Goal: Information Seeking & Learning: Learn about a topic

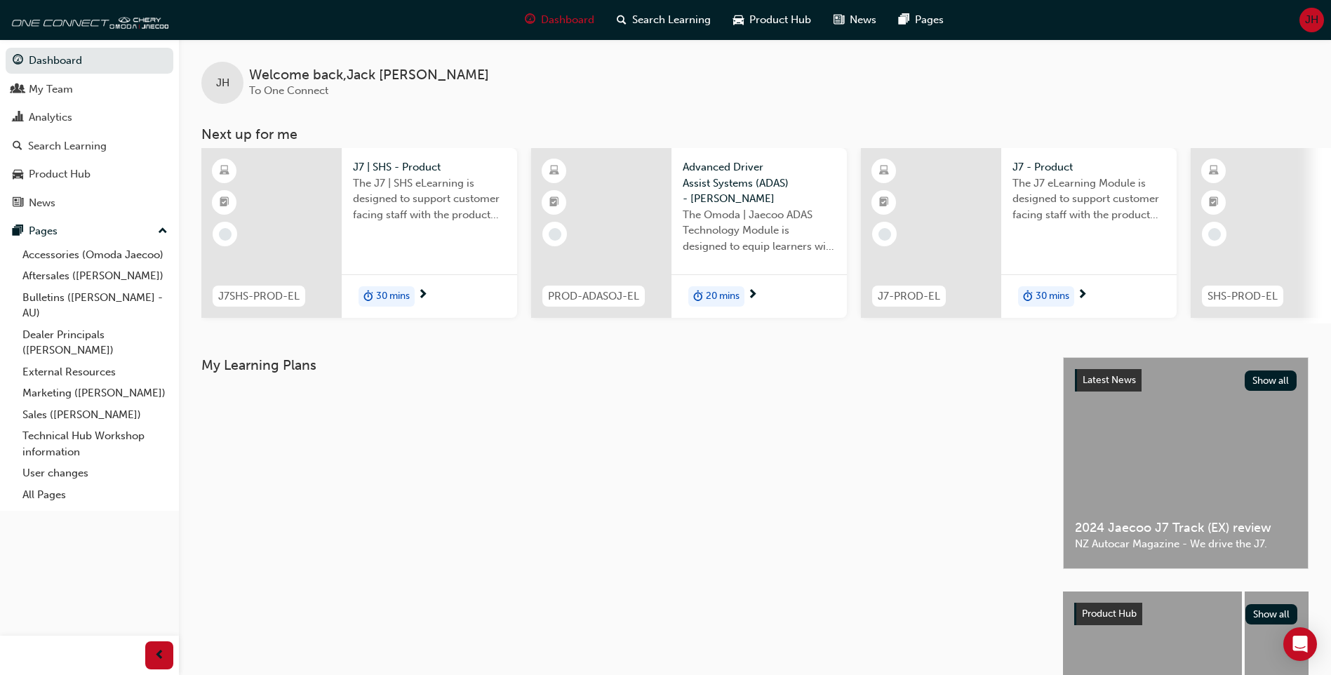
click at [425, 226] on div "The J7 | SHS eLearning is designed to support customer facing staff with the pr…" at bounding box center [429, 203] width 153 height 56
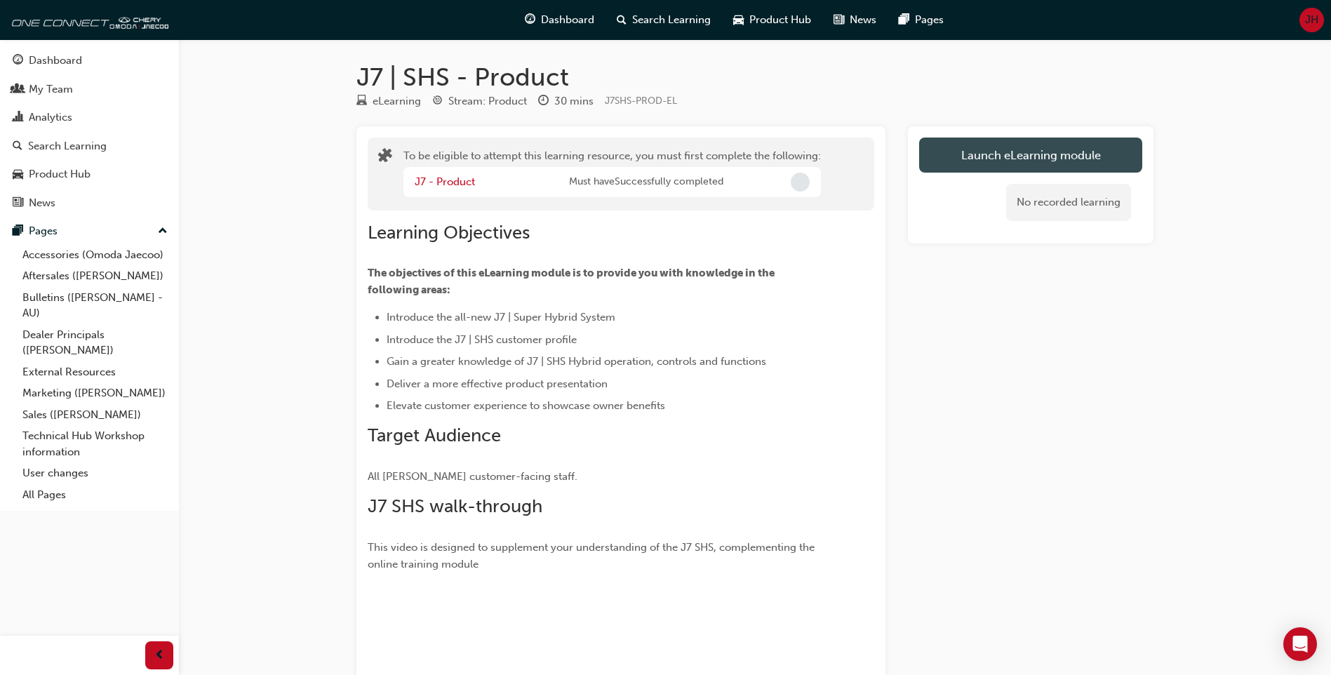
click at [1095, 163] on button "Launch eLearning module" at bounding box center [1030, 154] width 223 height 35
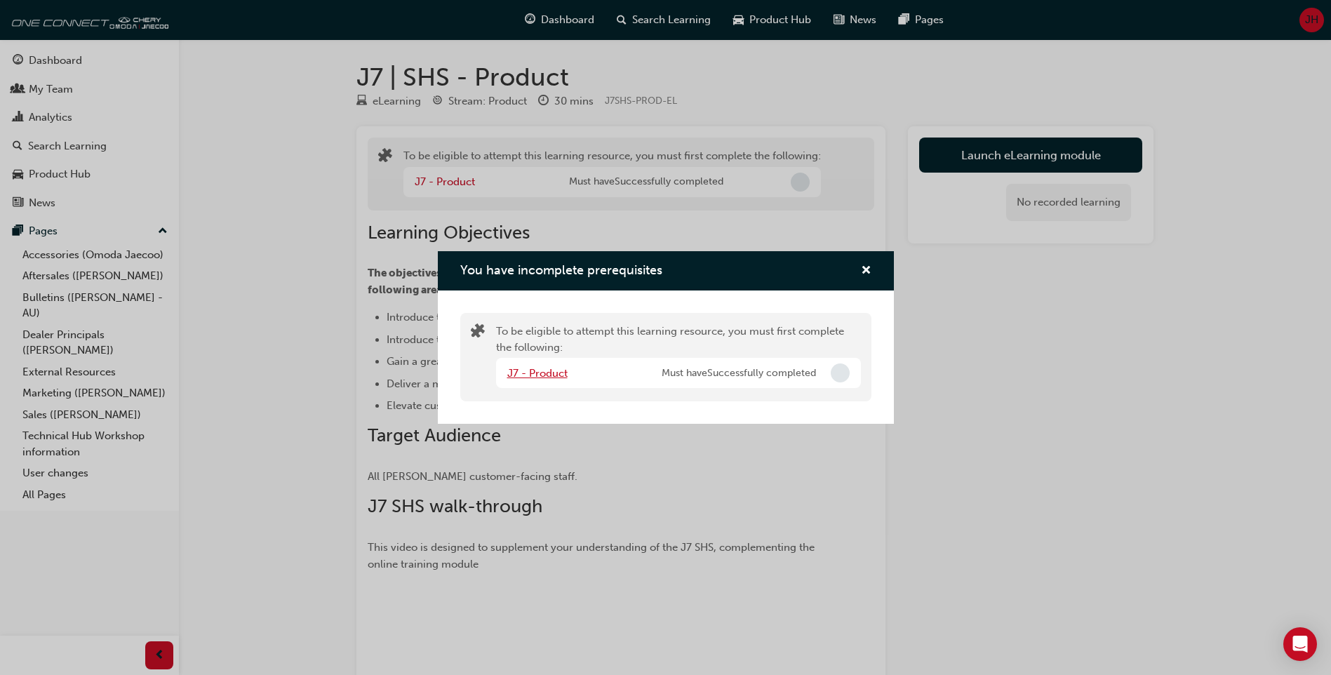
click at [549, 371] on link "J7 - Product" at bounding box center [537, 373] width 60 height 13
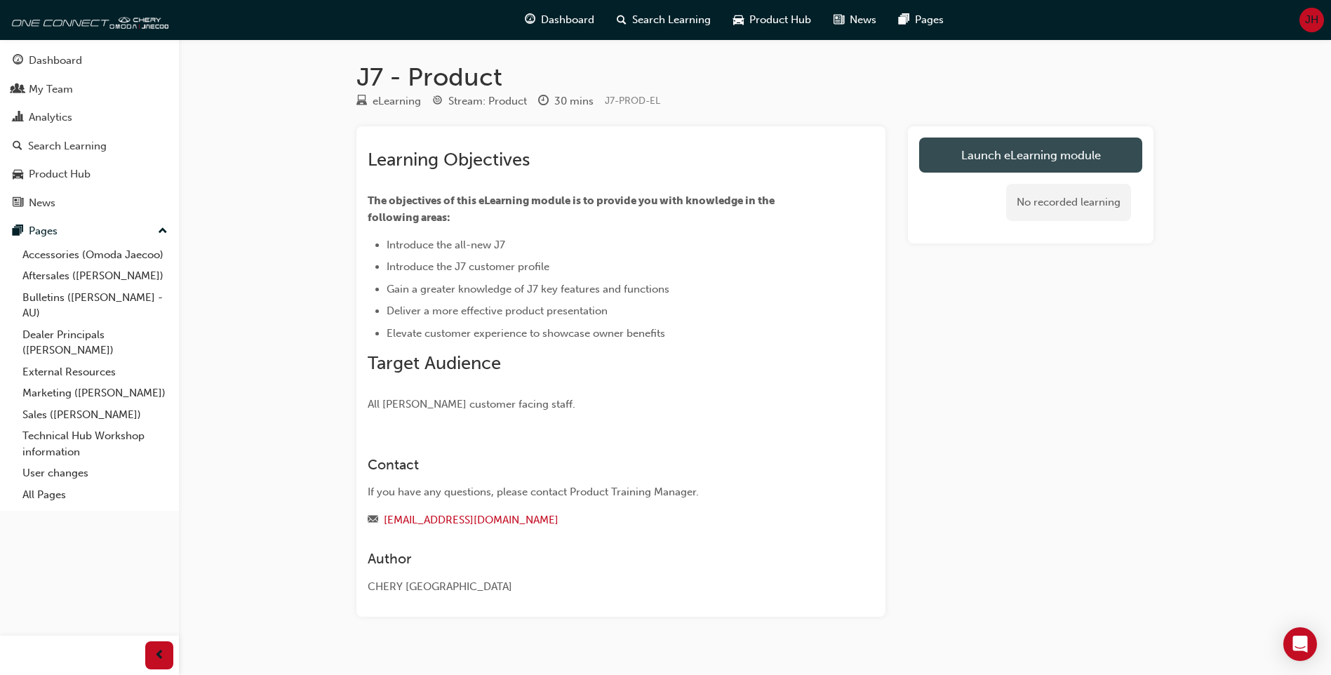
click at [1012, 155] on link "Launch eLearning module" at bounding box center [1030, 154] width 223 height 35
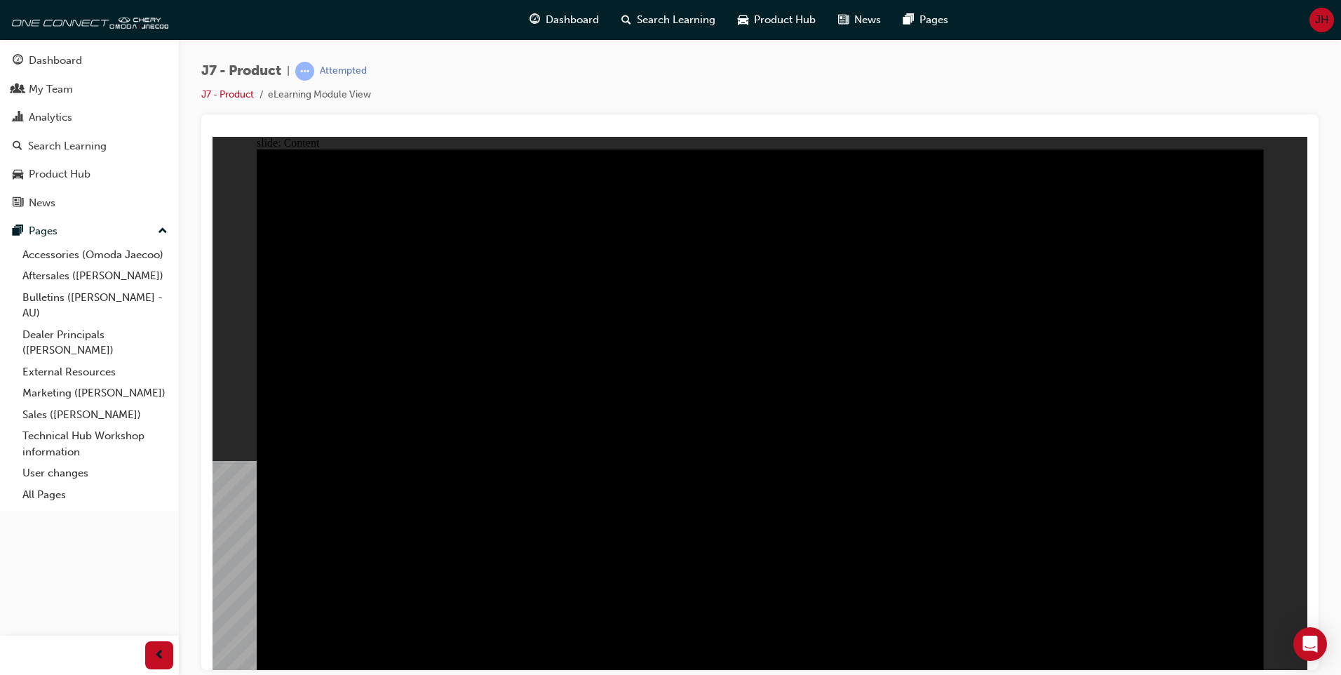
drag, startPoint x: 403, startPoint y: 465, endPoint x: 430, endPoint y: 471, distance: 27.9
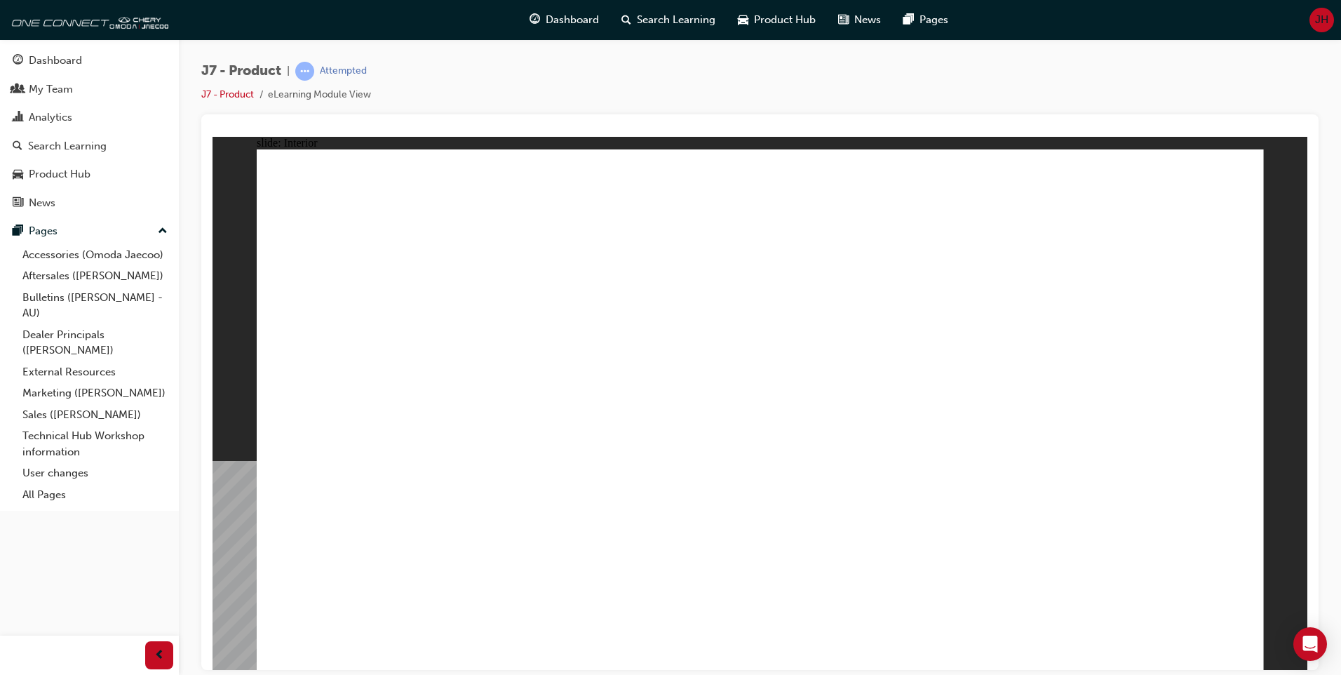
click at [239, 398] on div "slide: Interior Rectangle 2 Rectangle 3 FLEXIBLE CARGO CAPACITY - VDA The split…" at bounding box center [760, 402] width 1095 height 533
drag, startPoint x: 661, startPoint y: 577, endPoint x: 678, endPoint y: 592, distance: 23.4
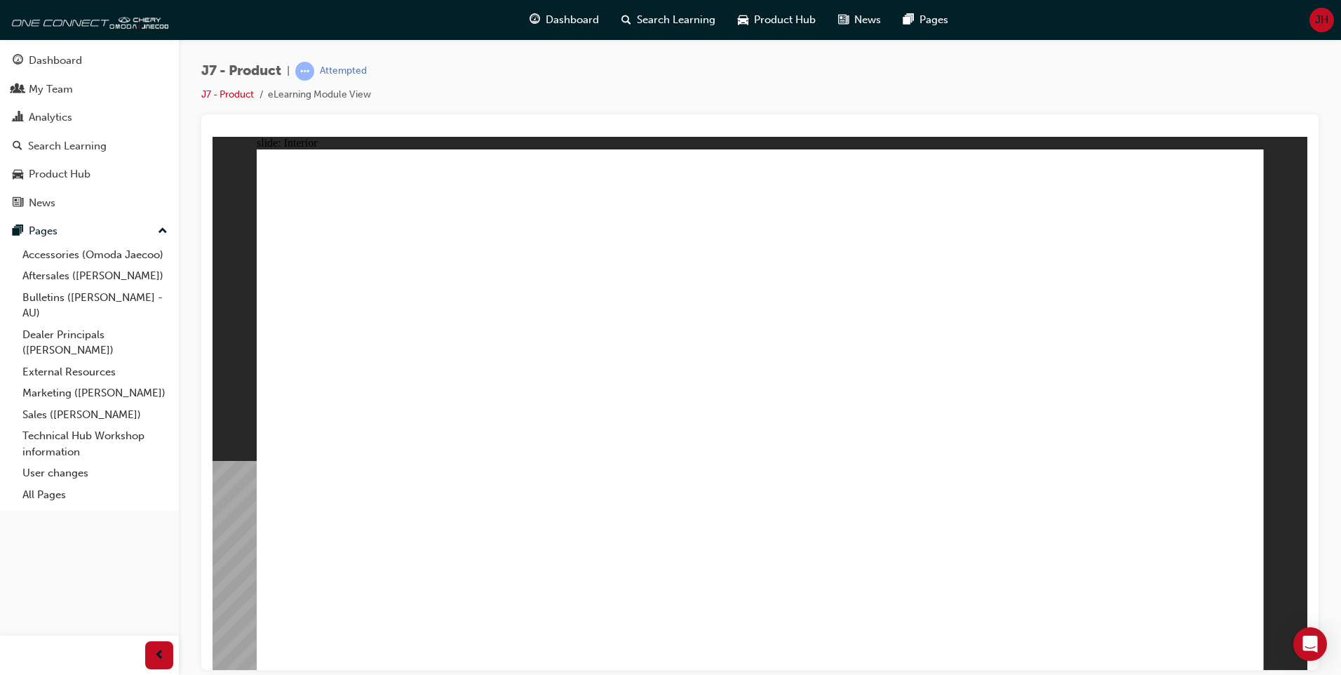
drag, startPoint x: 1028, startPoint y: 337, endPoint x: 941, endPoint y: 506, distance: 190.4
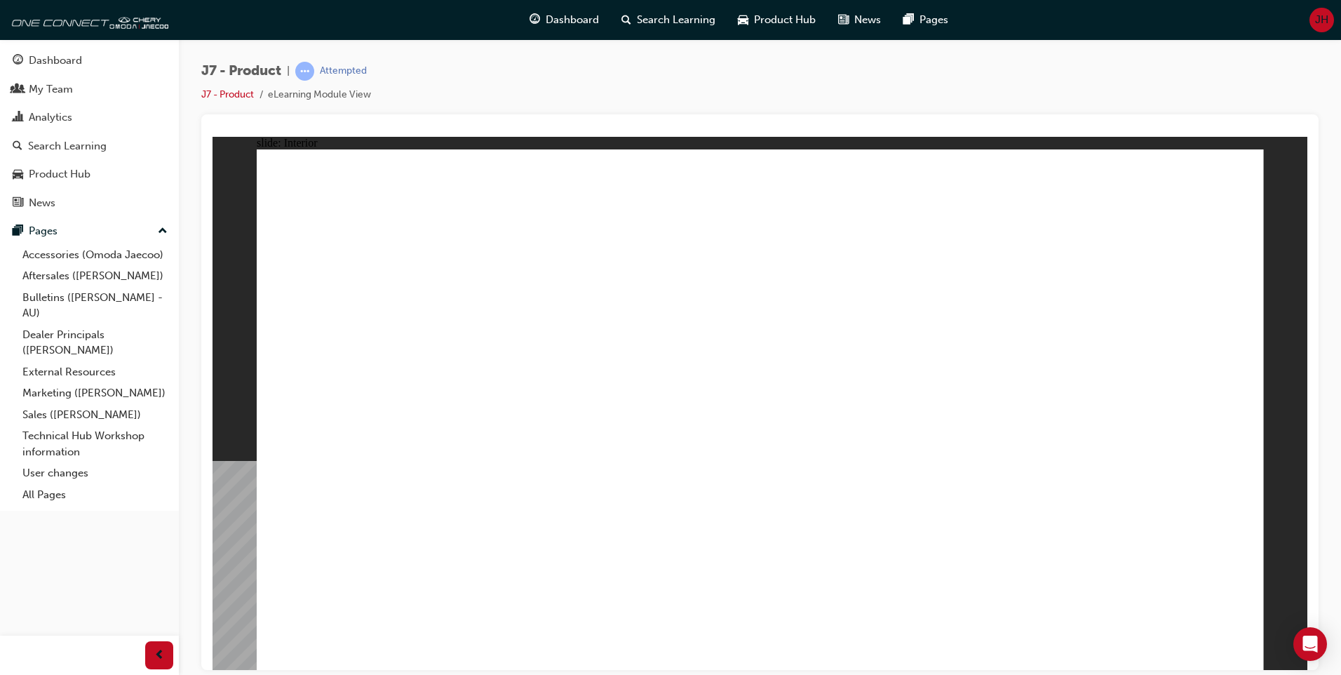
drag, startPoint x: 937, startPoint y: 532, endPoint x: 656, endPoint y: 507, distance: 281.7
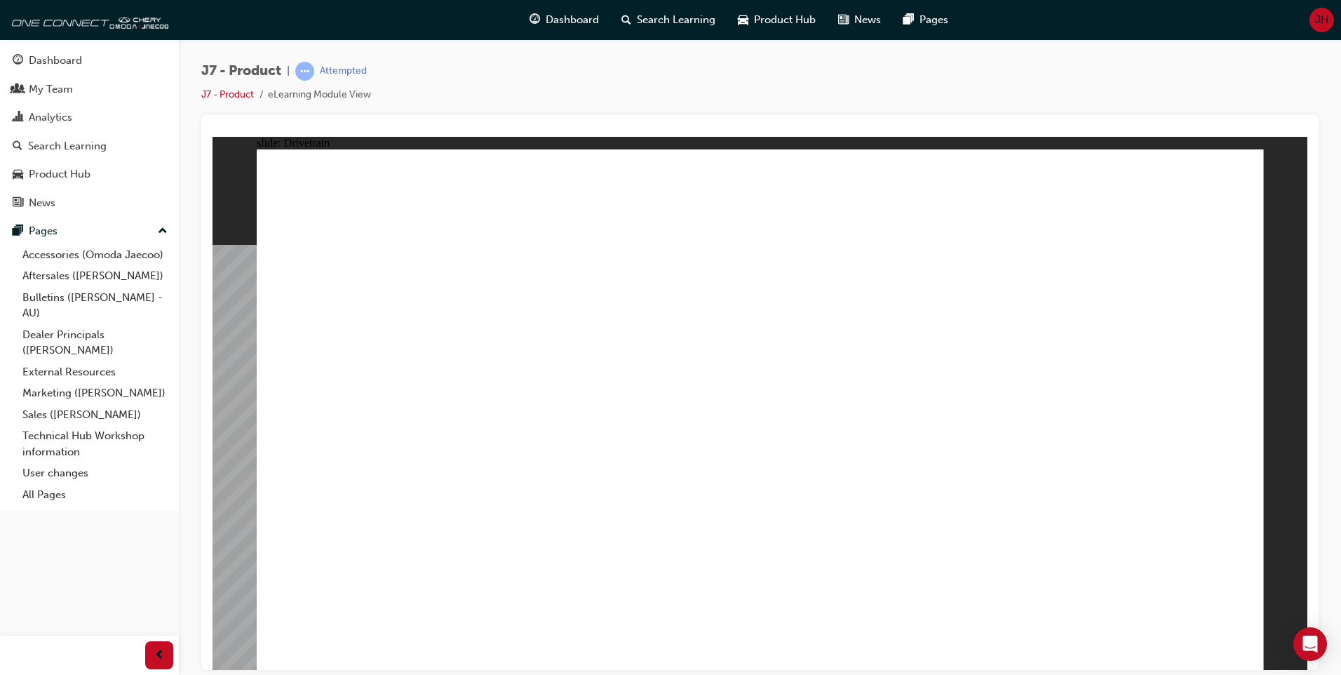
drag, startPoint x: 960, startPoint y: 476, endPoint x: 1044, endPoint y: 474, distance: 83.5
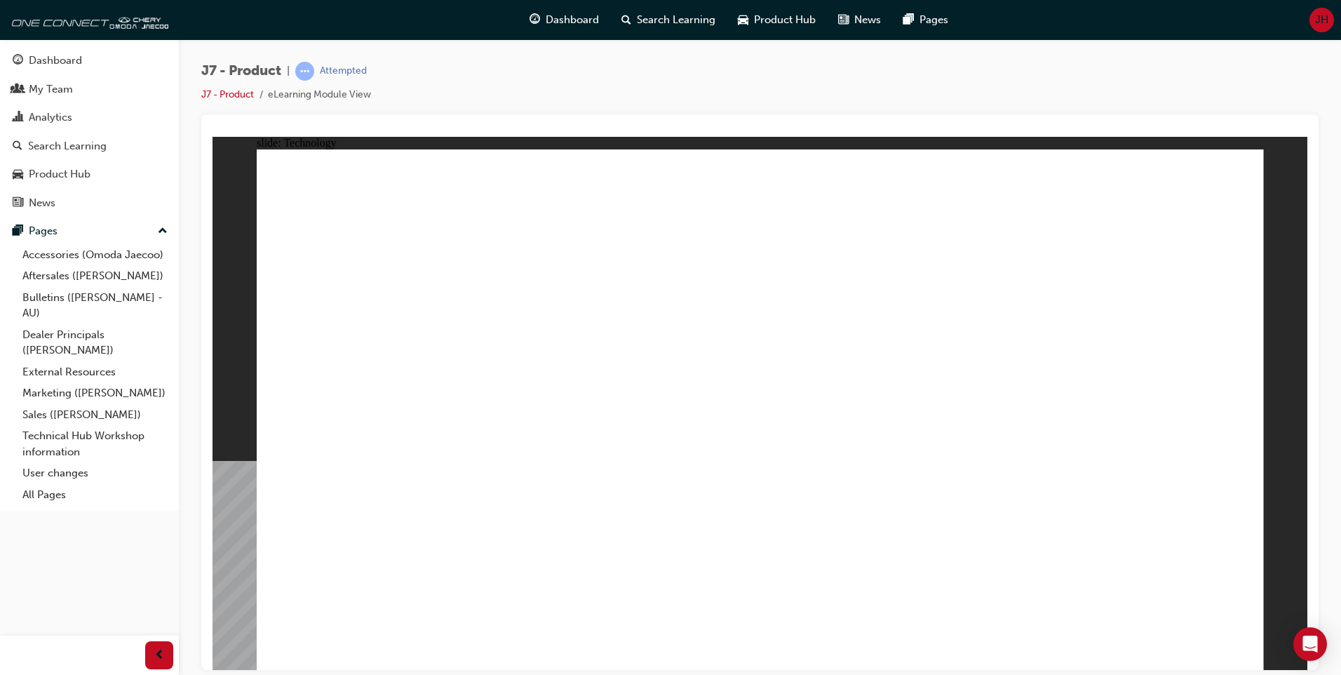
drag, startPoint x: 684, startPoint y: 471, endPoint x: 743, endPoint y: 208, distance: 270.3
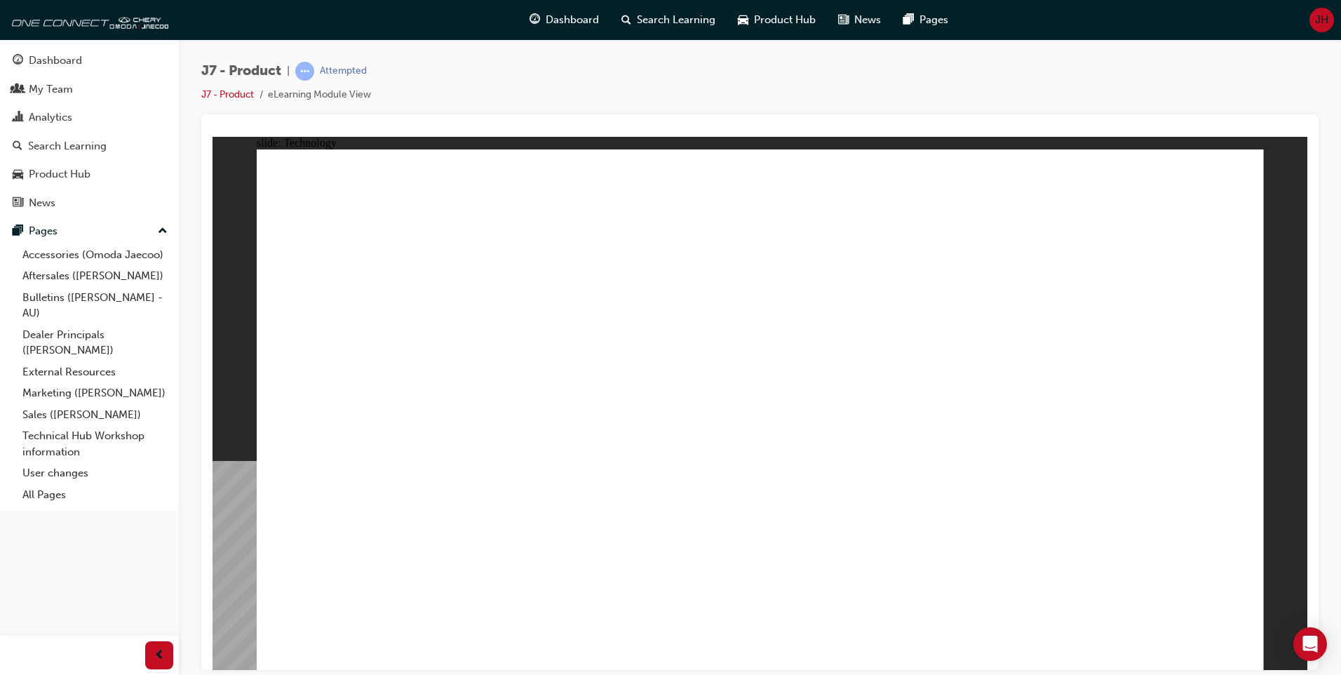
drag, startPoint x: 690, startPoint y: 363, endPoint x: 690, endPoint y: 213, distance: 150.8
drag, startPoint x: 708, startPoint y: 323, endPoint x: 697, endPoint y: 539, distance: 216.3
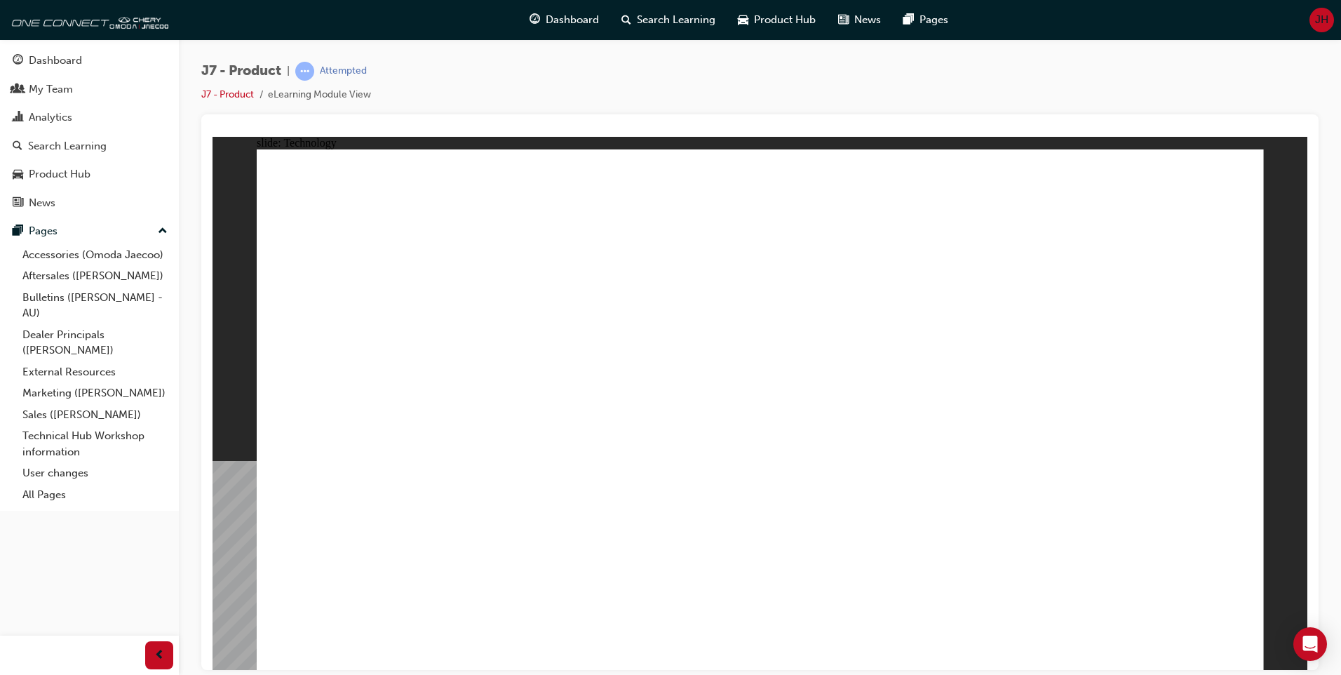
drag, startPoint x: 664, startPoint y: 369, endPoint x: 663, endPoint y: 482, distance: 112.9
drag, startPoint x: 657, startPoint y: 317, endPoint x: 651, endPoint y: 466, distance: 148.8
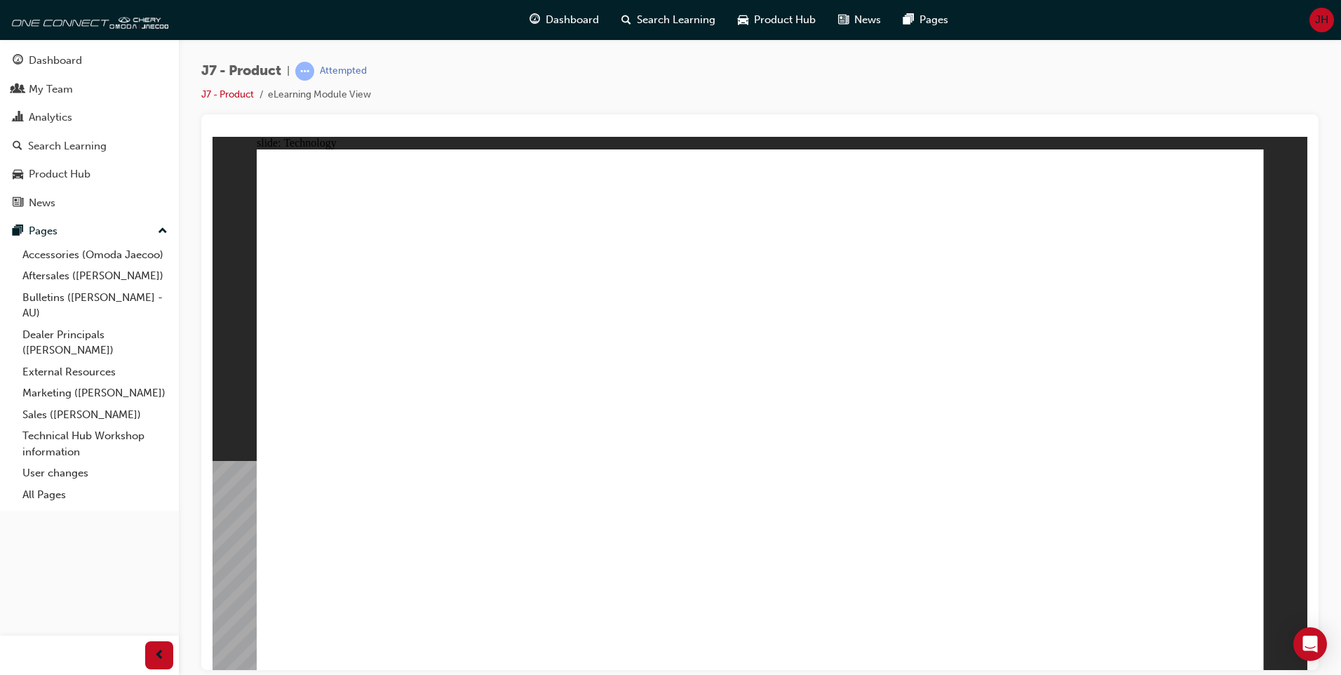
drag, startPoint x: 657, startPoint y: 570, endPoint x: 733, endPoint y: 513, distance: 94.7
drag, startPoint x: 1033, startPoint y: 370, endPoint x: 1034, endPoint y: 466, distance: 95.4
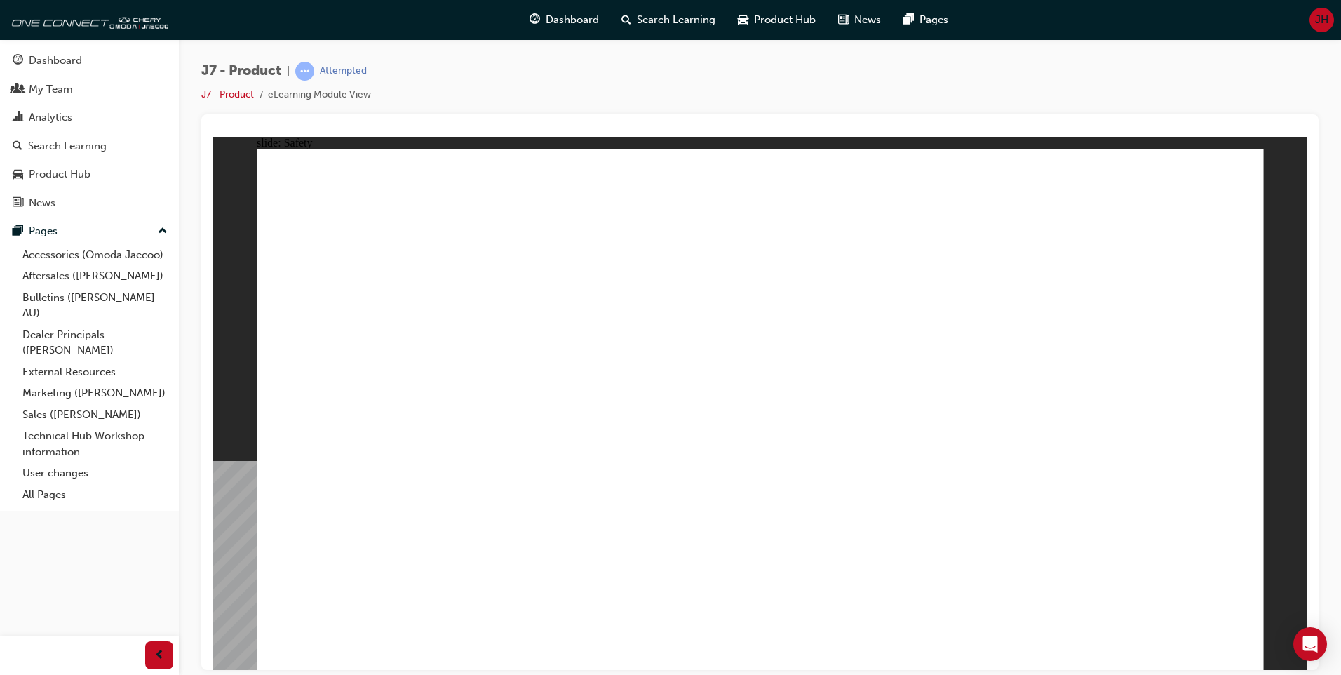
drag, startPoint x: 1064, startPoint y: 390, endPoint x: 1146, endPoint y: 335, distance: 98.5
drag, startPoint x: 332, startPoint y: 542, endPoint x: 319, endPoint y: 549, distance: 14.4
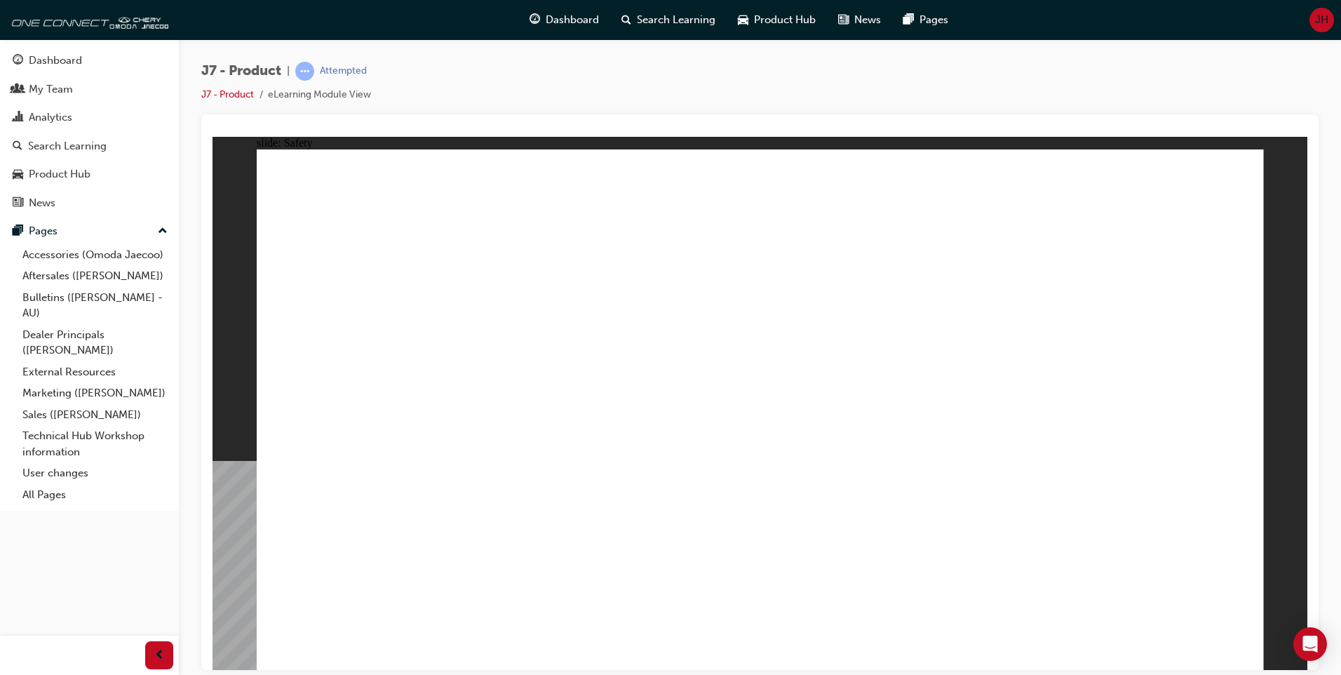
drag, startPoint x: 1019, startPoint y: 213, endPoint x: 1041, endPoint y: 293, distance: 82.2
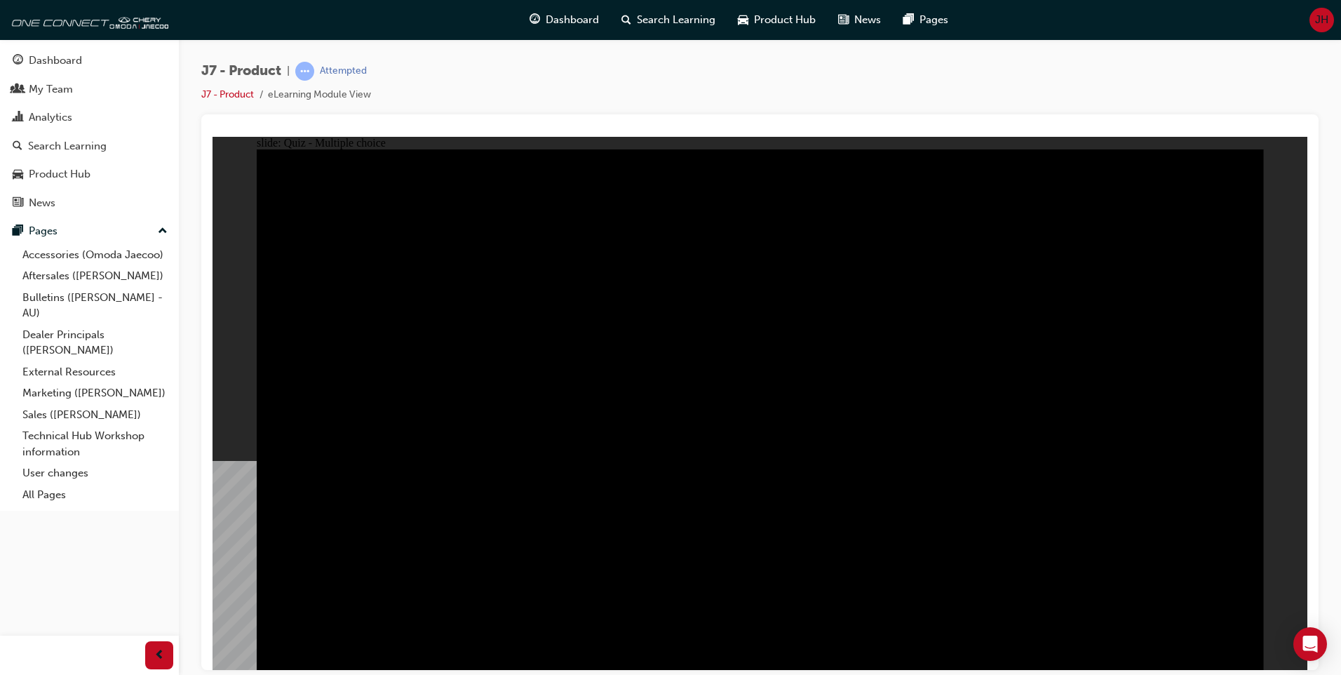
radio input "true"
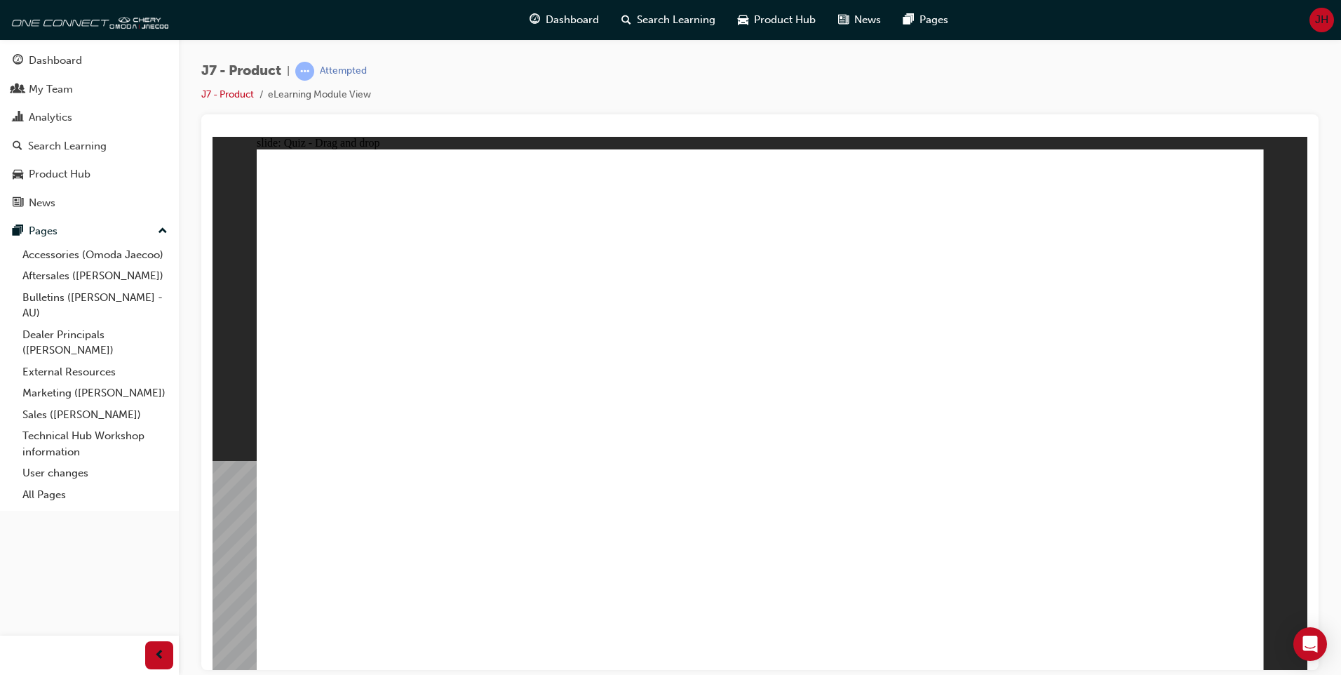
drag, startPoint x: 953, startPoint y: 203, endPoint x: 592, endPoint y: 426, distance: 424.6
drag, startPoint x: 860, startPoint y: 295, endPoint x: 778, endPoint y: 427, distance: 155.9
drag, startPoint x: 1000, startPoint y: 295, endPoint x: 1139, endPoint y: 442, distance: 202.5
drag, startPoint x: 711, startPoint y: 192, endPoint x: 953, endPoint y: 419, distance: 332.0
drag, startPoint x: 1136, startPoint y: 198, endPoint x: 398, endPoint y: 441, distance: 776.9
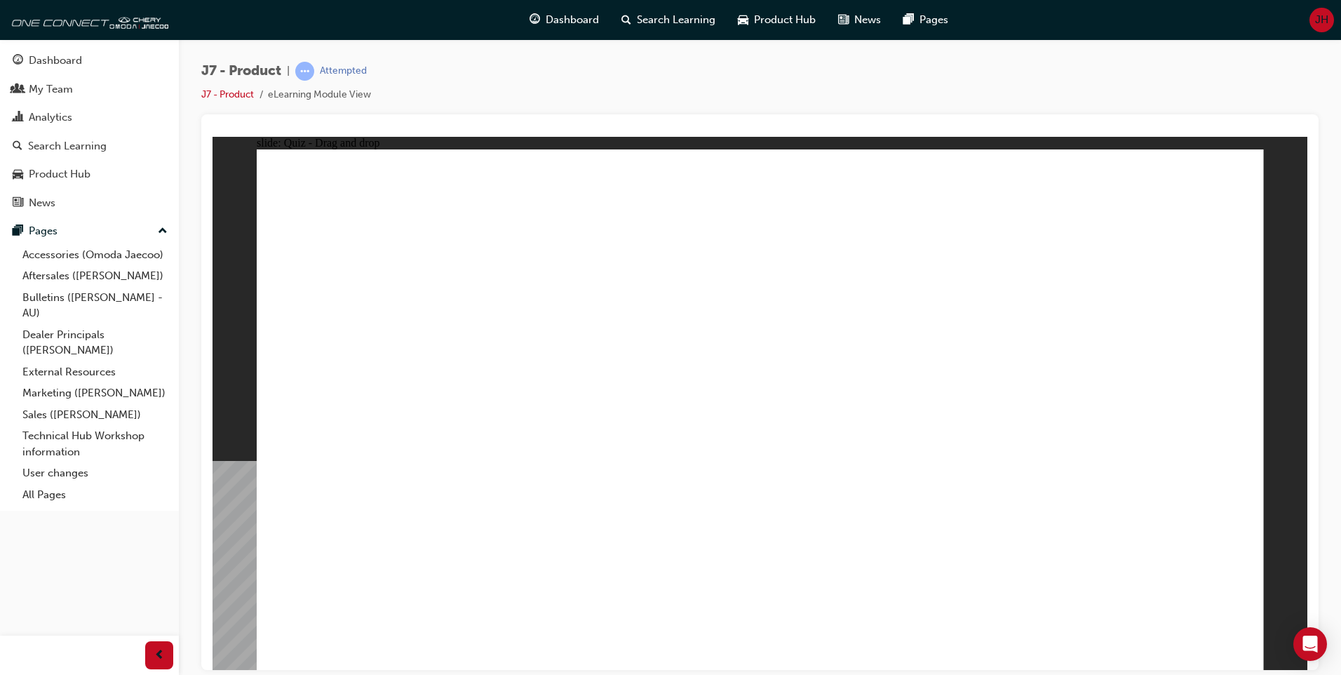
drag, startPoint x: 888, startPoint y: 296, endPoint x: 637, endPoint y: 419, distance: 279.8
drag, startPoint x: 728, startPoint y: 206, endPoint x: 1151, endPoint y: 438, distance: 482.5
drag, startPoint x: 981, startPoint y: 221, endPoint x: 404, endPoint y: 451, distance: 620.8
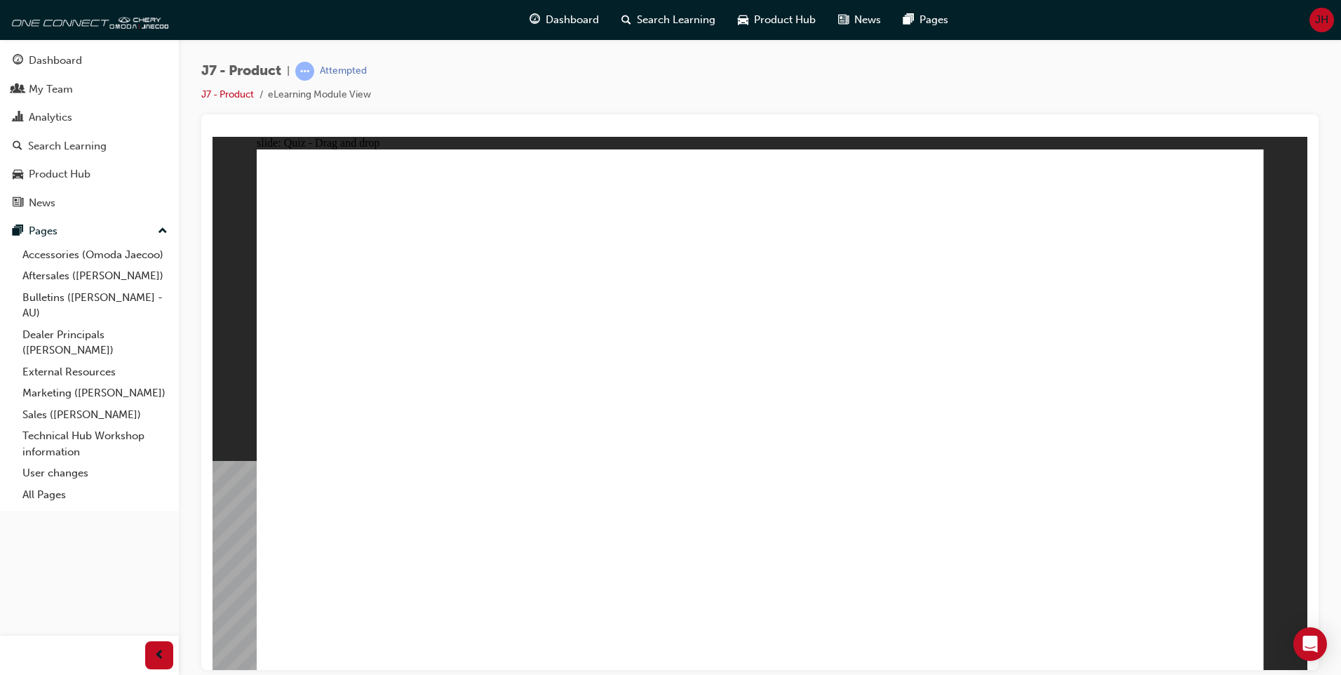
drag, startPoint x: 1155, startPoint y: 195, endPoint x: 803, endPoint y: 387, distance: 400.6
drag, startPoint x: 1021, startPoint y: 294, endPoint x: 939, endPoint y: 444, distance: 171.1
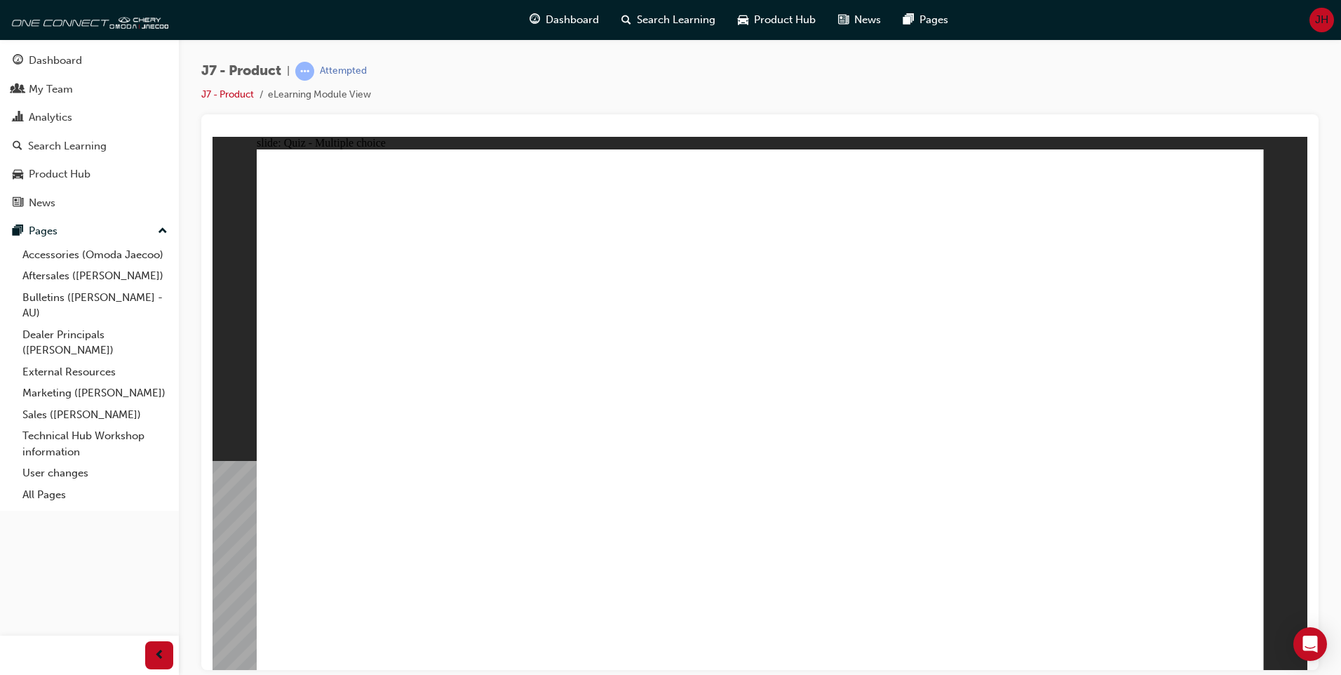
radio input "true"
drag, startPoint x: 837, startPoint y: 213, endPoint x: 902, endPoint y: 484, distance: 278.5
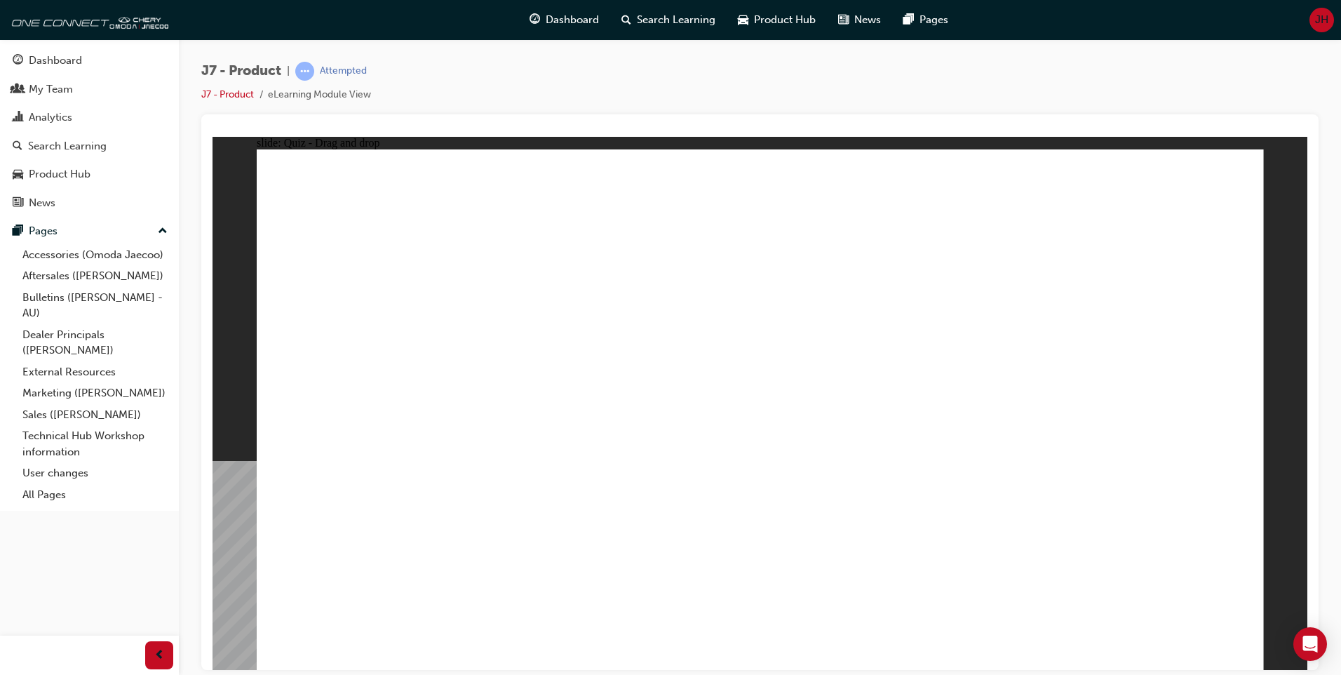
drag, startPoint x: 794, startPoint y: 251, endPoint x: 1008, endPoint y: 448, distance: 290.4
drag, startPoint x: 971, startPoint y: 215, endPoint x: 871, endPoint y: 479, distance: 282.9
drag, startPoint x: 843, startPoint y: 288, endPoint x: 965, endPoint y: 482, distance: 229.5
drag, startPoint x: 913, startPoint y: 252, endPoint x: 850, endPoint y: 522, distance: 277.4
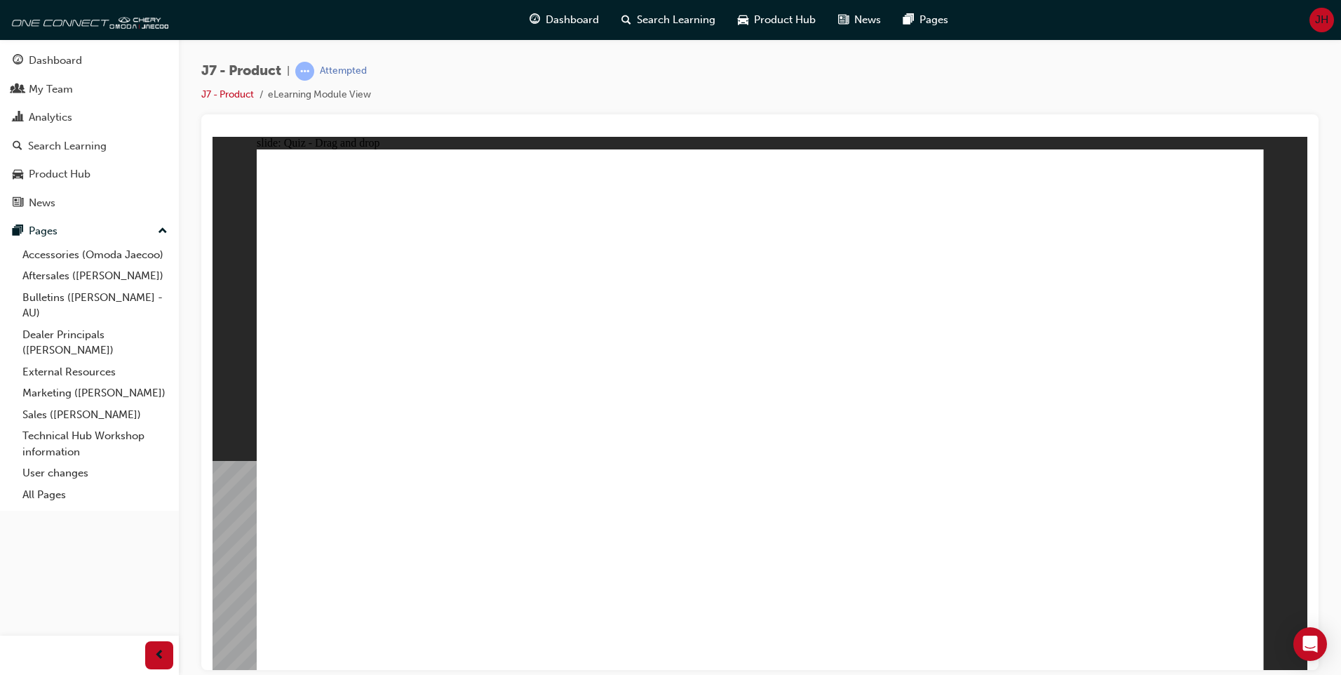
drag, startPoint x: 823, startPoint y: 249, endPoint x: 796, endPoint y: 509, distance: 261.7
drag, startPoint x: 1011, startPoint y: 257, endPoint x: 537, endPoint y: 518, distance: 541.3
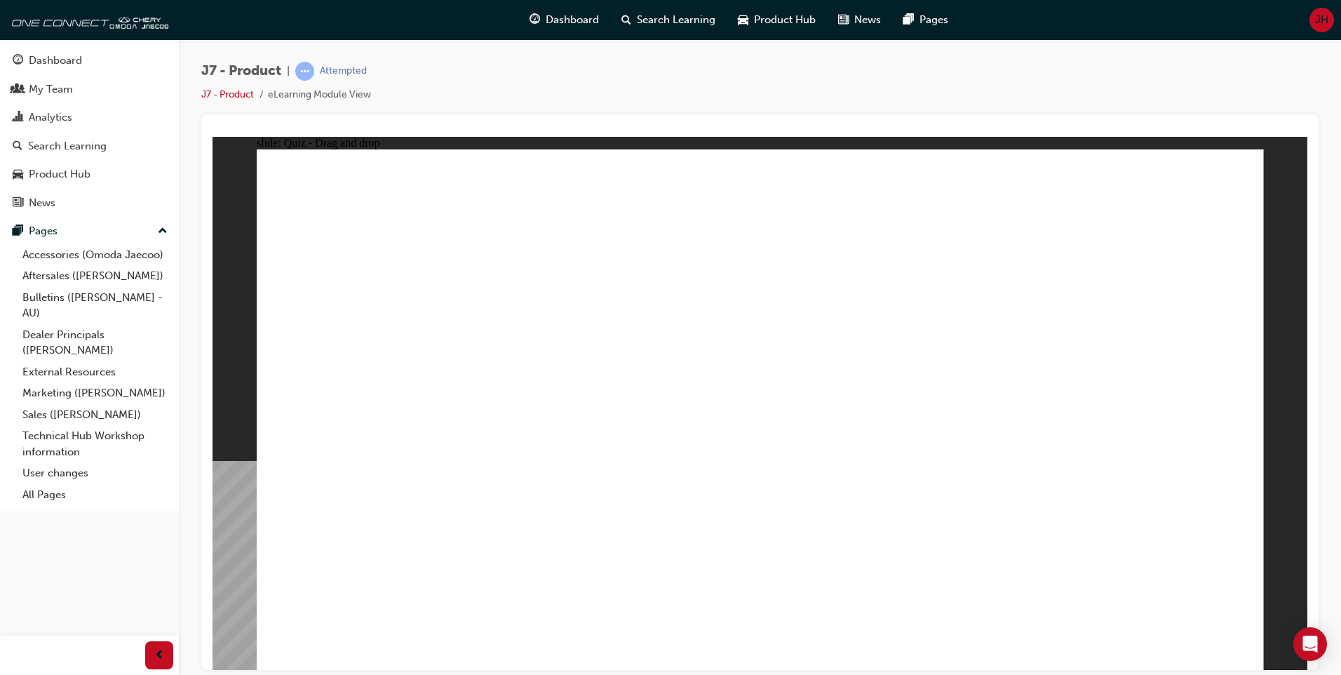
drag, startPoint x: 751, startPoint y: 215, endPoint x: 448, endPoint y: 454, distance: 385.7
drag, startPoint x: 988, startPoint y: 201, endPoint x: 633, endPoint y: 420, distance: 417.0
drag, startPoint x: 1157, startPoint y: 192, endPoint x: 929, endPoint y: 483, distance: 369.3
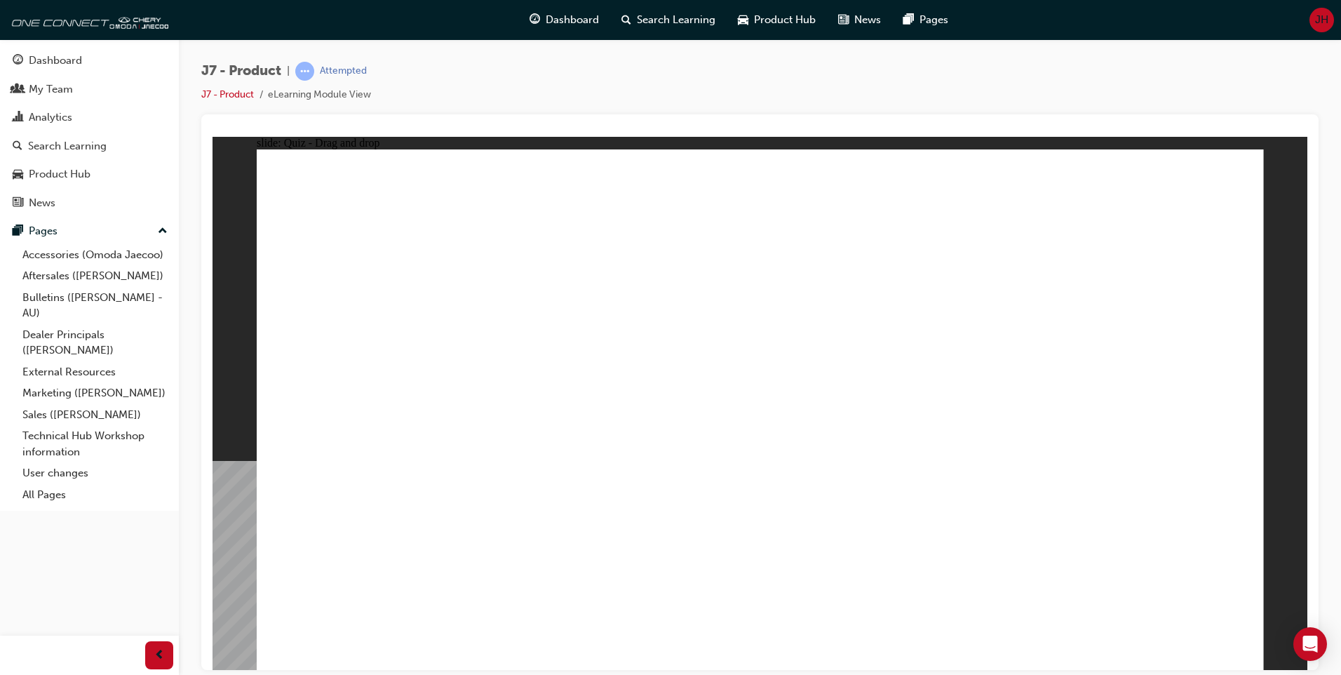
drag, startPoint x: 720, startPoint y: 201, endPoint x: 791, endPoint y: 482, distance: 289.9
drag, startPoint x: 793, startPoint y: 209, endPoint x: 873, endPoint y: 426, distance: 230.8
drag, startPoint x: 1164, startPoint y: 235, endPoint x: 894, endPoint y: 456, distance: 349.0
drag, startPoint x: 877, startPoint y: 203, endPoint x: 438, endPoint y: 496, distance: 527.5
drag, startPoint x: 738, startPoint y: 248, endPoint x: 537, endPoint y: 470, distance: 299.0
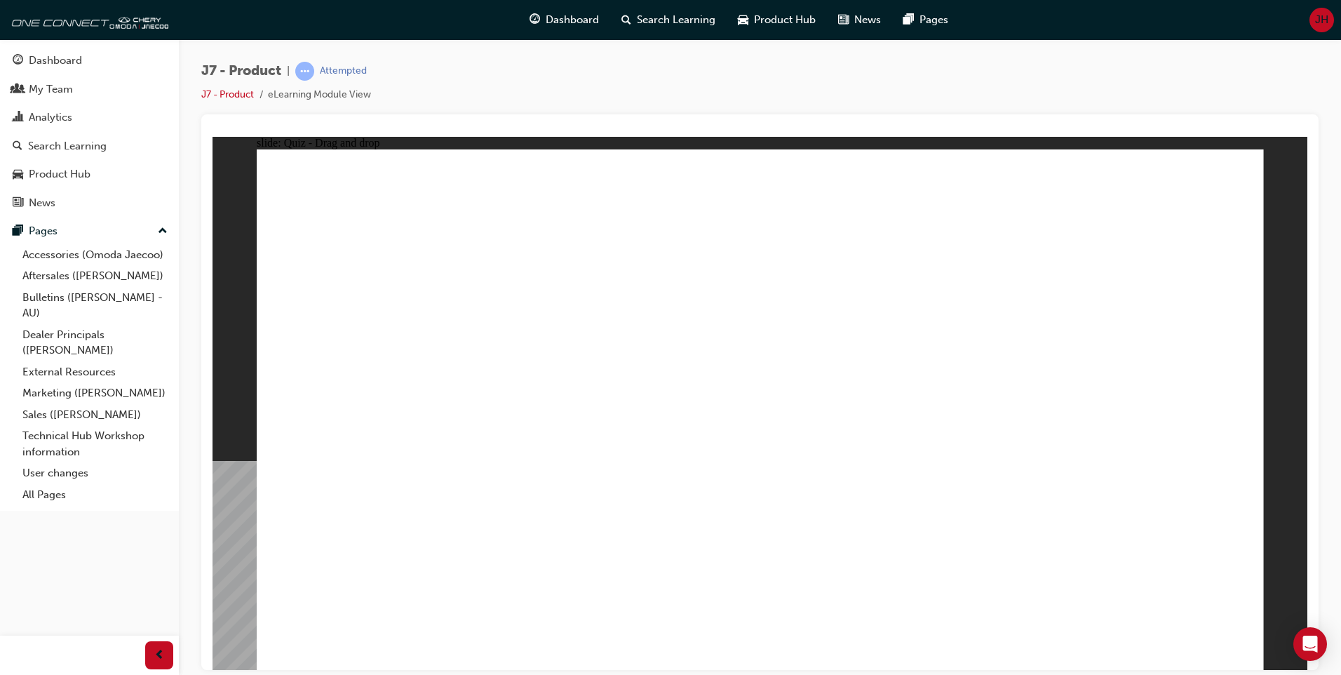
drag, startPoint x: 928, startPoint y: 257, endPoint x: 617, endPoint y: 466, distance: 374.5
drag, startPoint x: 1085, startPoint y: 206, endPoint x: 998, endPoint y: 441, distance: 250.6
drag, startPoint x: 1080, startPoint y: 246, endPoint x: 588, endPoint y: 441, distance: 529.0
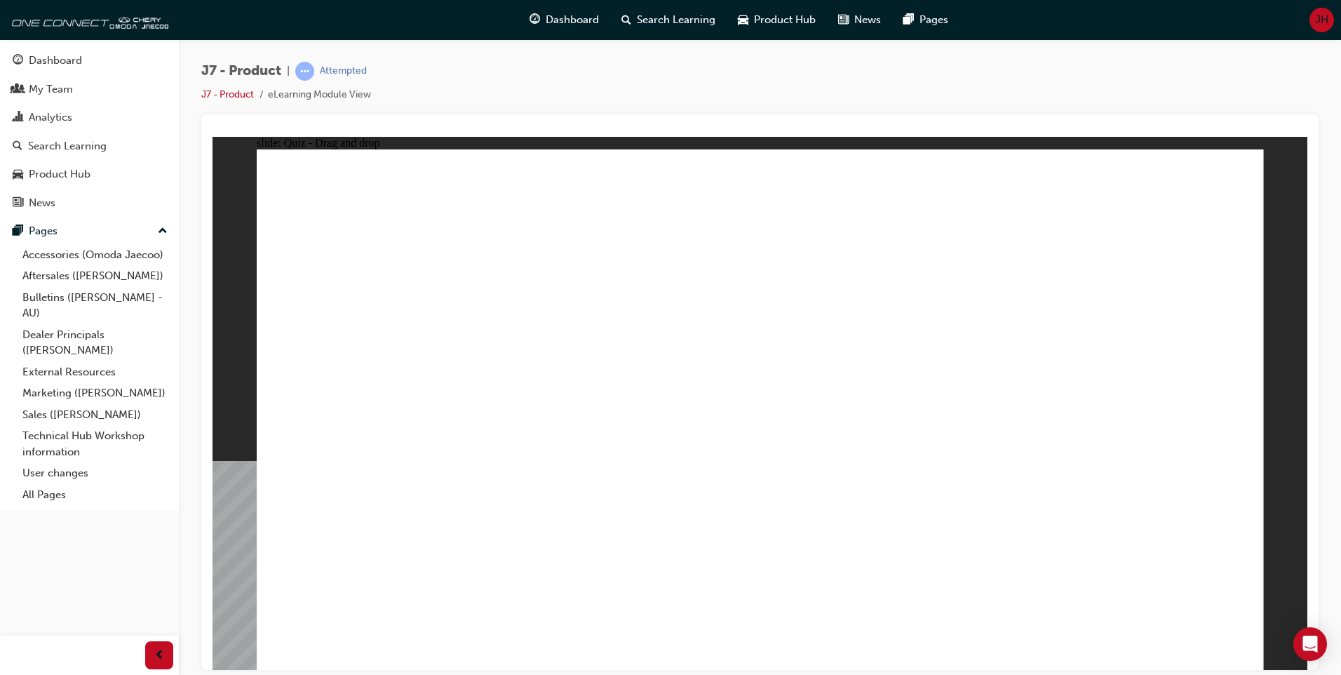
drag, startPoint x: 1002, startPoint y: 242, endPoint x: 1012, endPoint y: 357, distance: 115.5
drag, startPoint x: 1014, startPoint y: 198, endPoint x: 593, endPoint y: 445, distance: 488.0
drag, startPoint x: 791, startPoint y: 257, endPoint x: 771, endPoint y: 425, distance: 169.5
drag, startPoint x: 866, startPoint y: 255, endPoint x: 835, endPoint y: 511, distance: 258.0
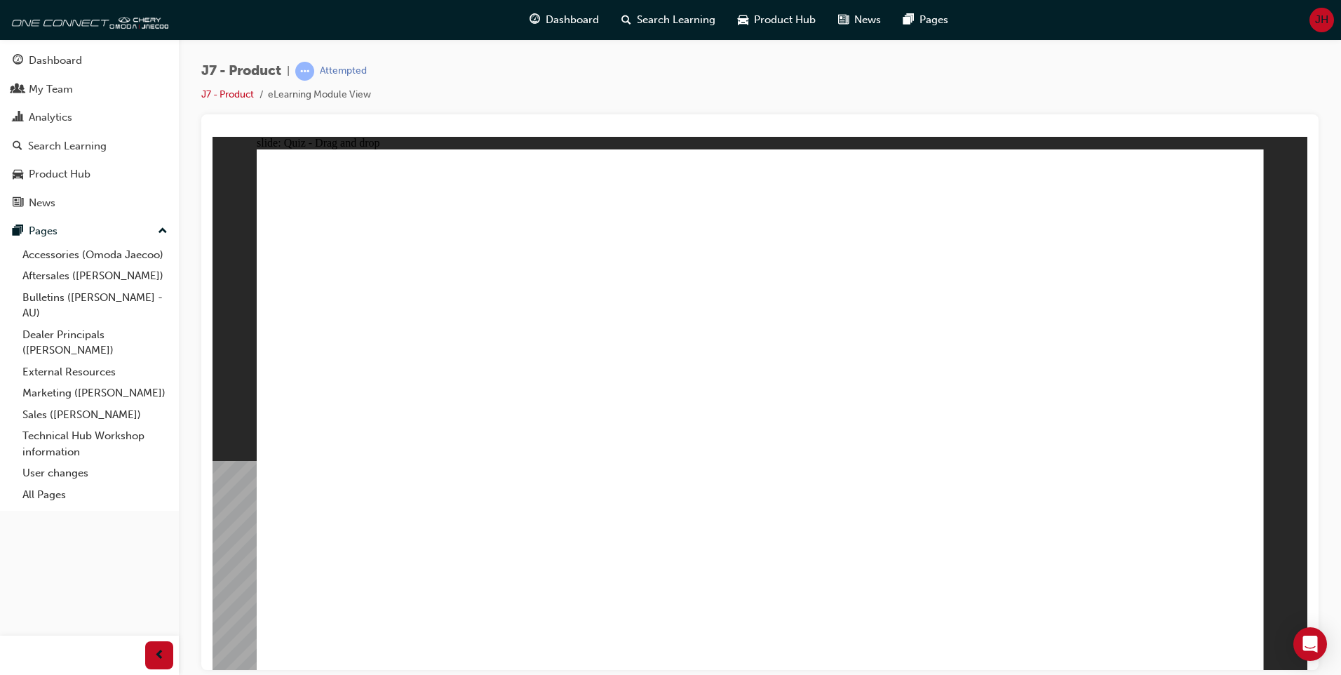
drag, startPoint x: 954, startPoint y: 203, endPoint x: 953, endPoint y: 485, distance: 282.0
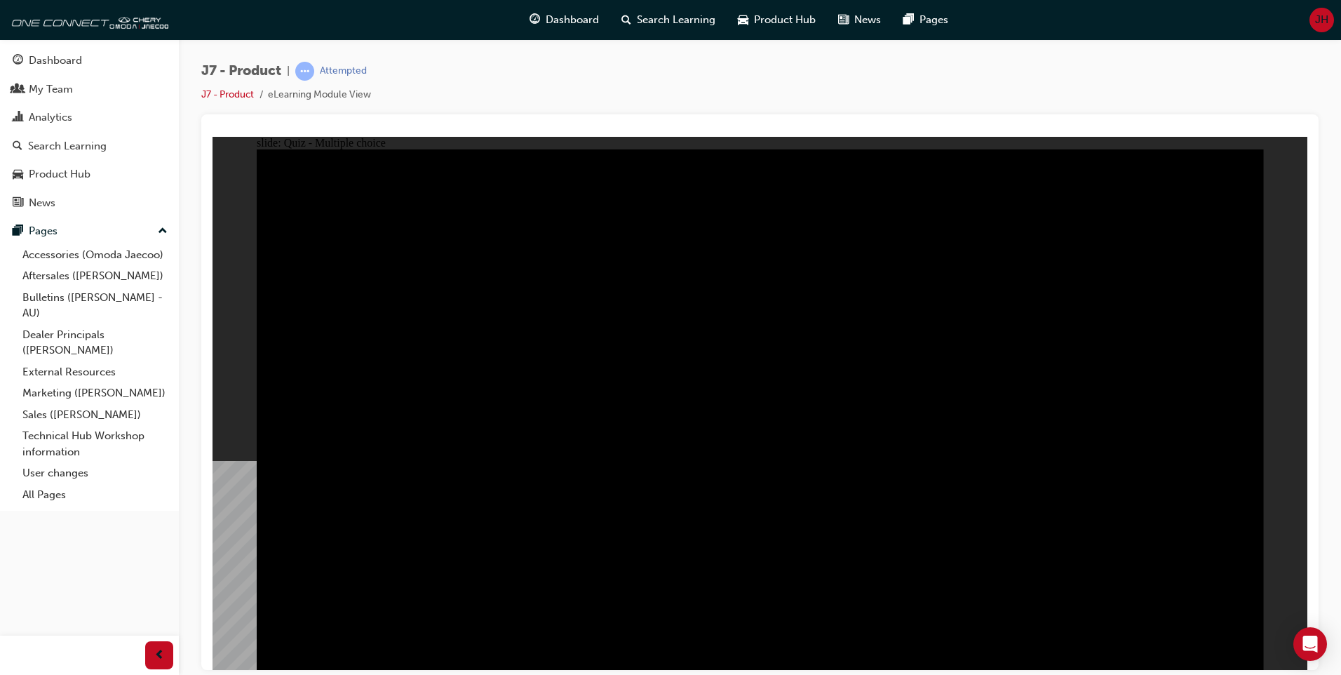
radio input "true"
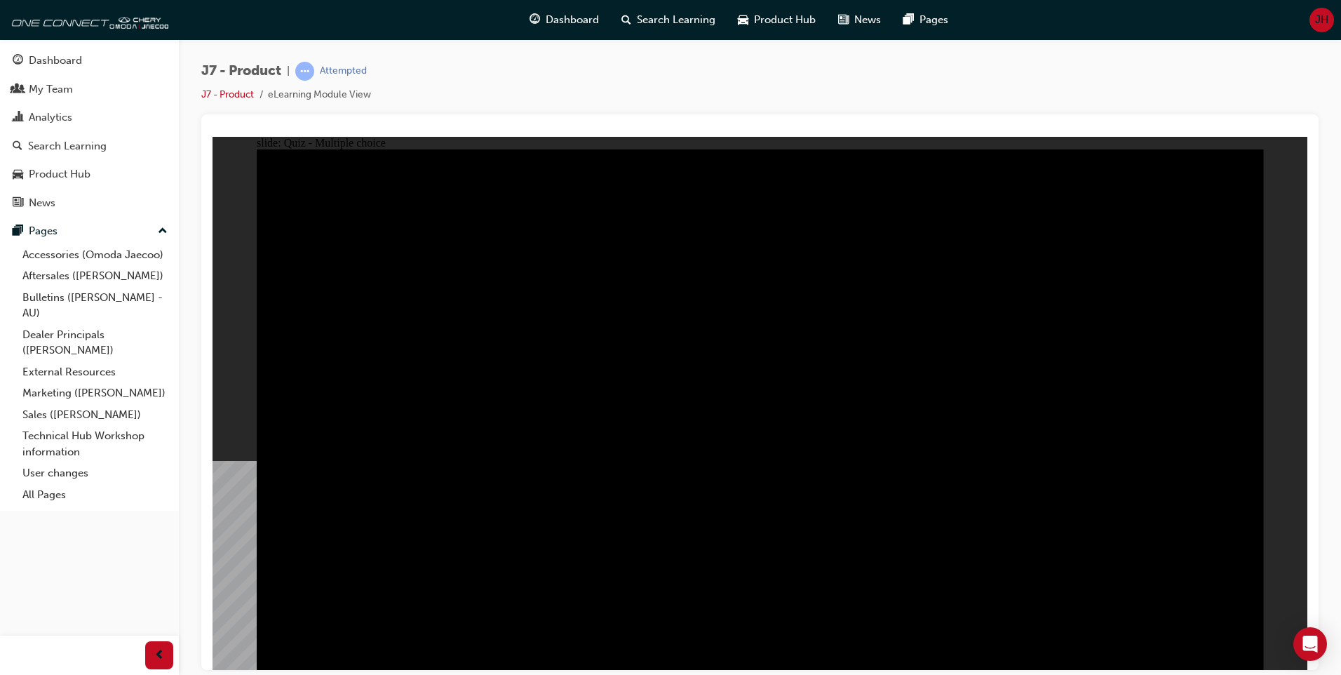
radio input "true"
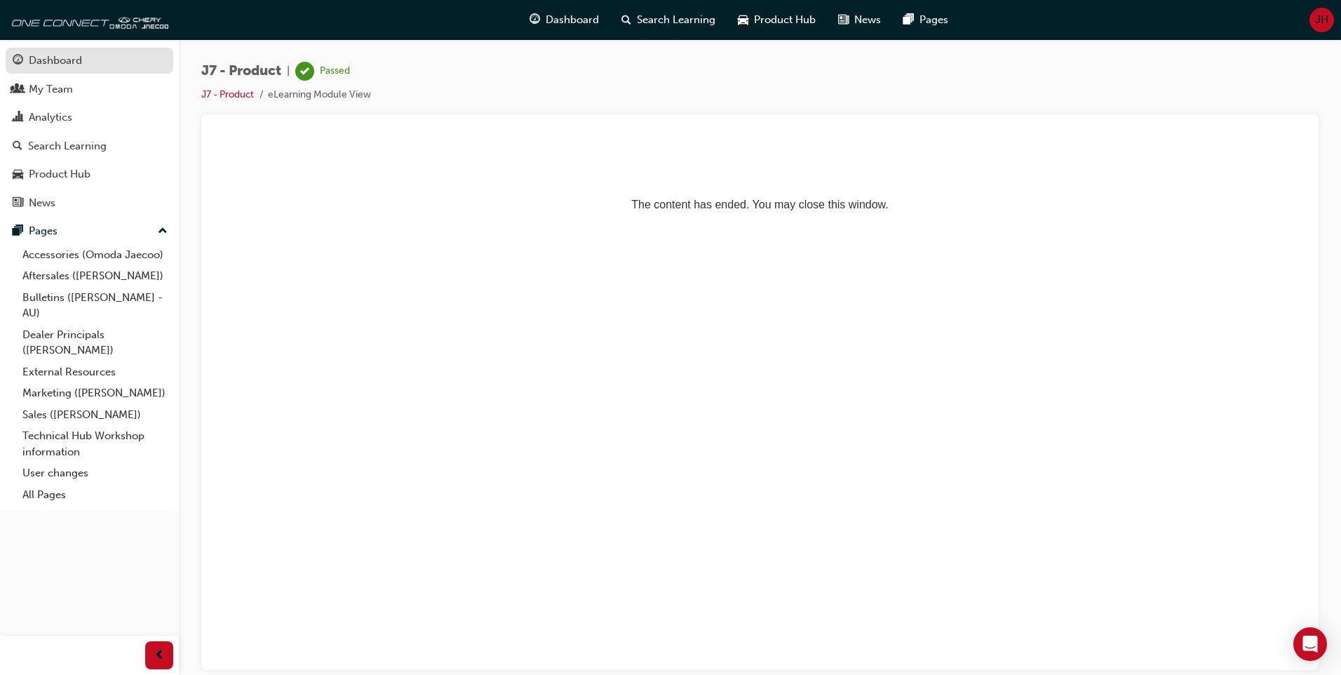
click at [77, 62] on div "Dashboard" at bounding box center [55, 61] width 53 height 16
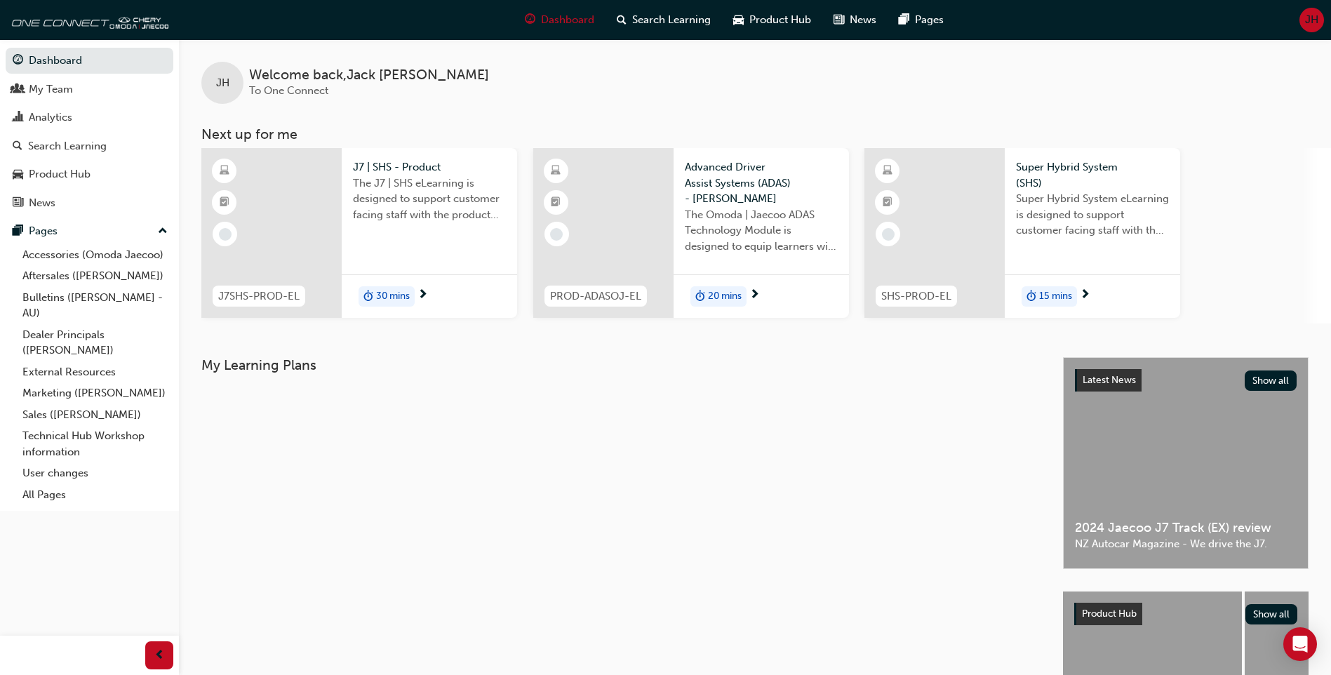
click at [380, 166] on span "J7 | SHS - Product" at bounding box center [429, 167] width 153 height 16
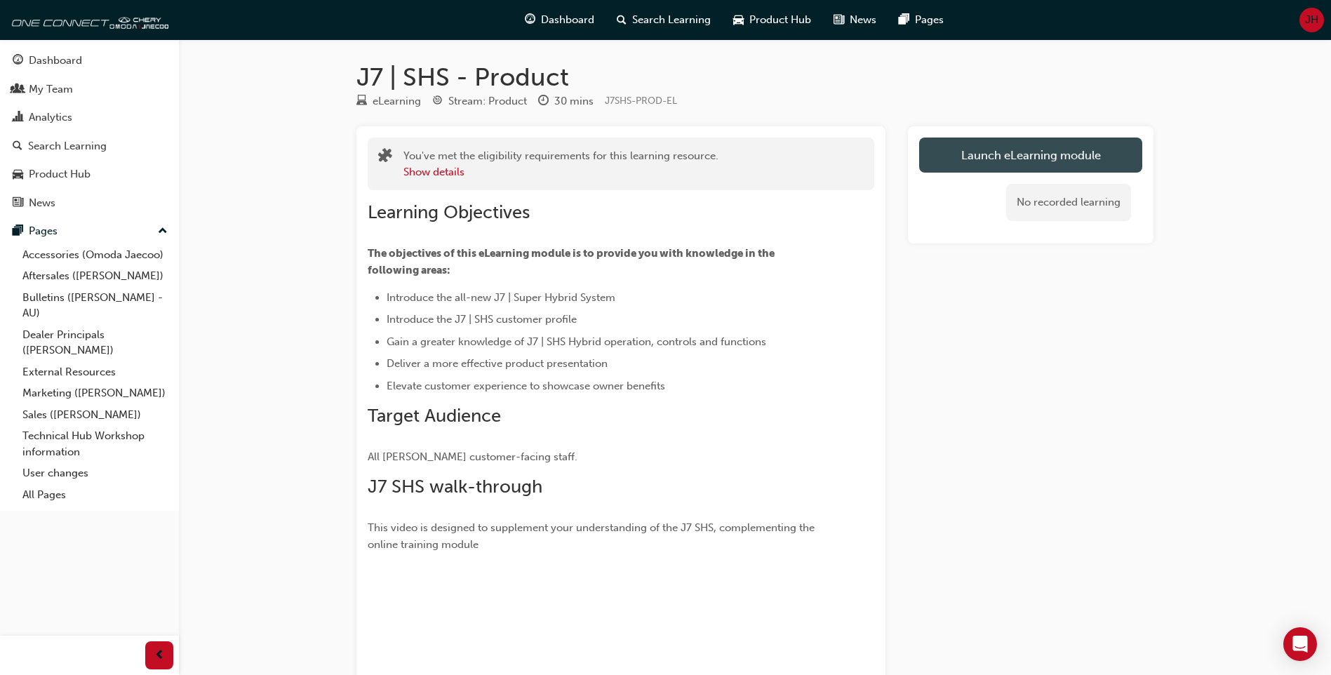
click at [1005, 145] on link "Launch eLearning module" at bounding box center [1030, 154] width 223 height 35
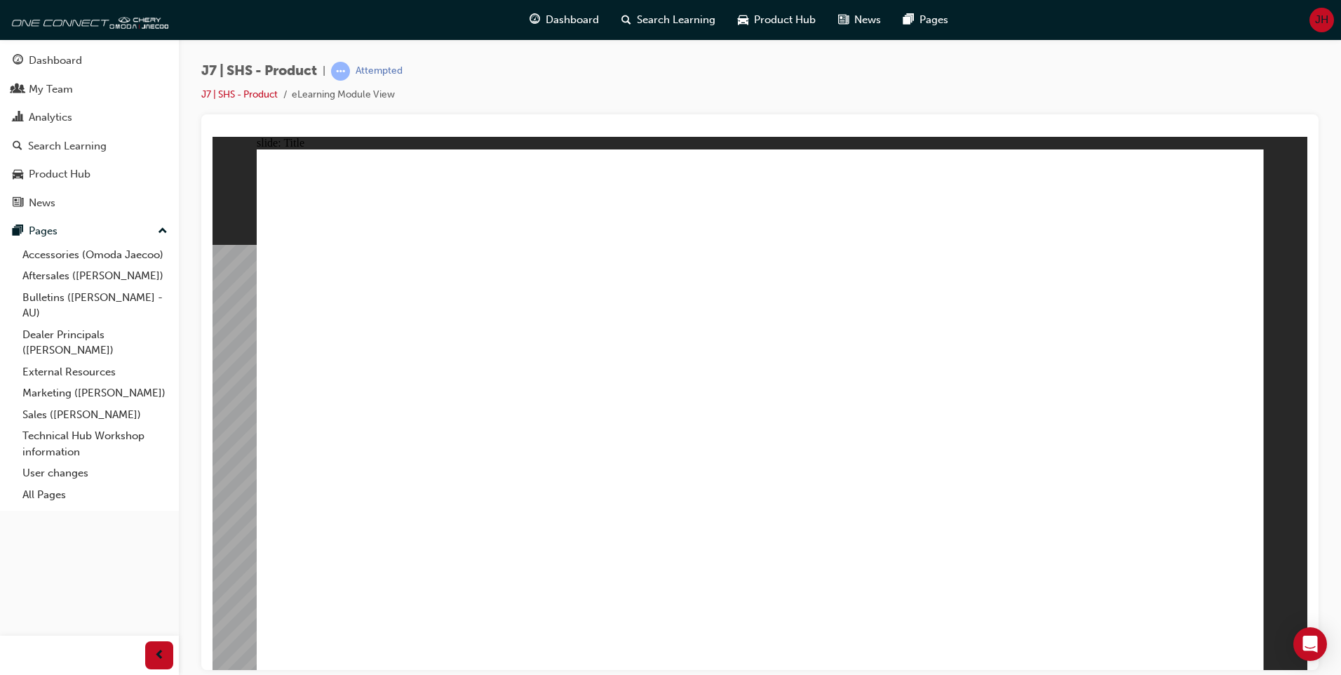
click at [1224, 670] on div "J7 | SHS - Product | Attempted J7 | SHS - Product eLearning Module View" at bounding box center [670, 337] width 1341 height 675
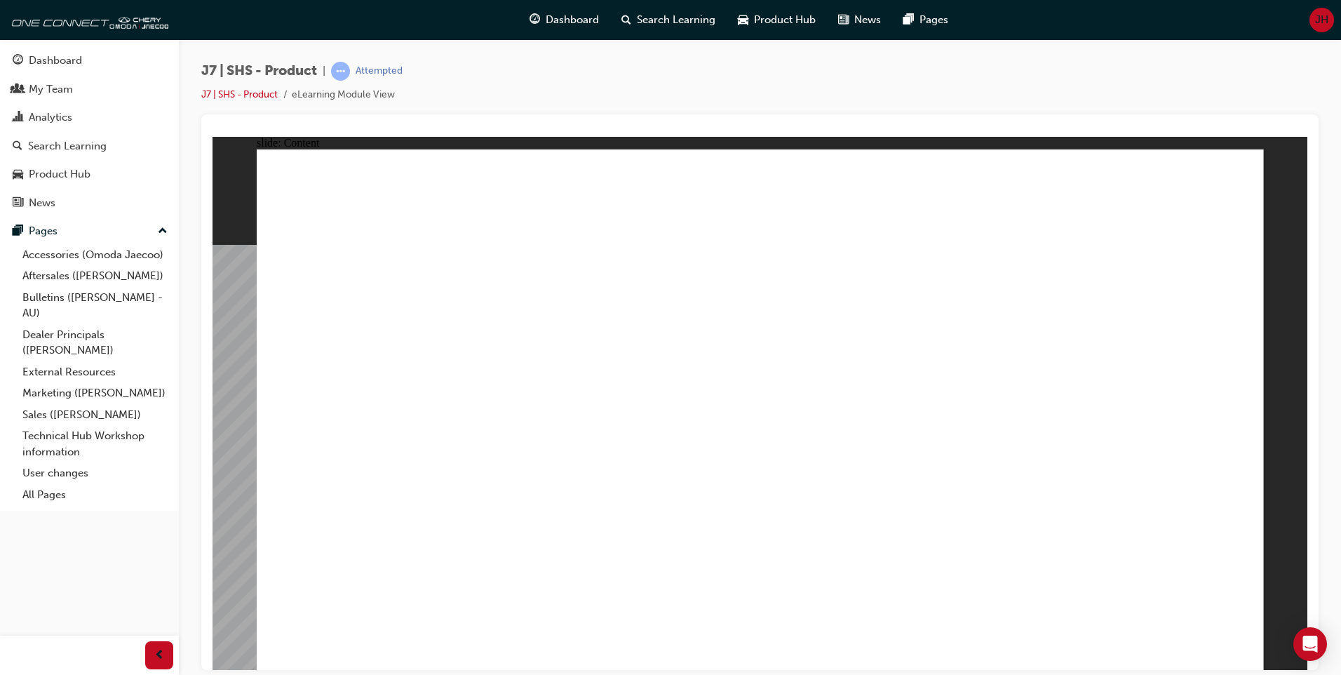
drag, startPoint x: 518, startPoint y: 288, endPoint x: 549, endPoint y: 293, distance: 30.6
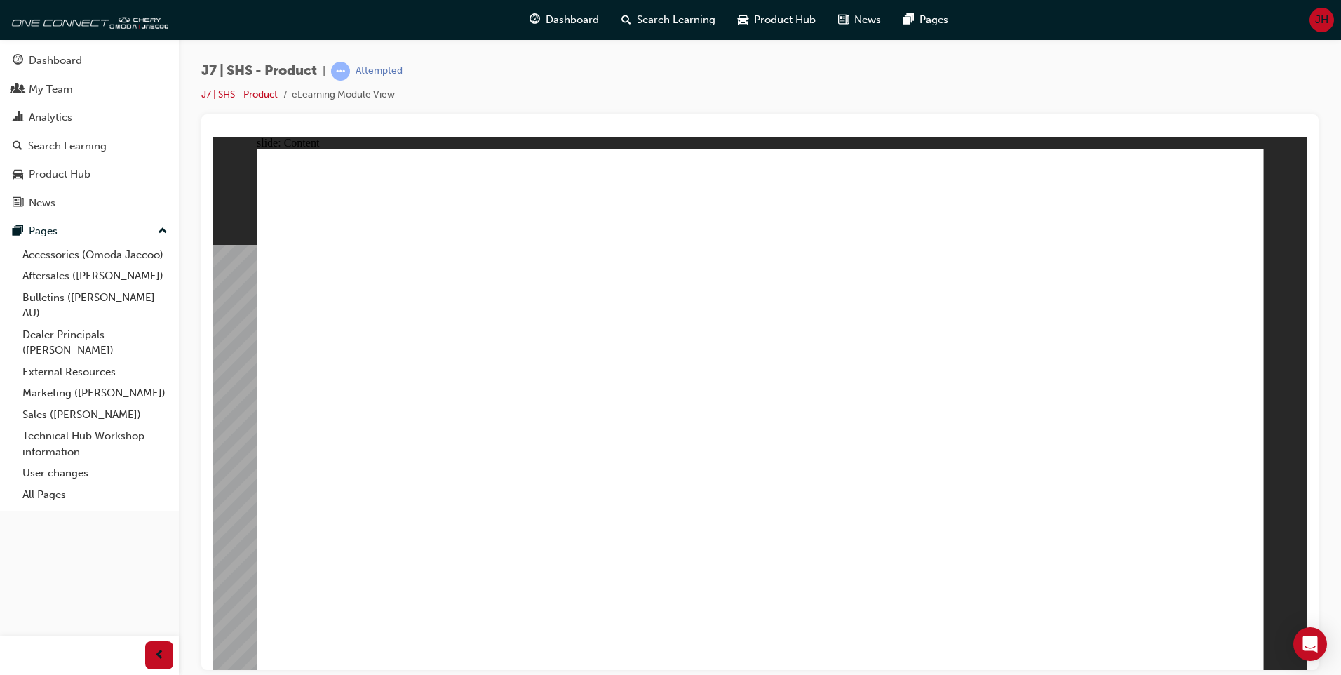
drag, startPoint x: 976, startPoint y: 272, endPoint x: 1024, endPoint y: 281, distance: 48.6
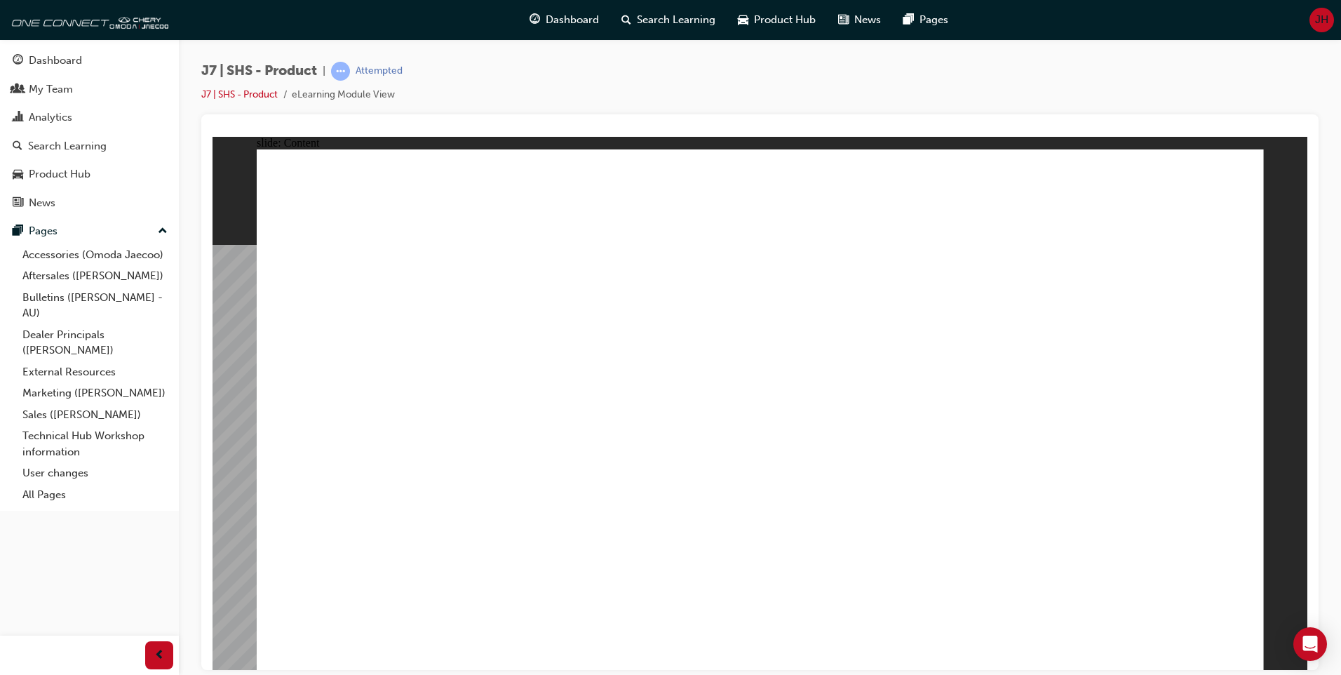
drag, startPoint x: 839, startPoint y: 537, endPoint x: 831, endPoint y: 544, distance: 11.0
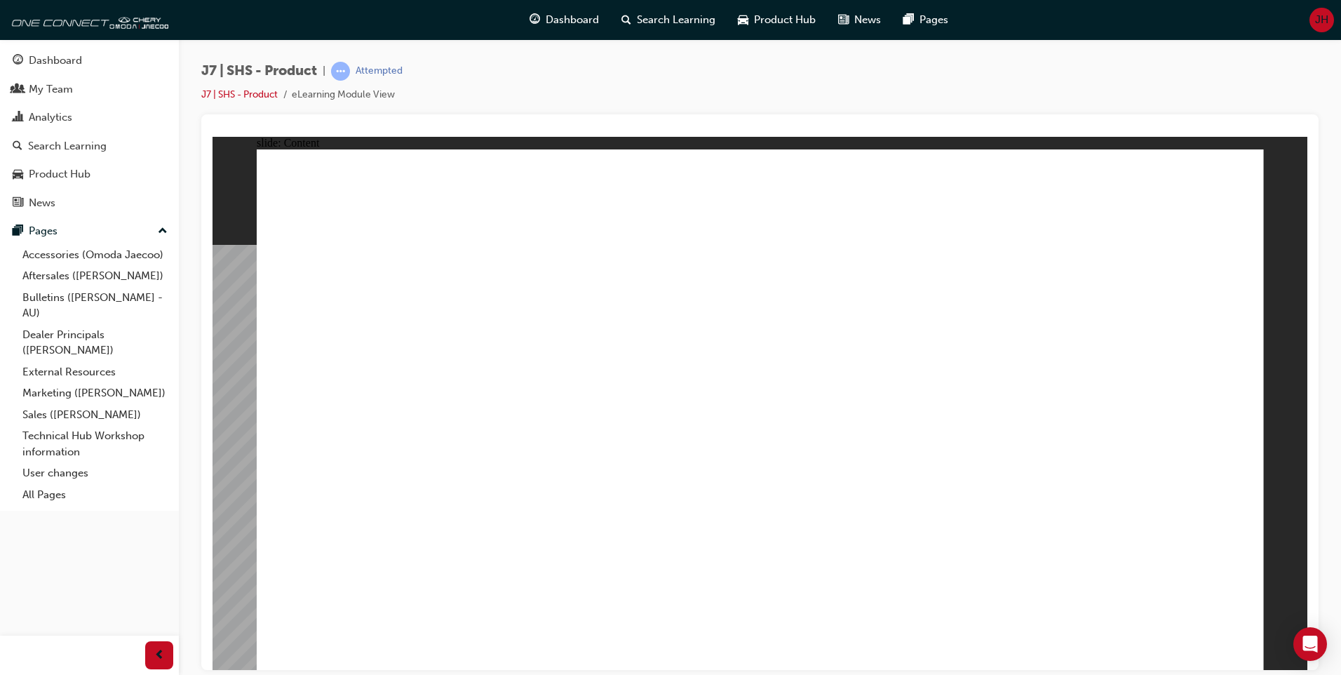
drag, startPoint x: 821, startPoint y: 551, endPoint x: 826, endPoint y: 539, distance: 13.2
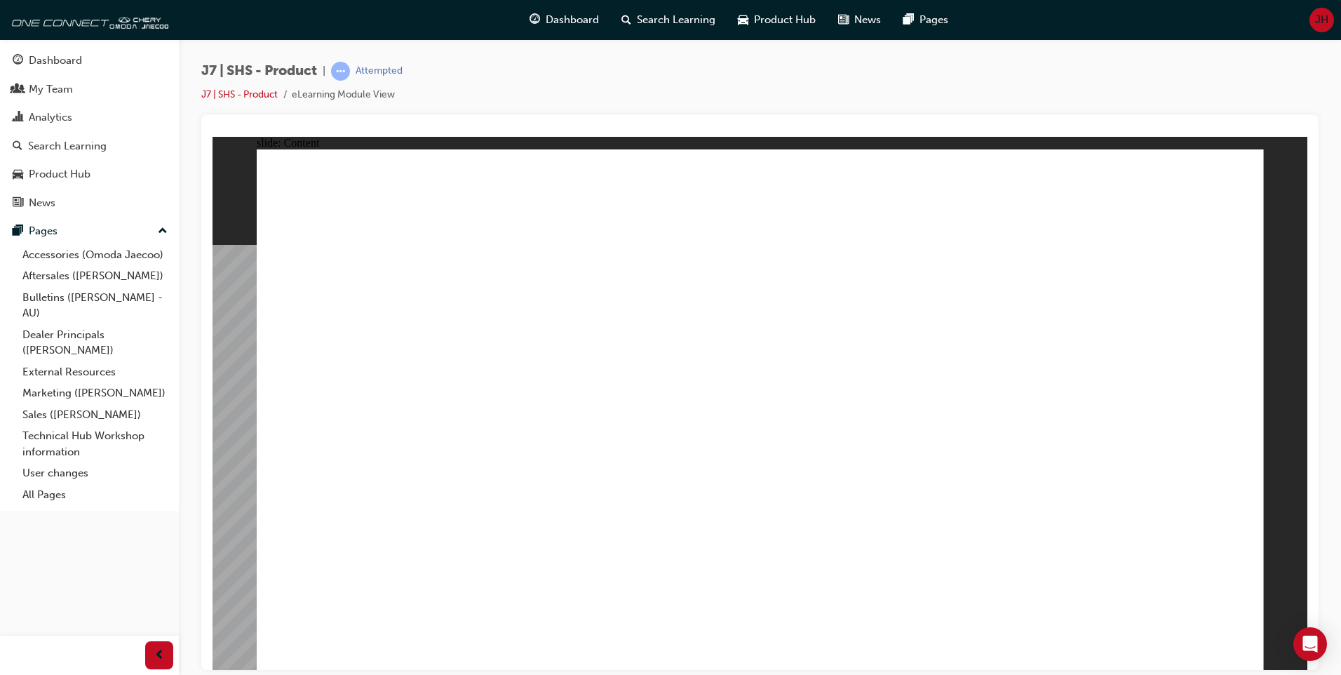
drag, startPoint x: 831, startPoint y: 538, endPoint x: 707, endPoint y: 388, distance: 194.4
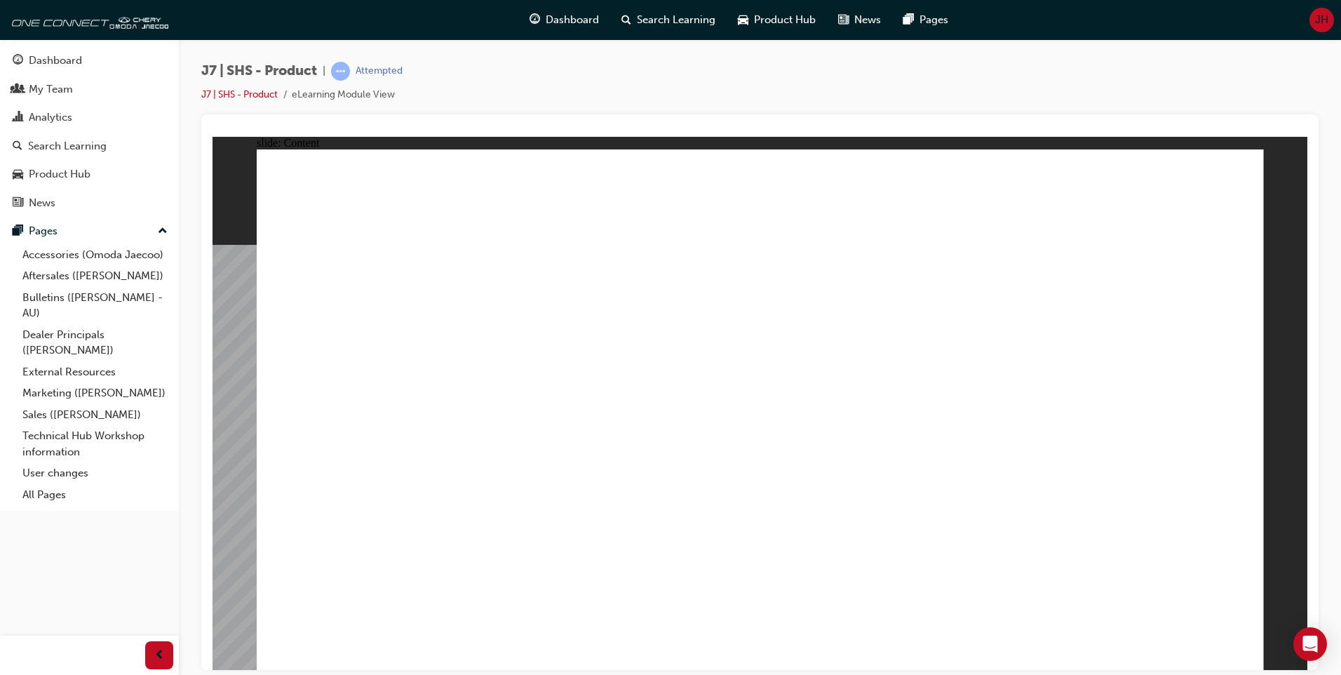
drag, startPoint x: 436, startPoint y: 561, endPoint x: 396, endPoint y: 454, distance: 113.9
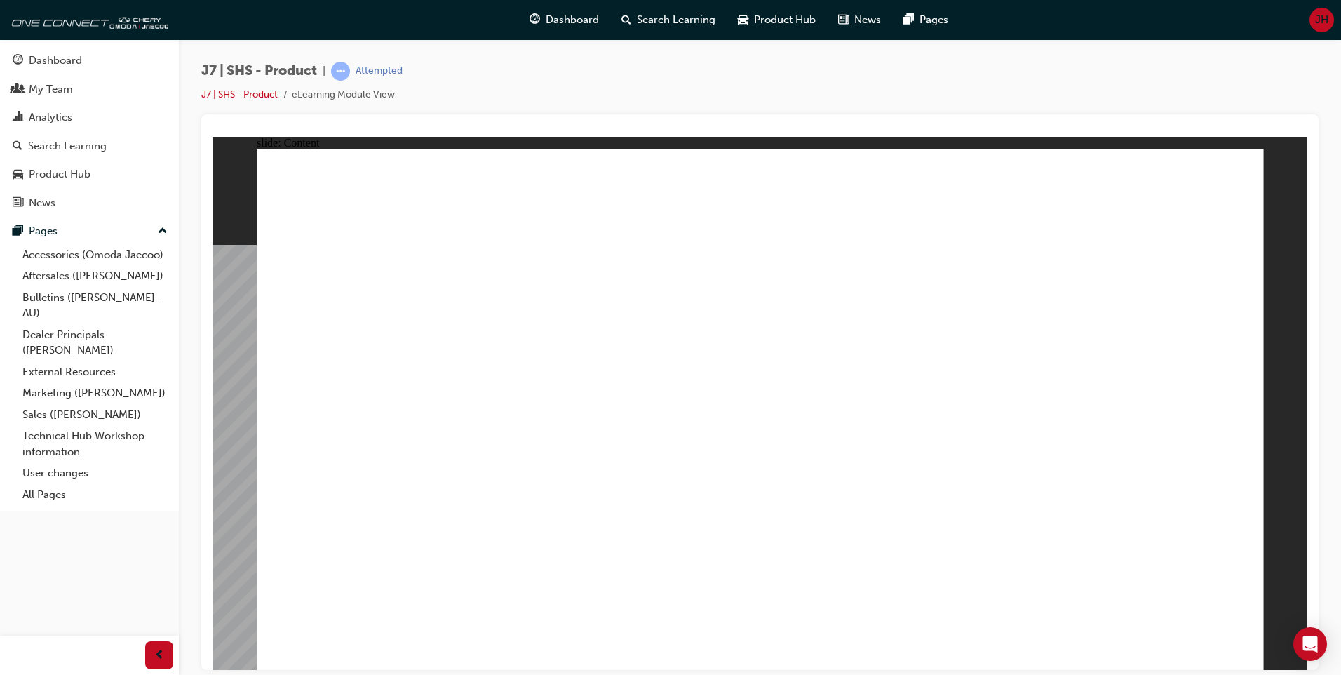
drag, startPoint x: 410, startPoint y: 401, endPoint x: 441, endPoint y: 401, distance: 31.6
drag, startPoint x: 768, startPoint y: 539, endPoint x: 814, endPoint y: 540, distance: 45.6
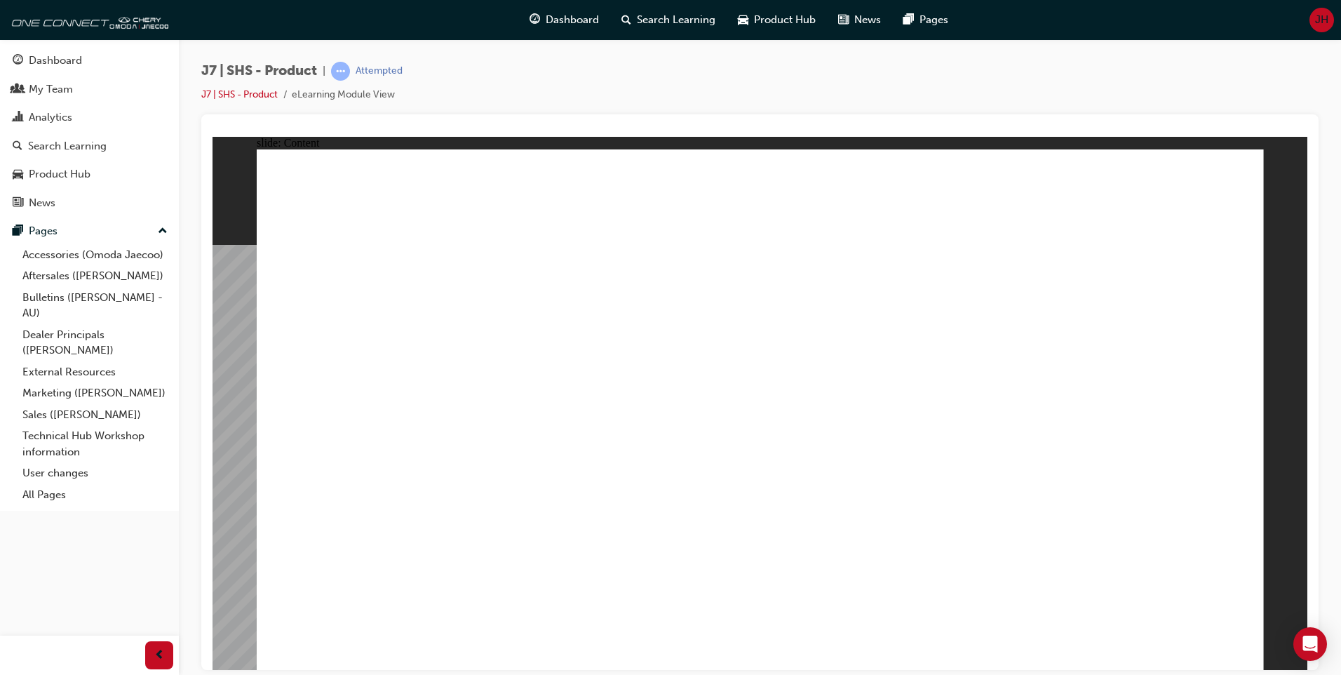
drag, startPoint x: 972, startPoint y: 456, endPoint x: 902, endPoint y: 445, distance: 71.0
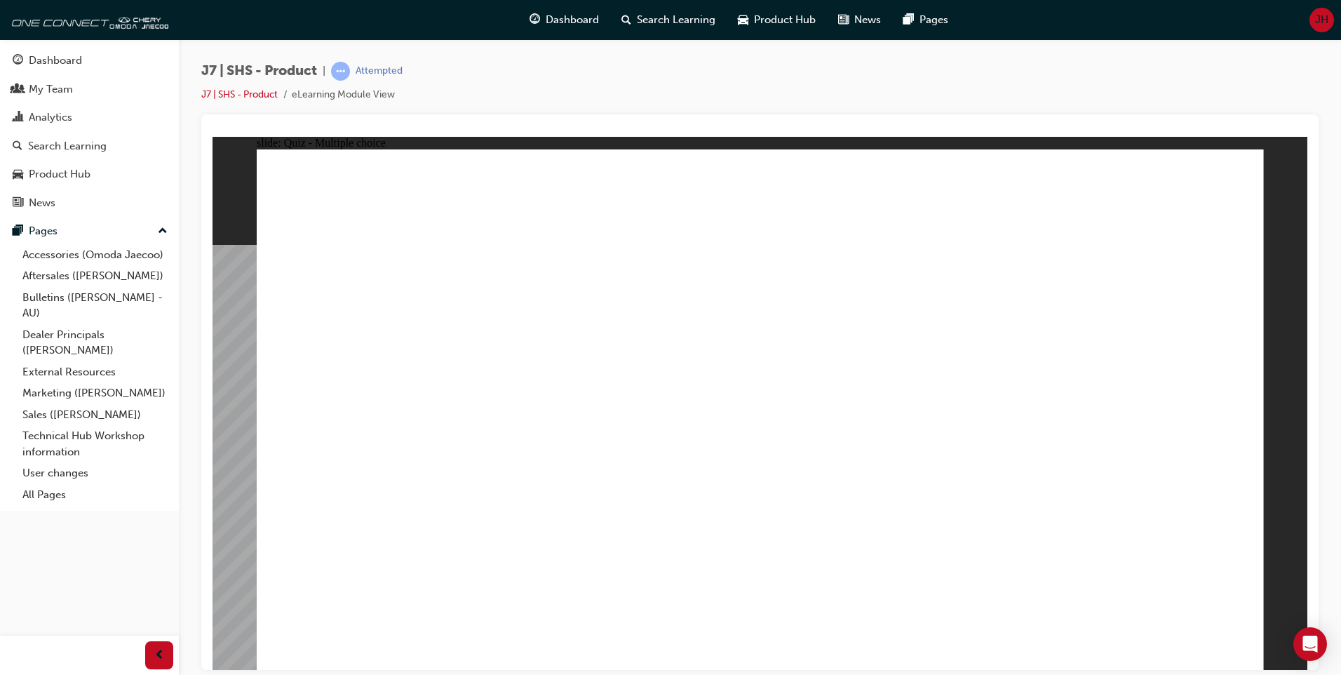
radio input "true"
drag, startPoint x: 707, startPoint y: 405, endPoint x: 830, endPoint y: 396, distance: 123.1
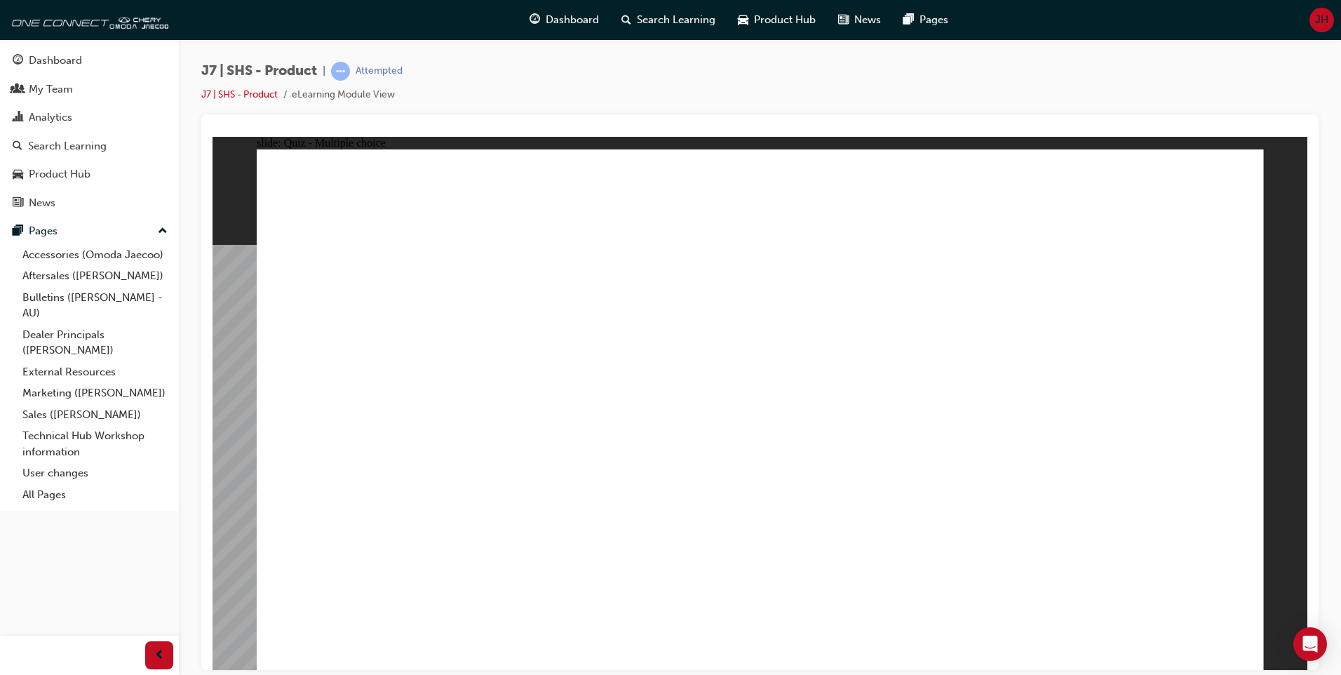
radio input "true"
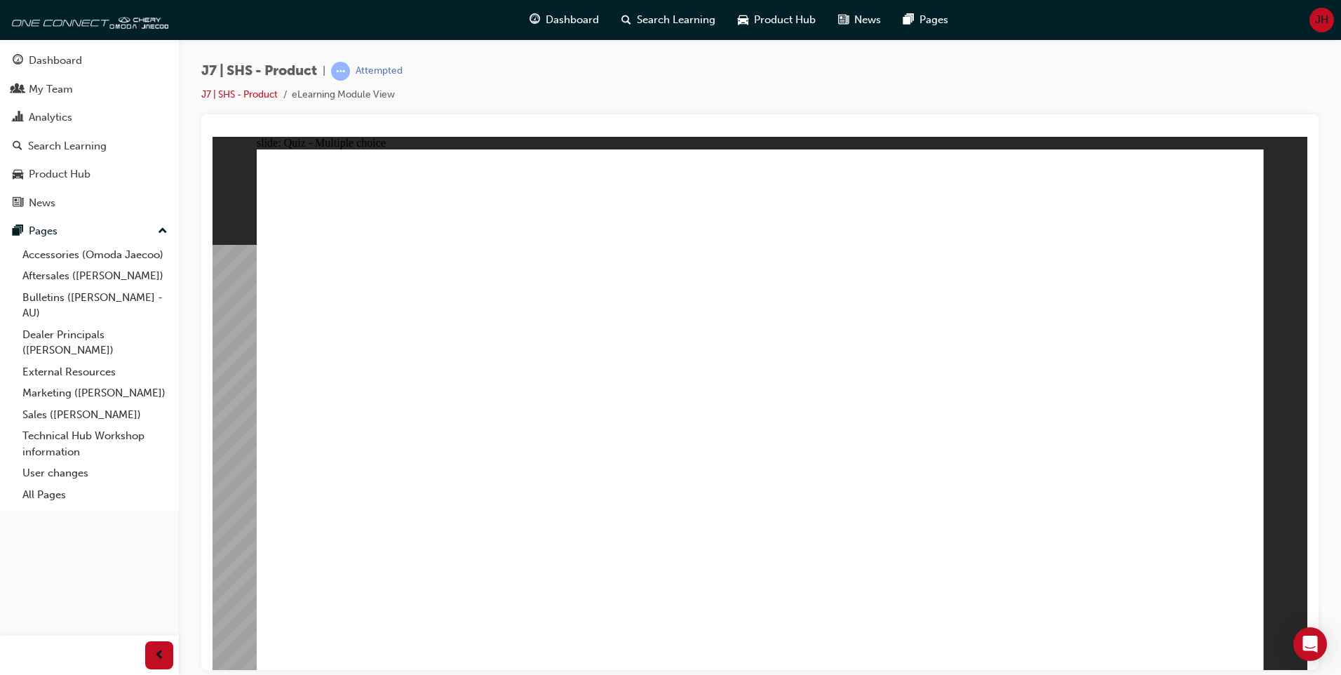
radio input "true"
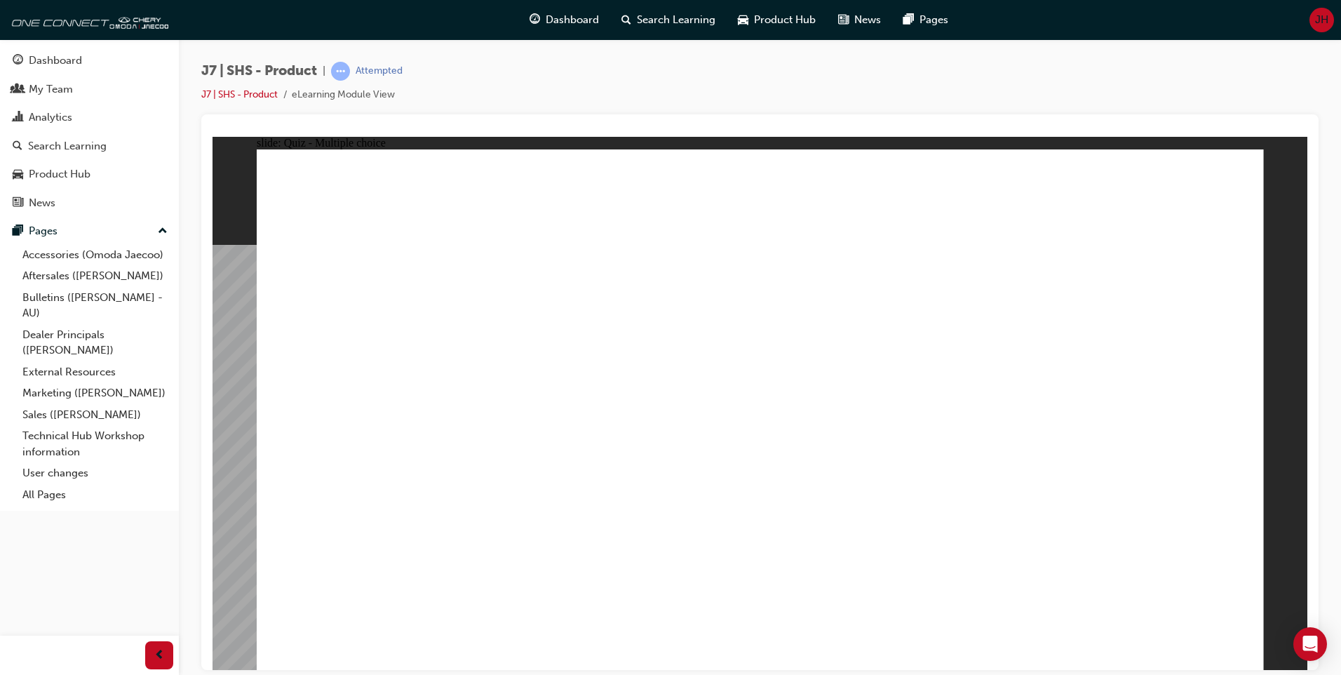
radio input "true"
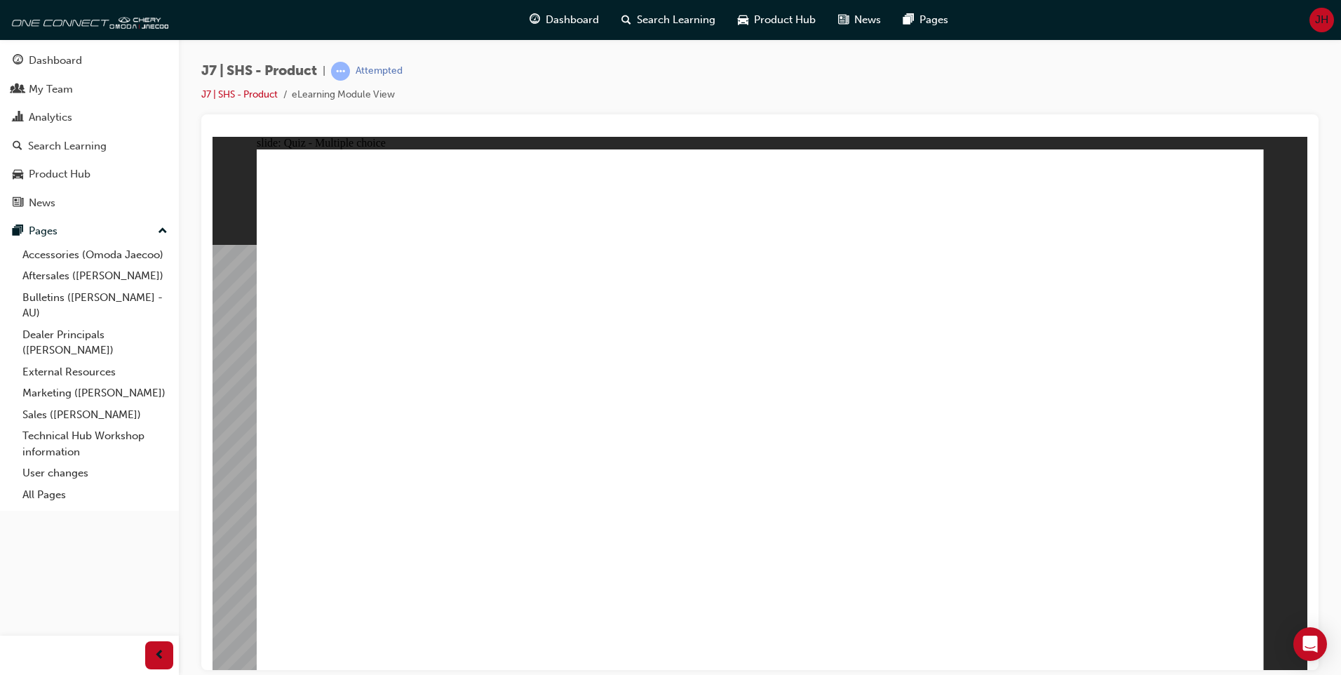
click at [116, 60] on div "Dashboard" at bounding box center [90, 61] width 154 height 18
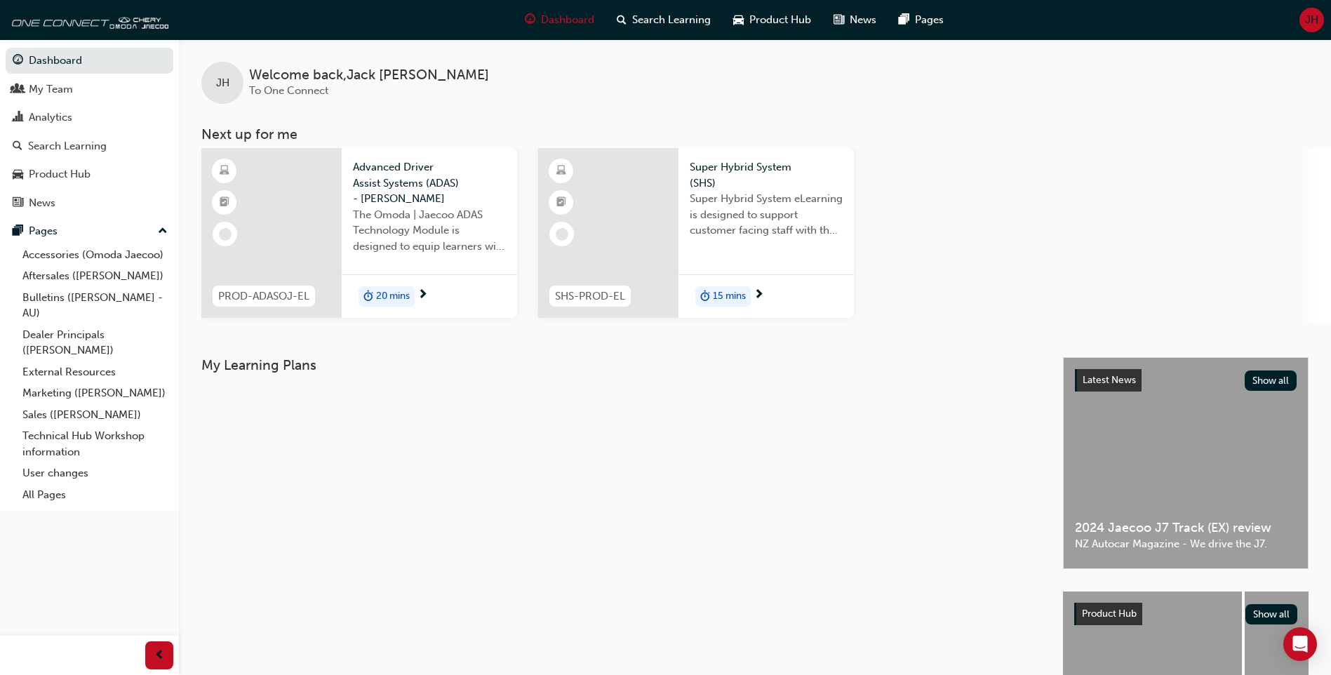
click at [424, 258] on div "The Omoda | Jaecoo ADAS Technology Module is designed to equip learners with es…" at bounding box center [429, 235] width 153 height 56
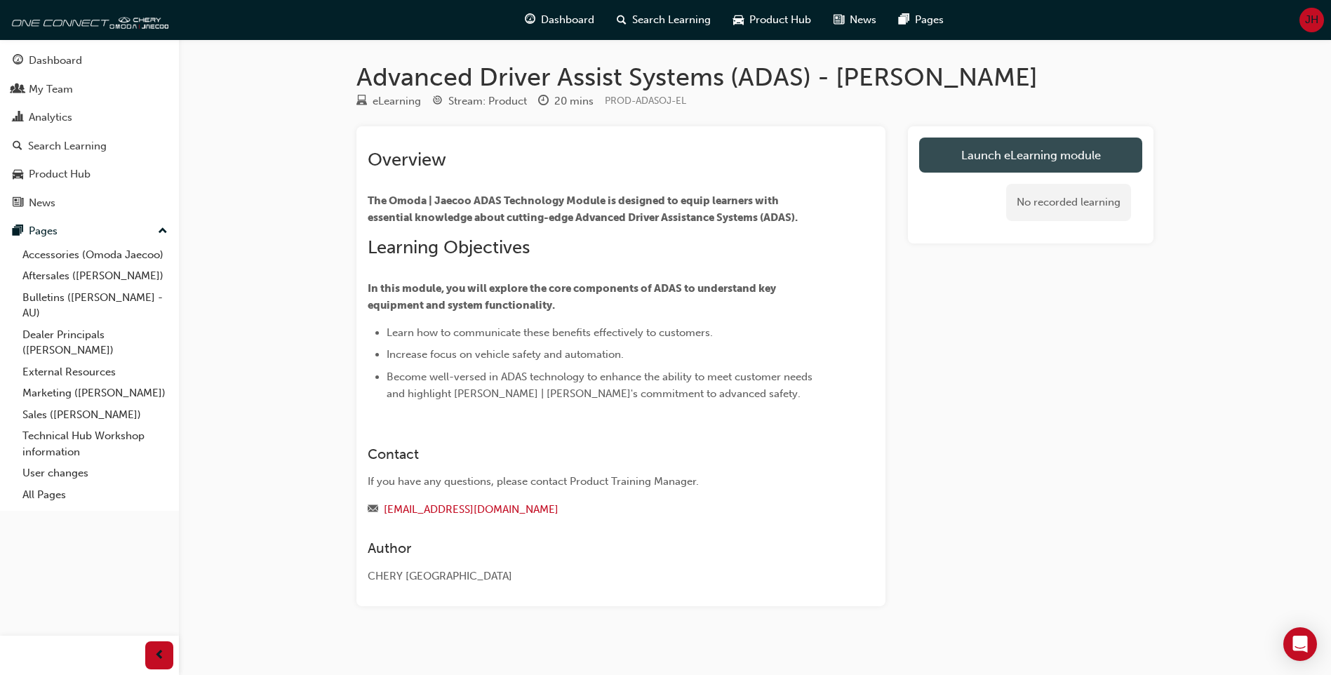
click at [995, 156] on link "Launch eLearning module" at bounding box center [1030, 154] width 223 height 35
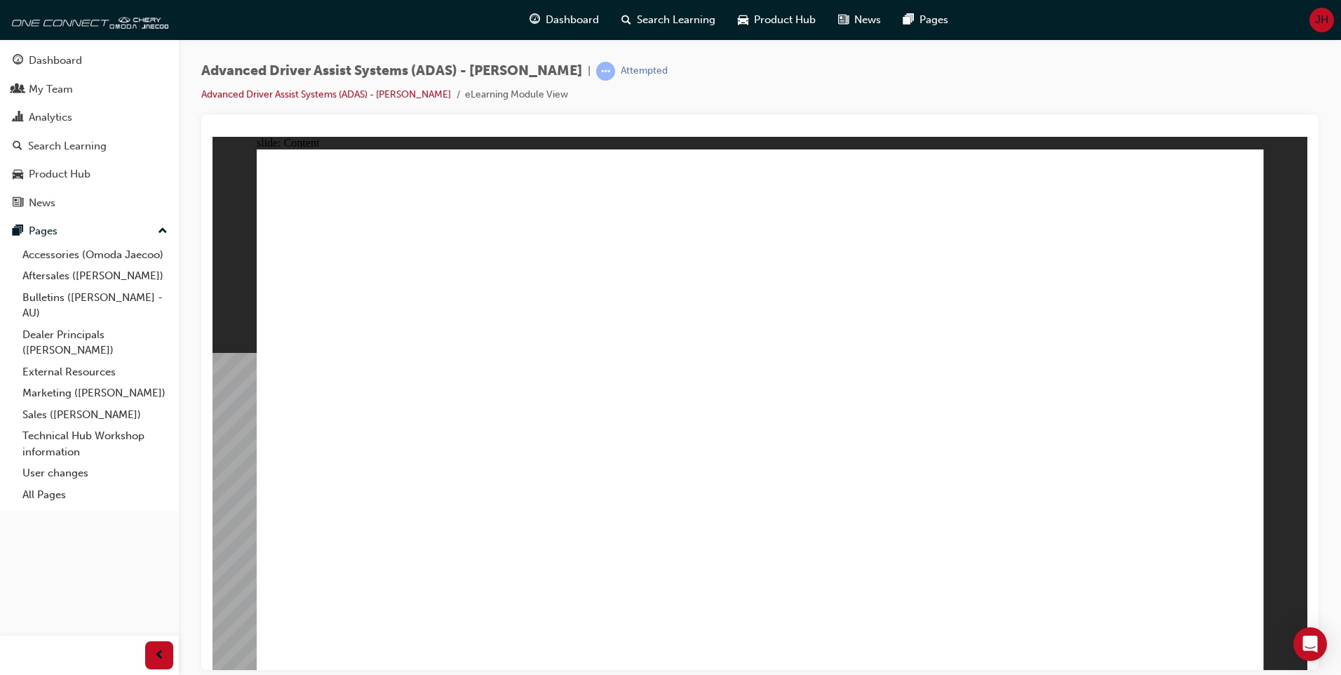
drag, startPoint x: 524, startPoint y: 258, endPoint x: 531, endPoint y: 257, distance: 7.1
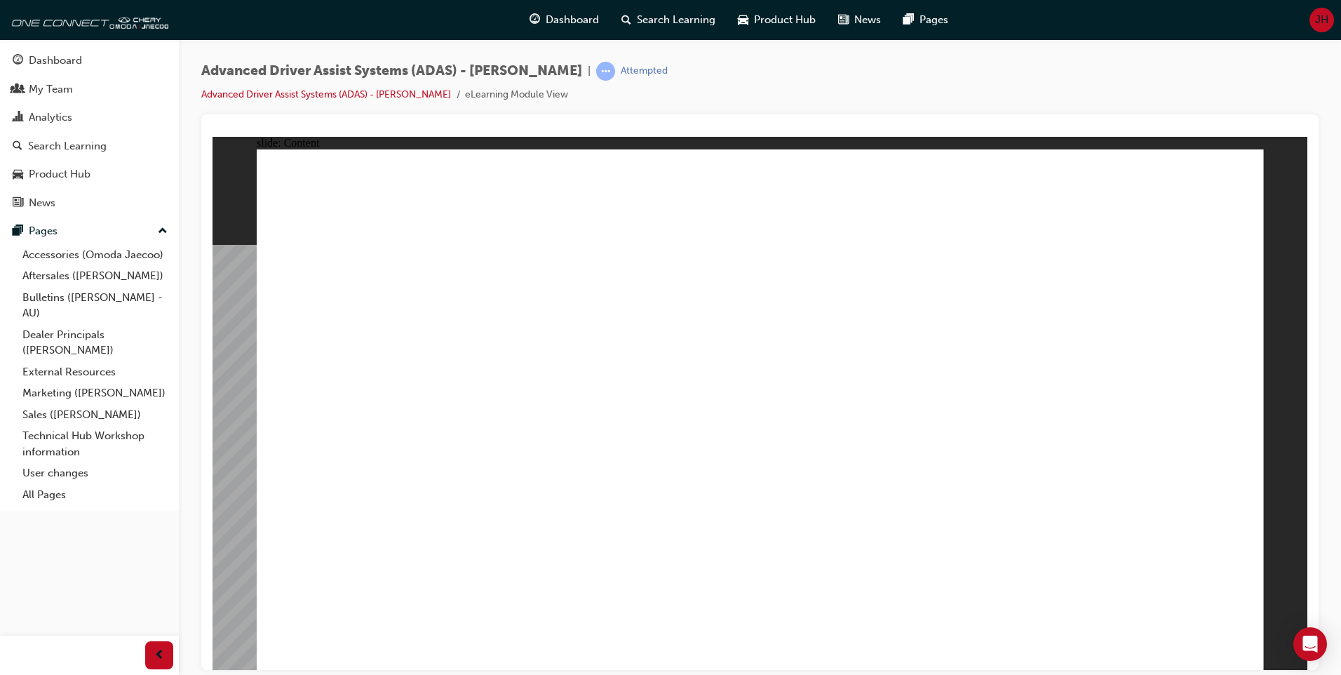
drag, startPoint x: 573, startPoint y: 247, endPoint x: 614, endPoint y: 241, distance: 41.1
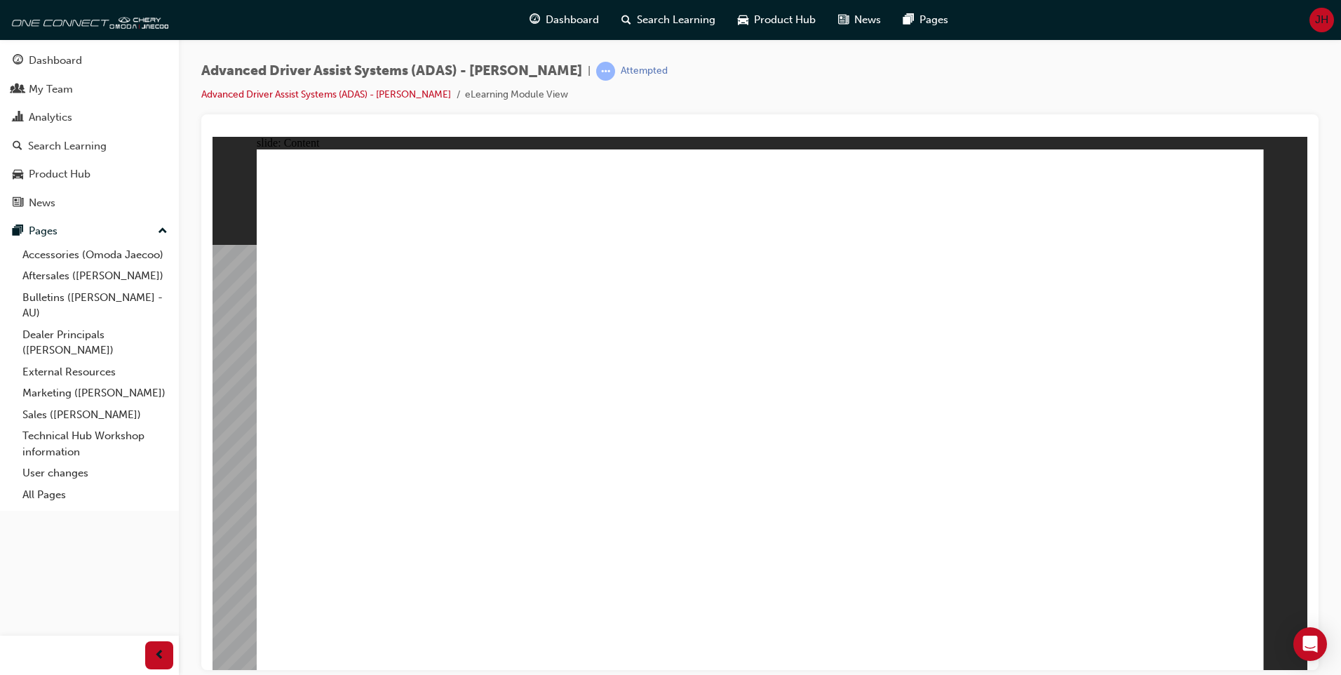
drag, startPoint x: 786, startPoint y: 453, endPoint x: 810, endPoint y: 453, distance: 23.9
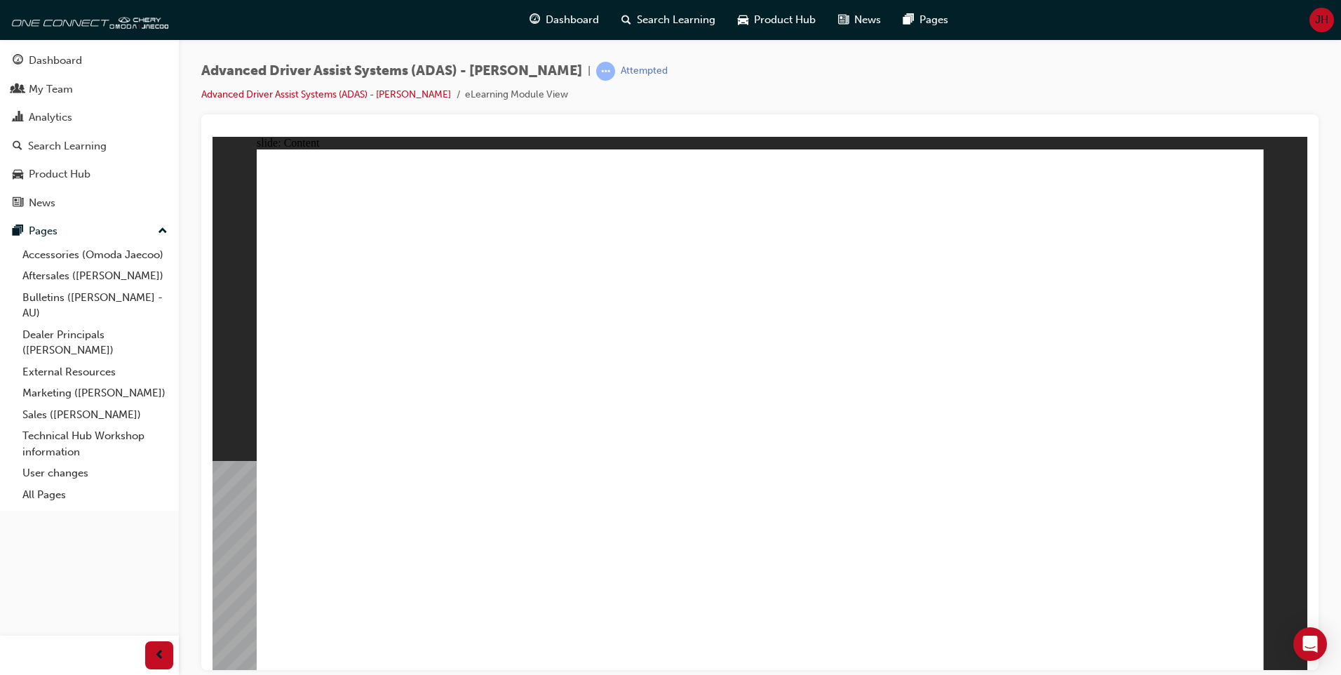
drag, startPoint x: 443, startPoint y: 605, endPoint x: 434, endPoint y: 601, distance: 10.7
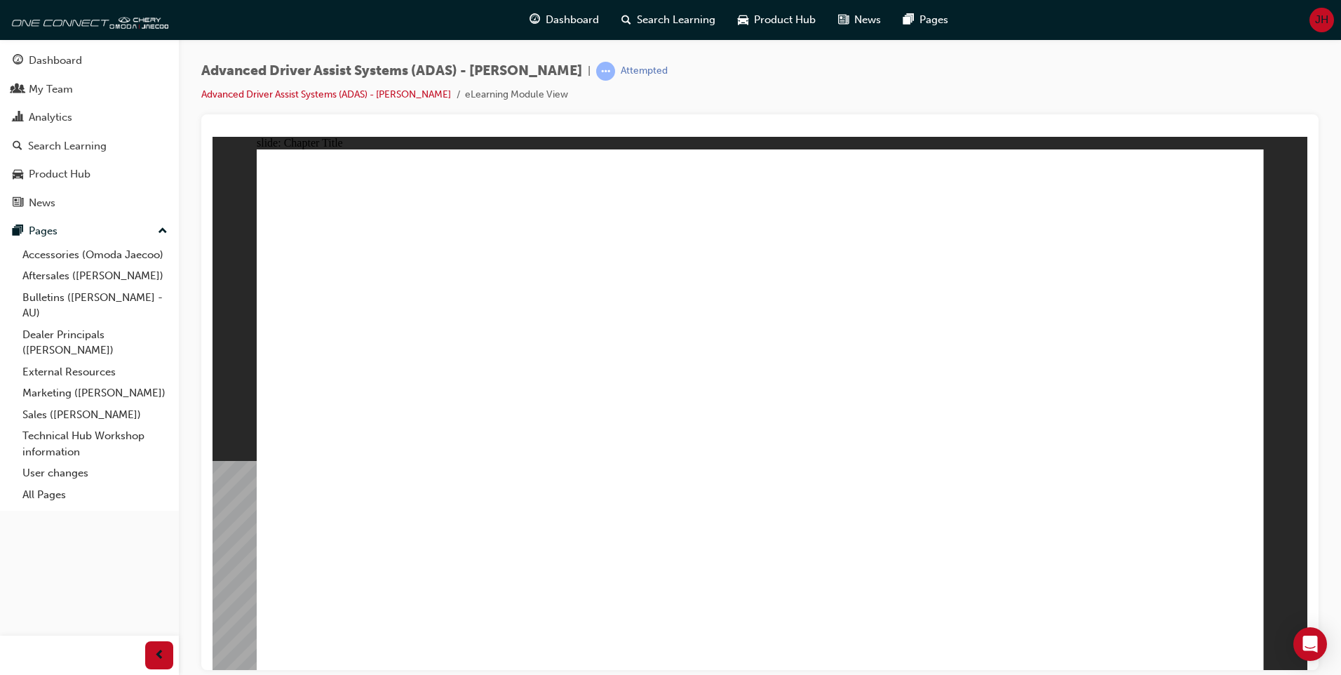
drag, startPoint x: 931, startPoint y: 556, endPoint x: 1004, endPoint y: 354, distance: 215.5
drag, startPoint x: 763, startPoint y: 540, endPoint x: 1211, endPoint y: 262, distance: 527.7
drag, startPoint x: 611, startPoint y: 563, endPoint x: 1120, endPoint y: 297, distance: 574.2
drag, startPoint x: 443, startPoint y: 551, endPoint x: 821, endPoint y: 250, distance: 482.8
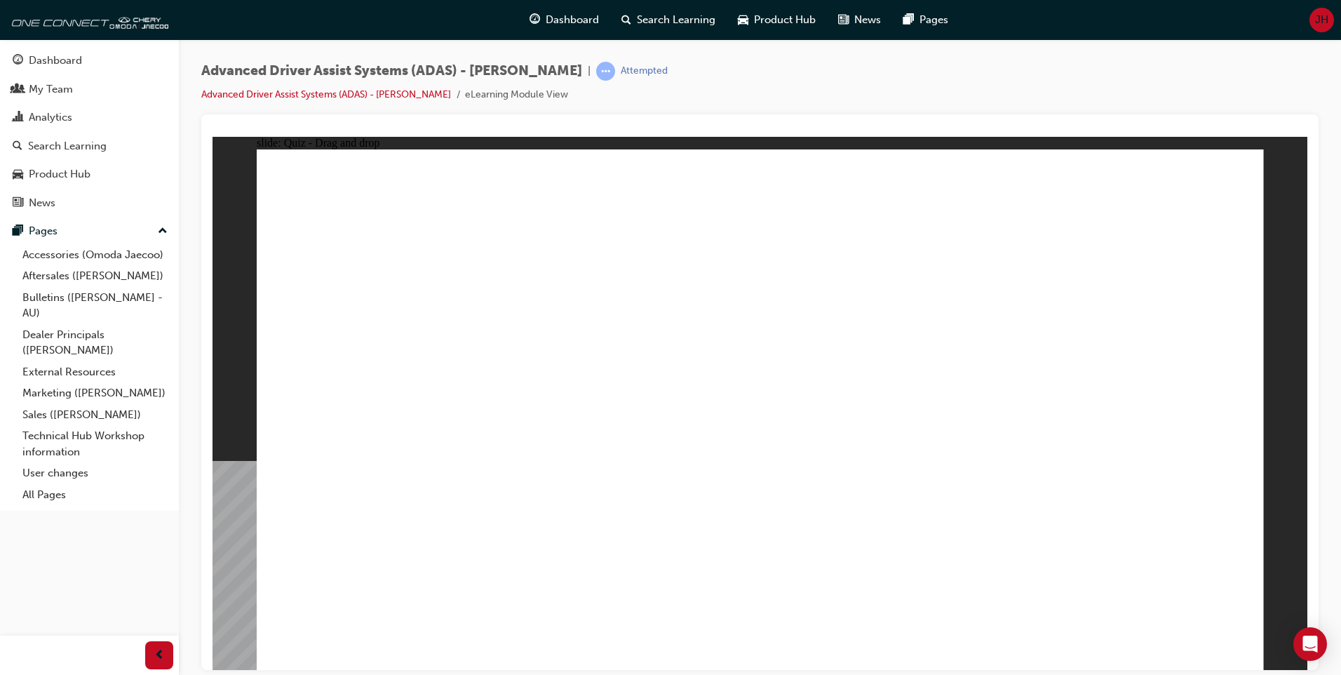
checkbox input "true"
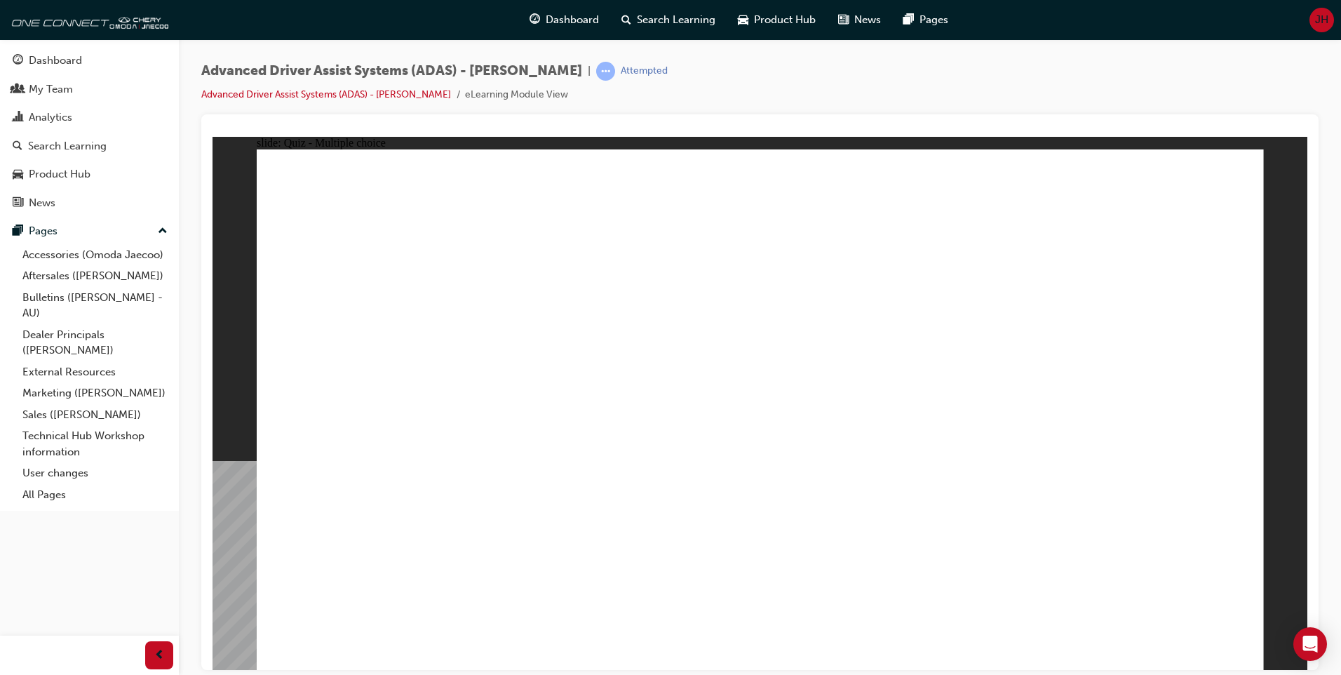
checkbox input "true"
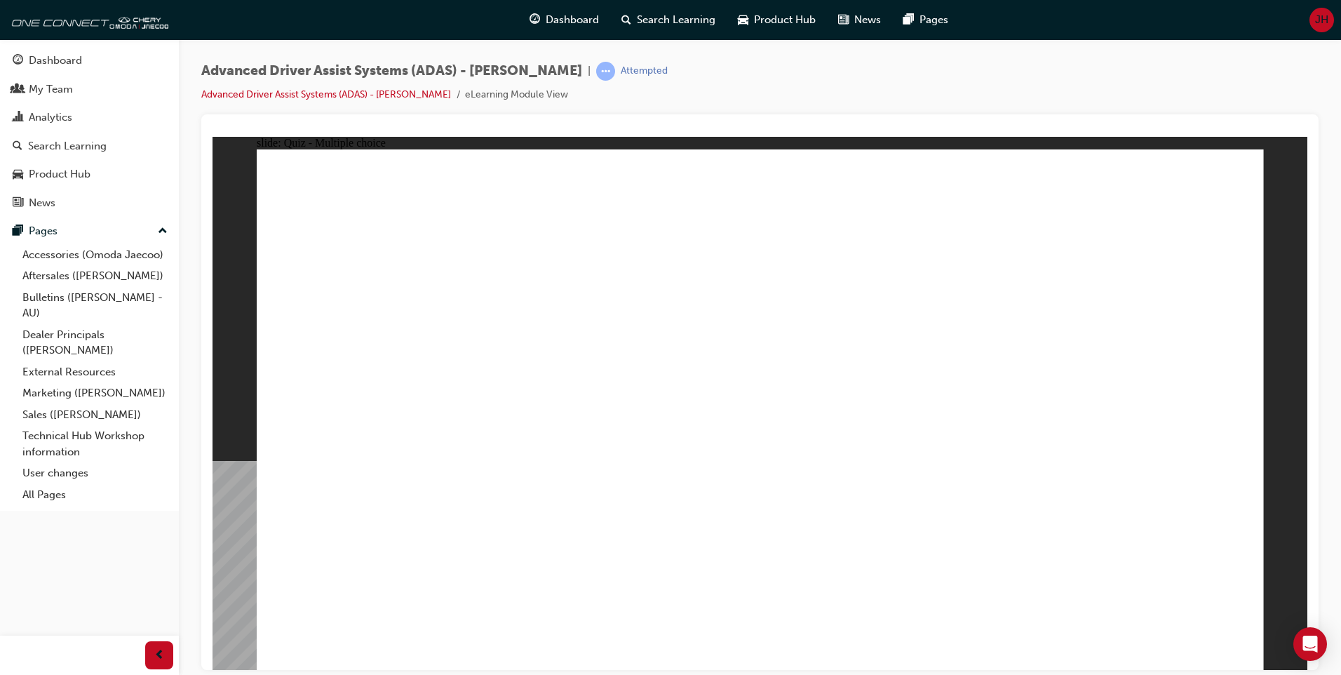
checkbox input "true"
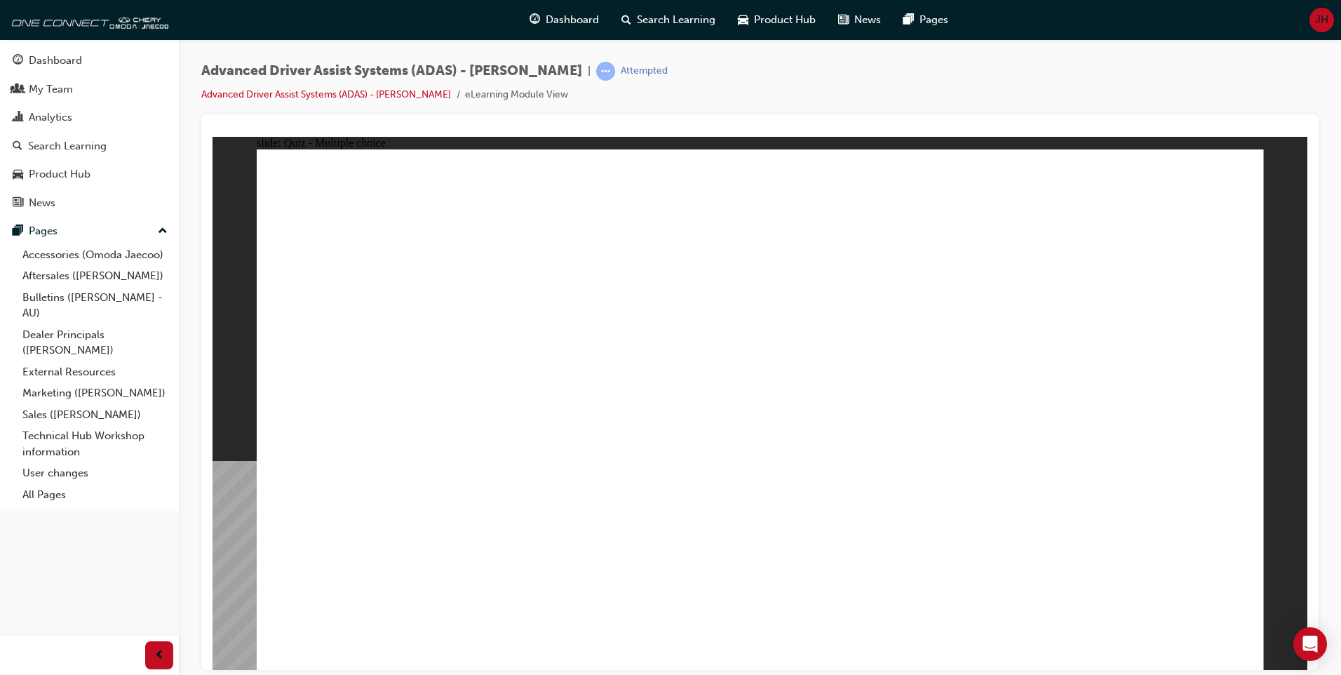
drag, startPoint x: 967, startPoint y: 199, endPoint x: 429, endPoint y: 492, distance: 613.1
drag, startPoint x: 1010, startPoint y: 250, endPoint x: 529, endPoint y: 517, distance: 550.1
drag, startPoint x: 1072, startPoint y: 201, endPoint x: 537, endPoint y: 484, distance: 605.3
drag, startPoint x: 878, startPoint y: 249, endPoint x: 573, endPoint y: 492, distance: 389.9
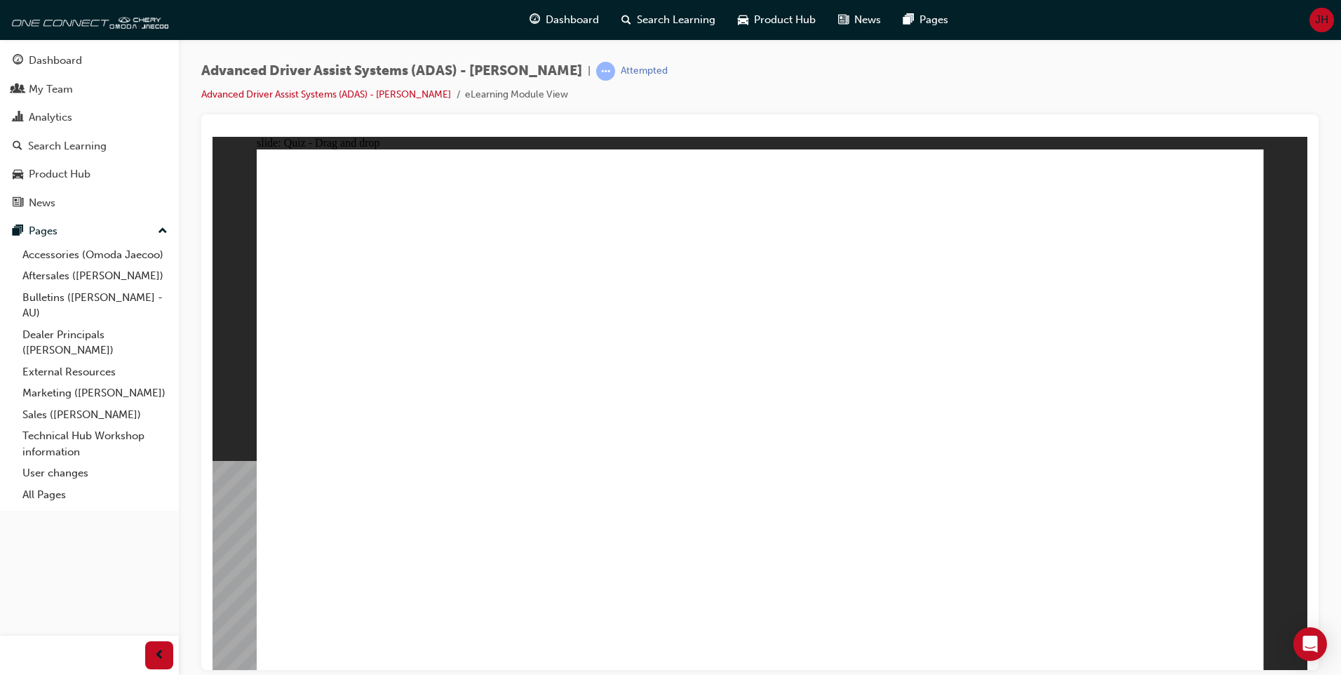
drag, startPoint x: 793, startPoint y: 248, endPoint x: 800, endPoint y: 471, distance: 223.2
drag, startPoint x: 777, startPoint y: 202, endPoint x: 880, endPoint y: 322, distance: 157.7
drag, startPoint x: 874, startPoint y: 206, endPoint x: 969, endPoint y: 474, distance: 284.2
drag, startPoint x: 1099, startPoint y: 246, endPoint x: 1063, endPoint y: 503, distance: 259.1
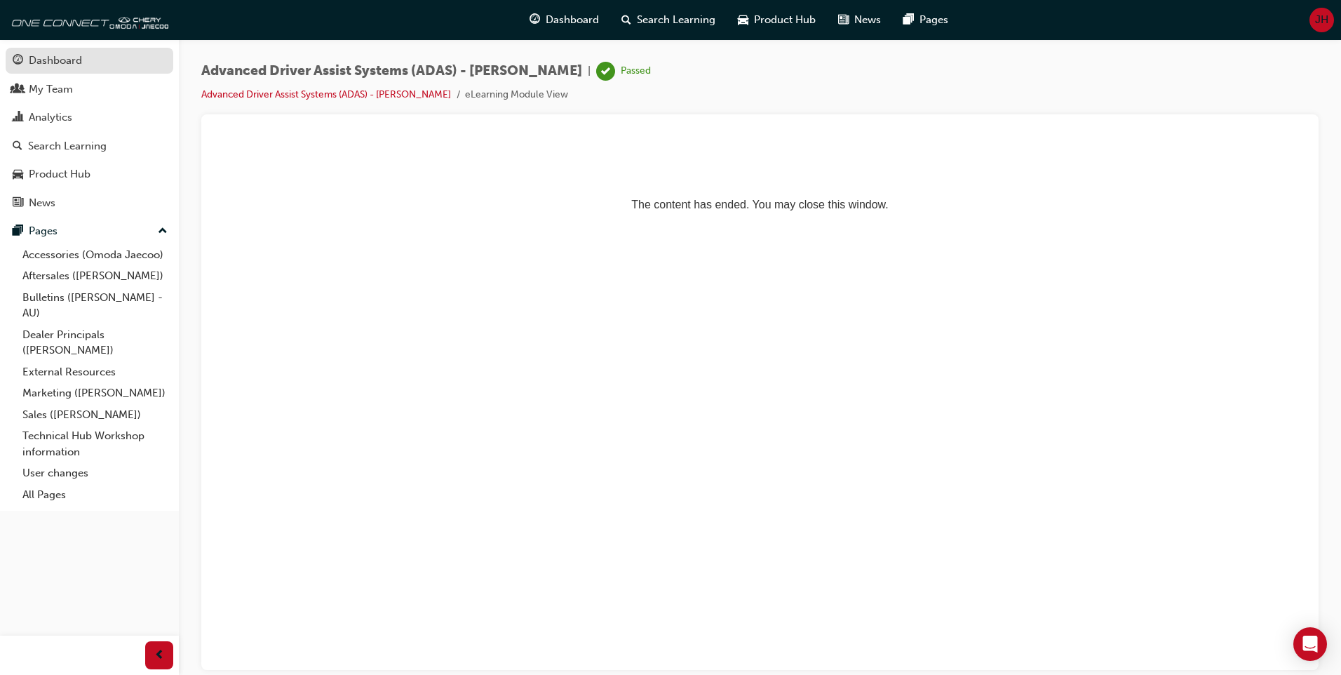
click at [51, 59] on div "Dashboard" at bounding box center [55, 61] width 53 height 16
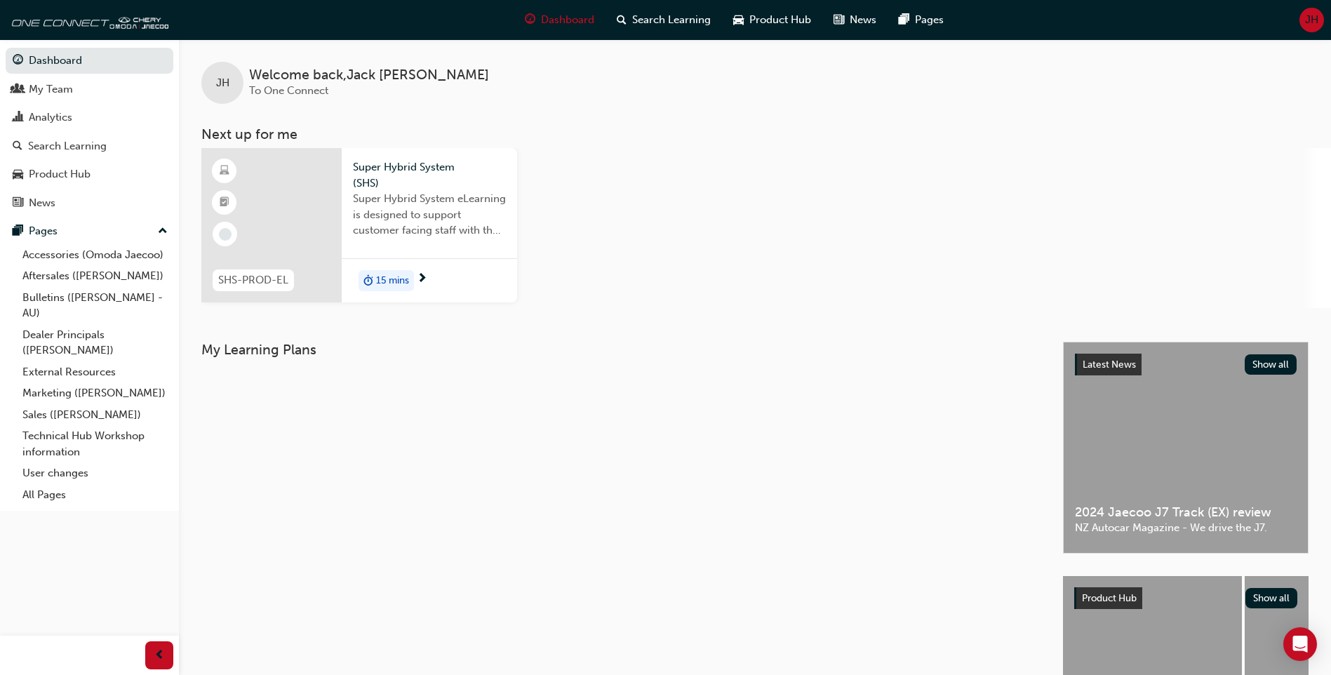
click at [382, 199] on span "Super Hybrid System eLearning is designed to support customer facing staff with…" at bounding box center [429, 215] width 153 height 48
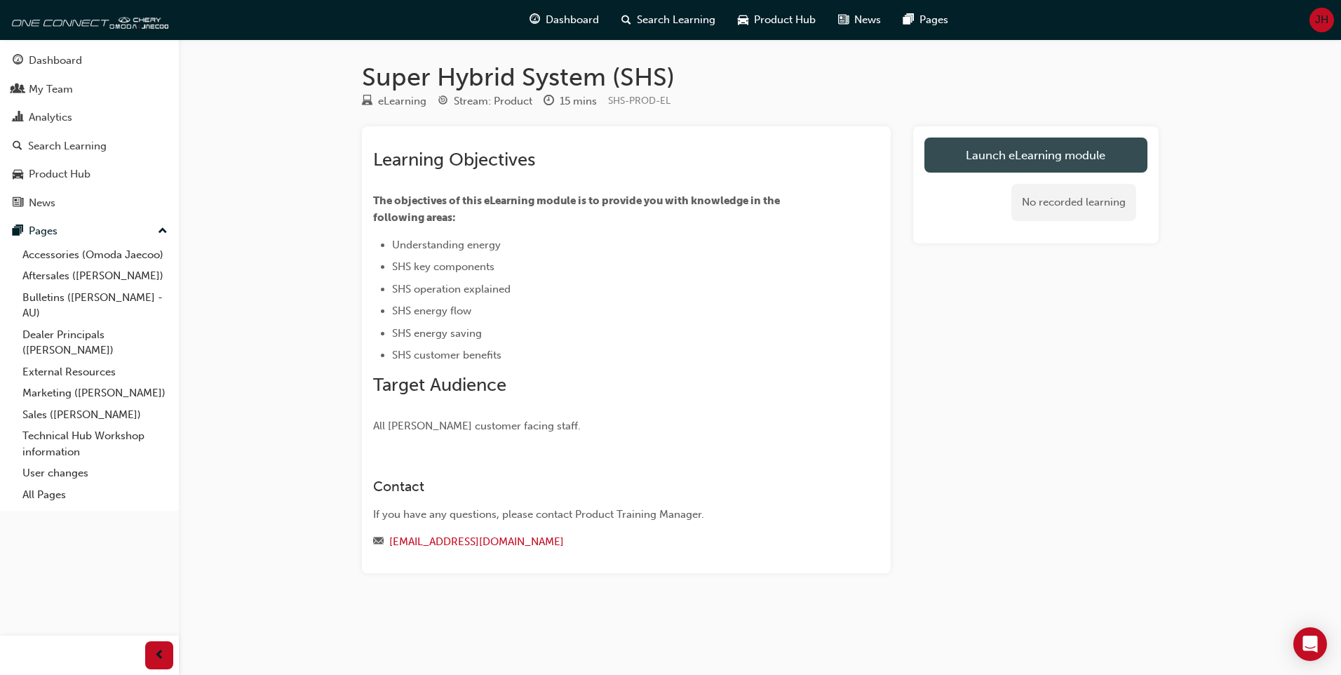
click at [1014, 142] on link "Launch eLearning module" at bounding box center [1036, 154] width 223 height 35
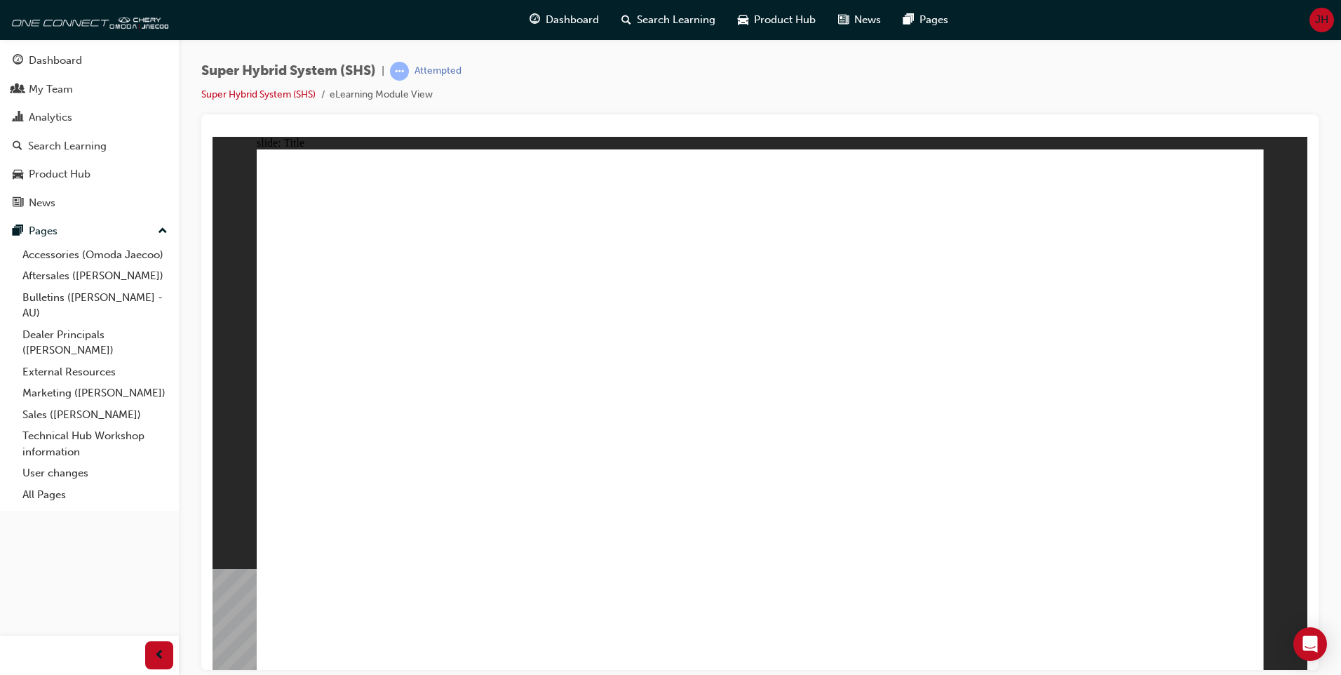
drag, startPoint x: 625, startPoint y: 304, endPoint x: 638, endPoint y: 302, distance: 13.6
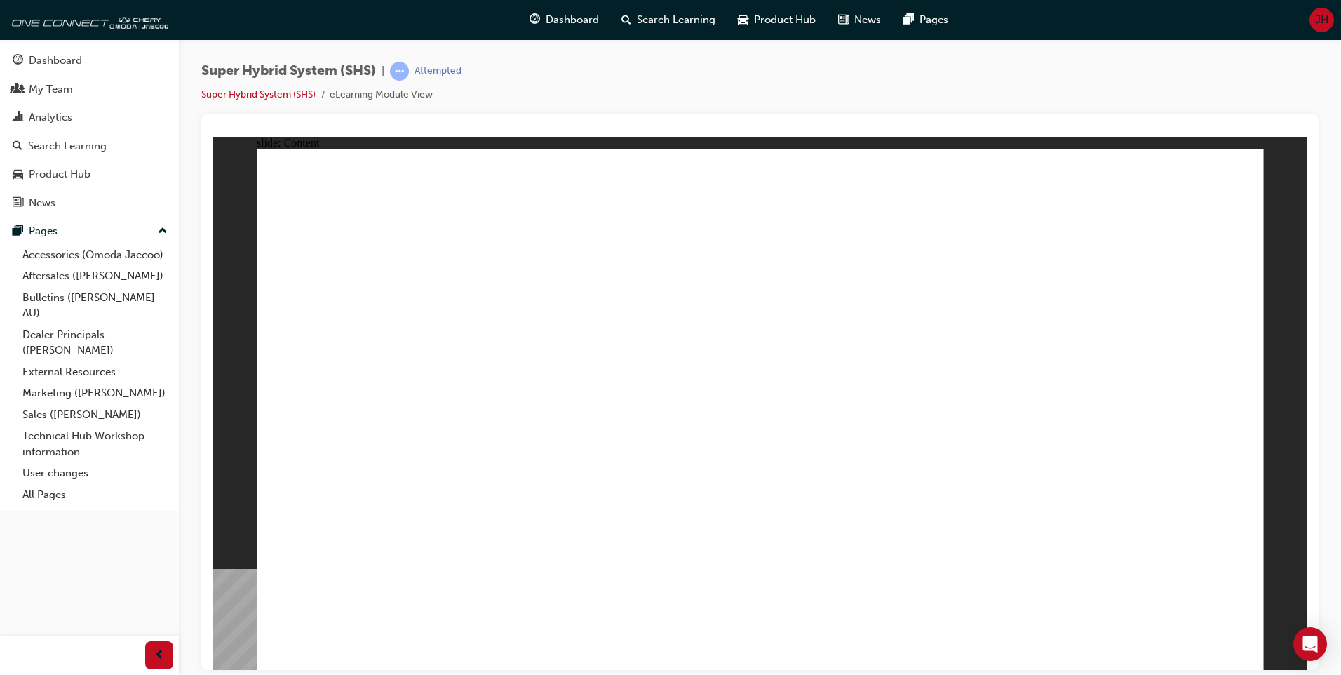
drag, startPoint x: 385, startPoint y: 427, endPoint x: 791, endPoint y: 429, distance: 405.5
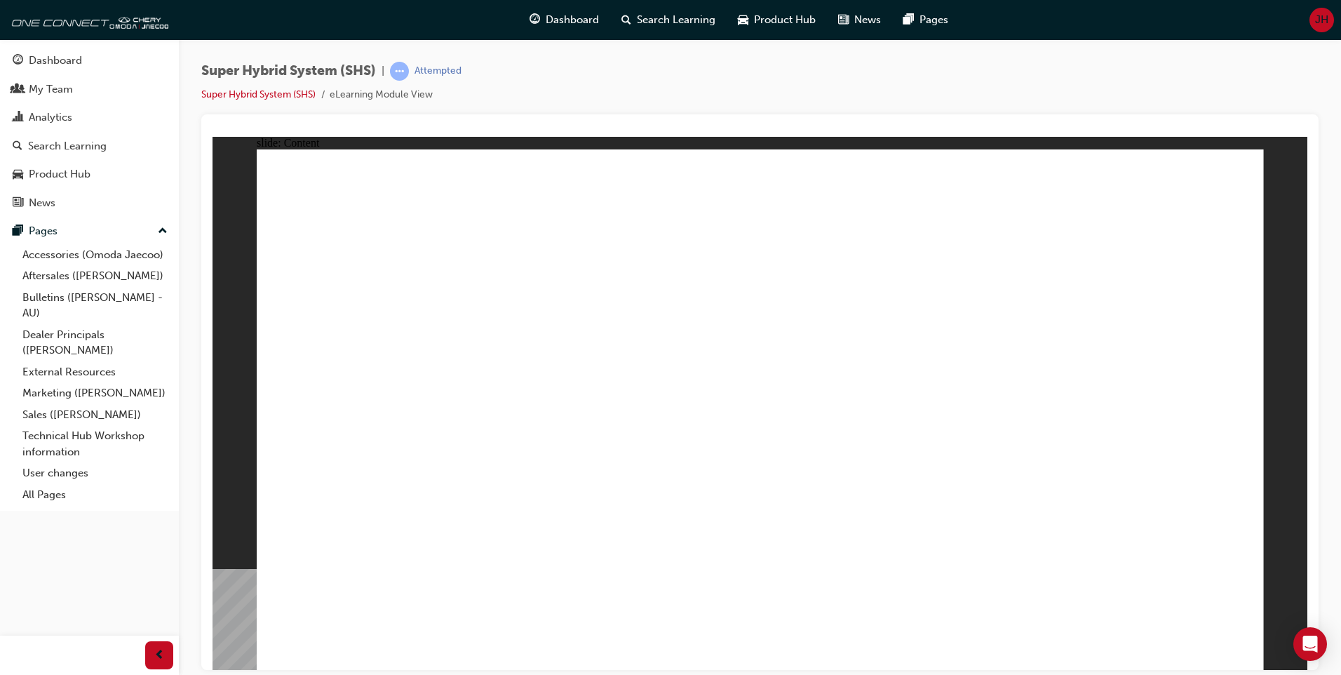
drag, startPoint x: 705, startPoint y: 294, endPoint x: 623, endPoint y: 281, distance: 83.2
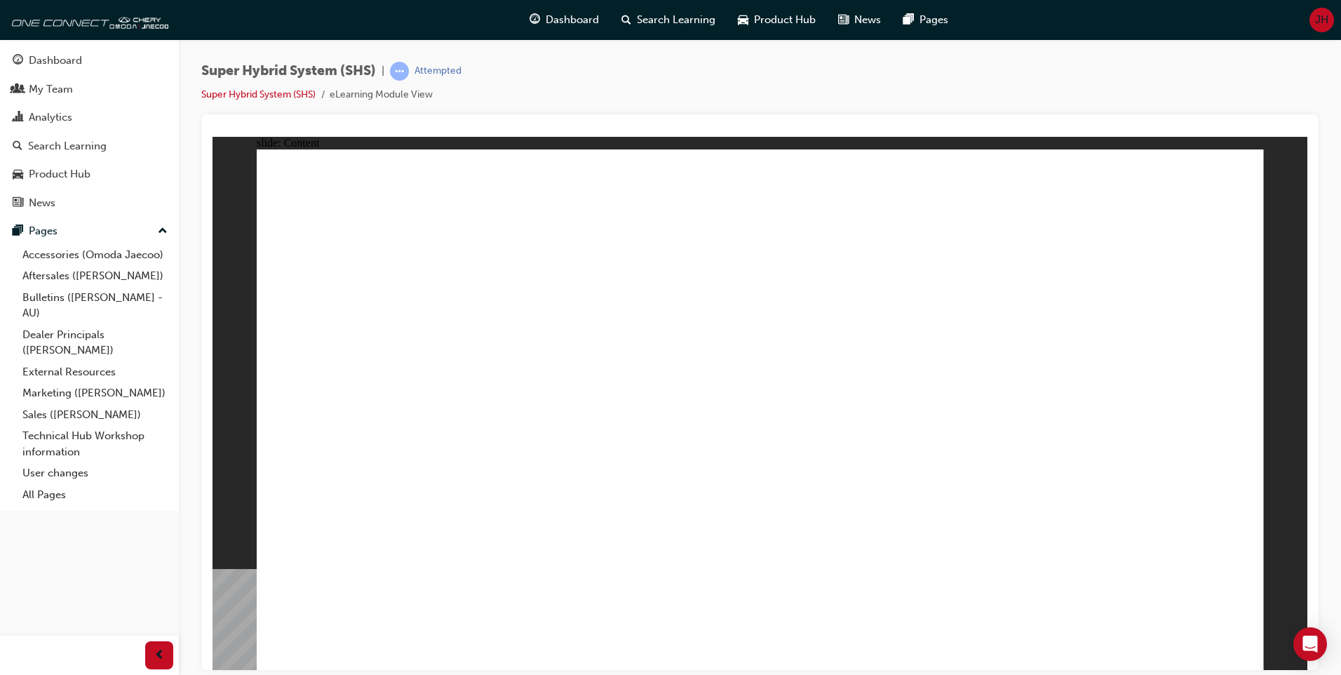
drag, startPoint x: 434, startPoint y: 420, endPoint x: 558, endPoint y: 447, distance: 127.7
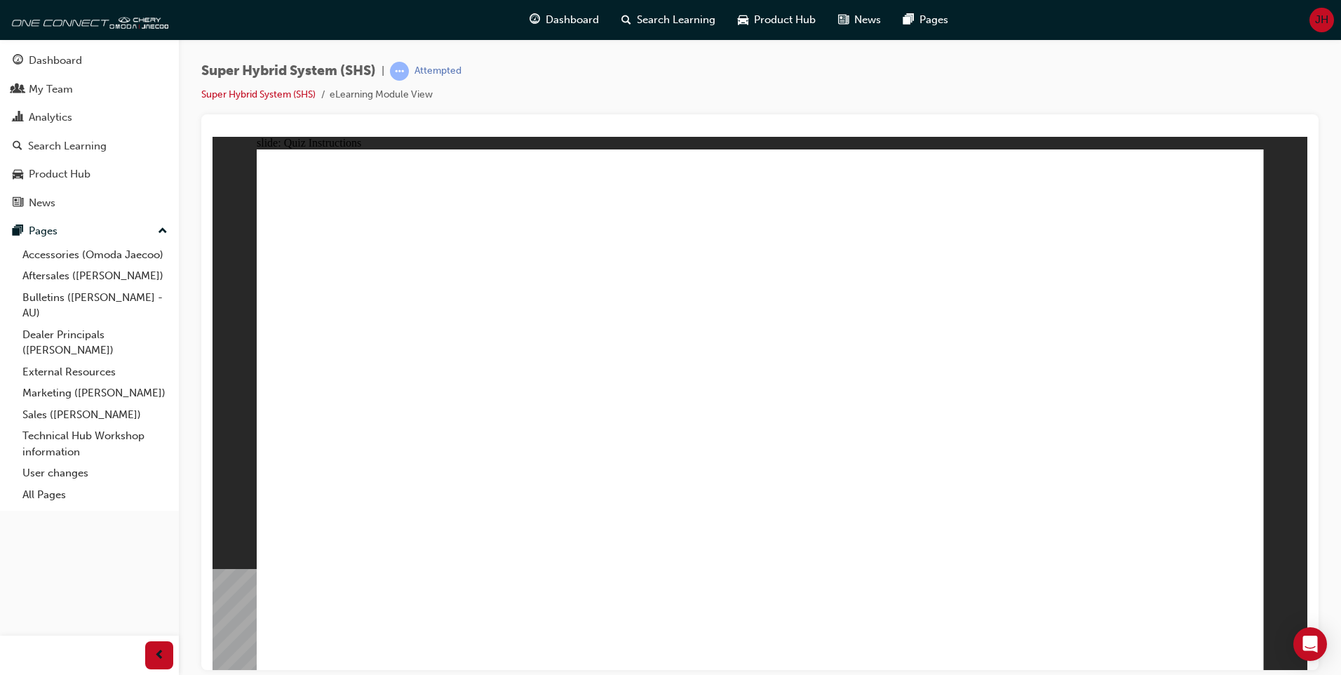
radio input "true"
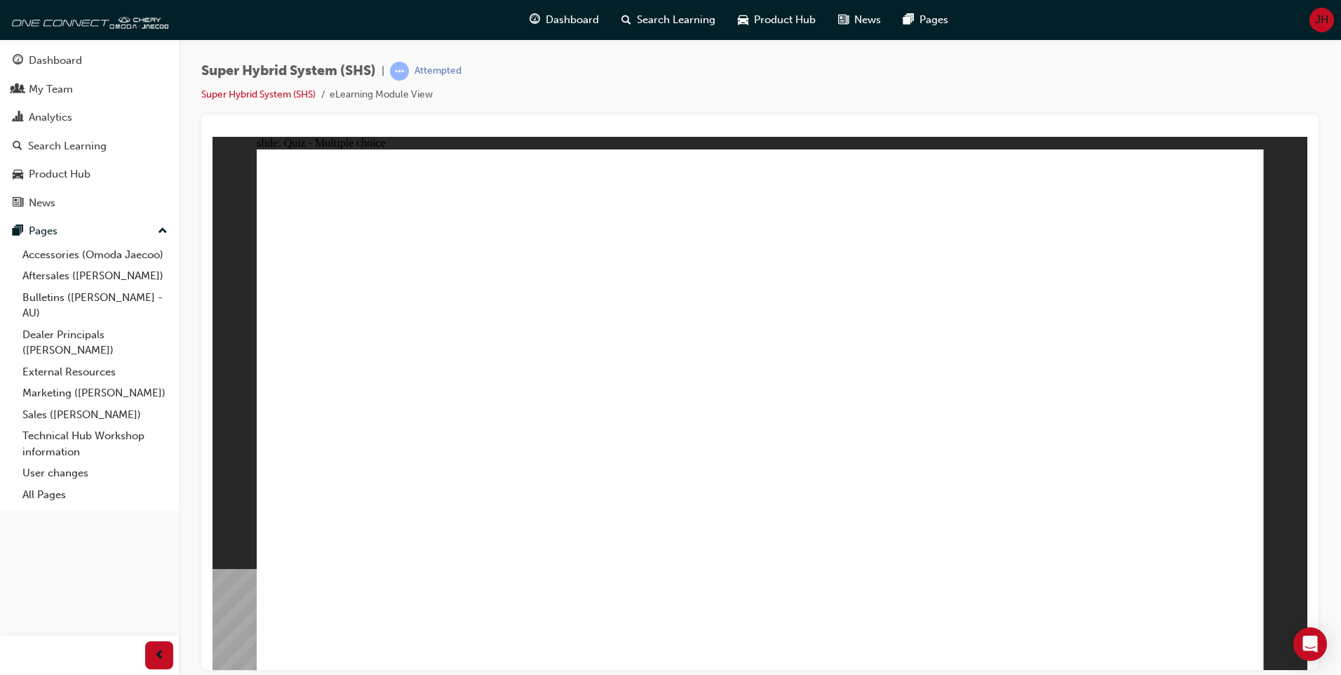
radio input "true"
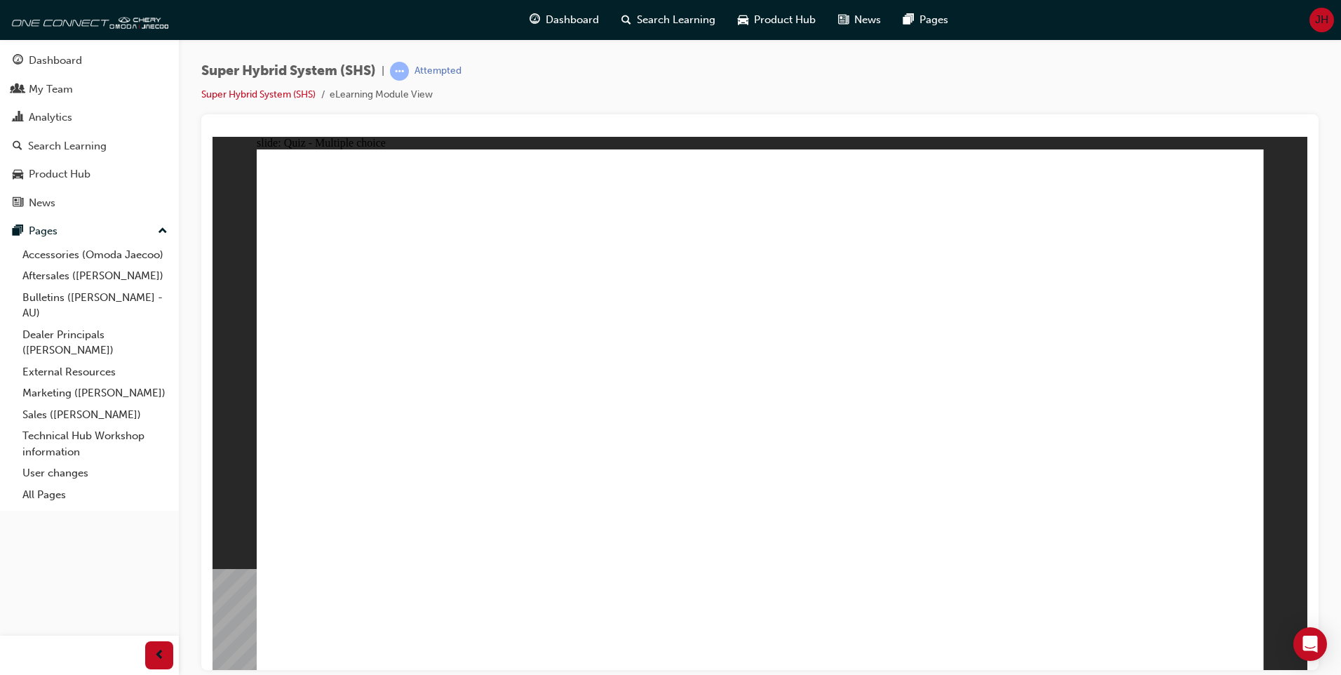
radio input "true"
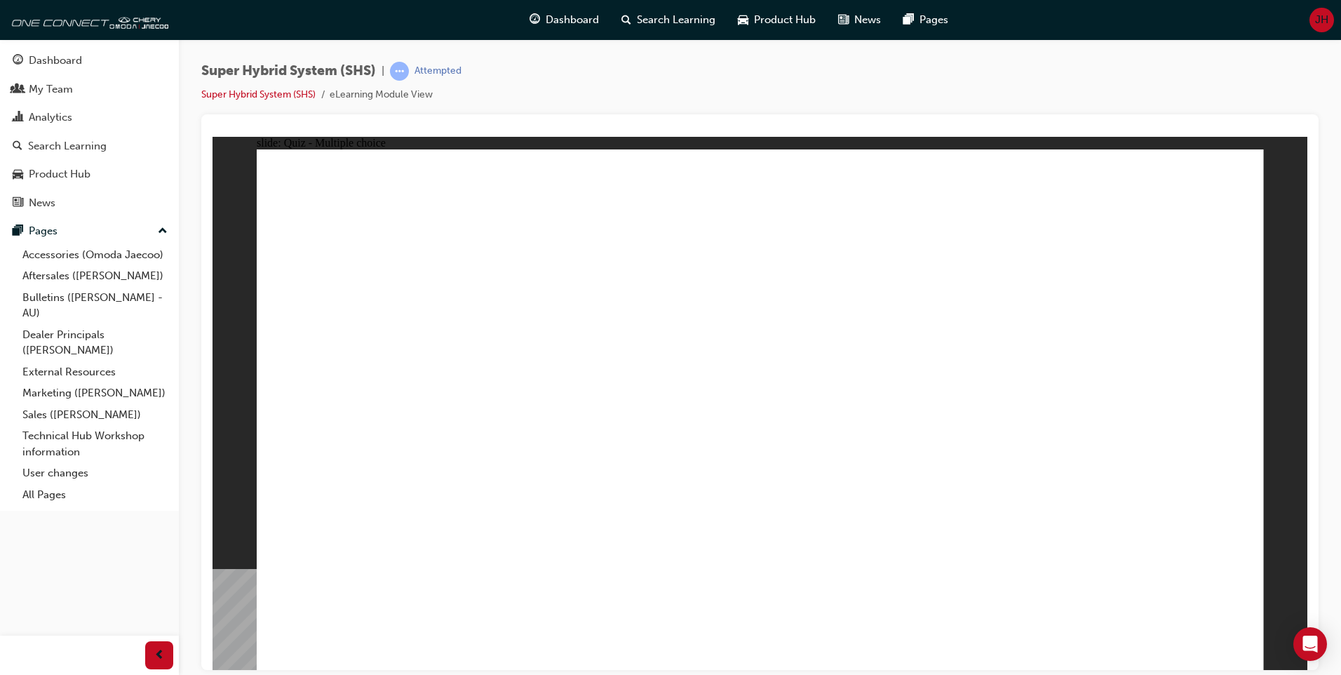
radio input "false"
radio input "true"
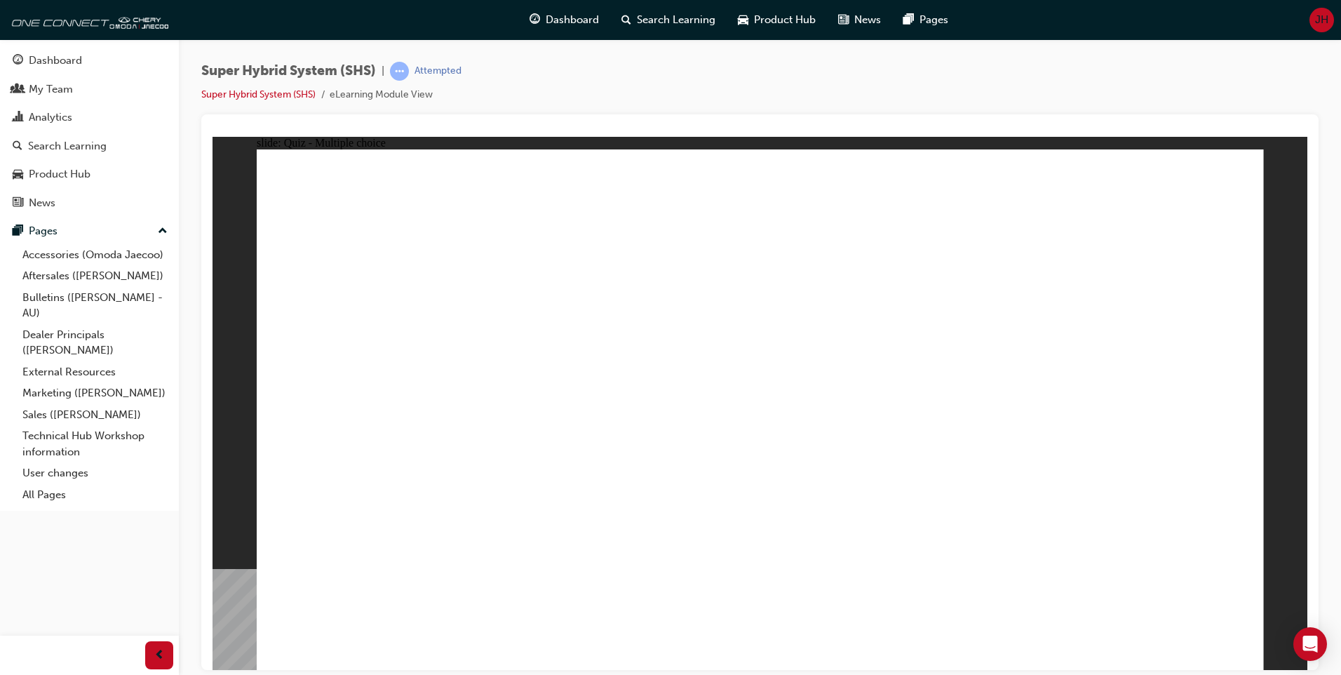
radio input "true"
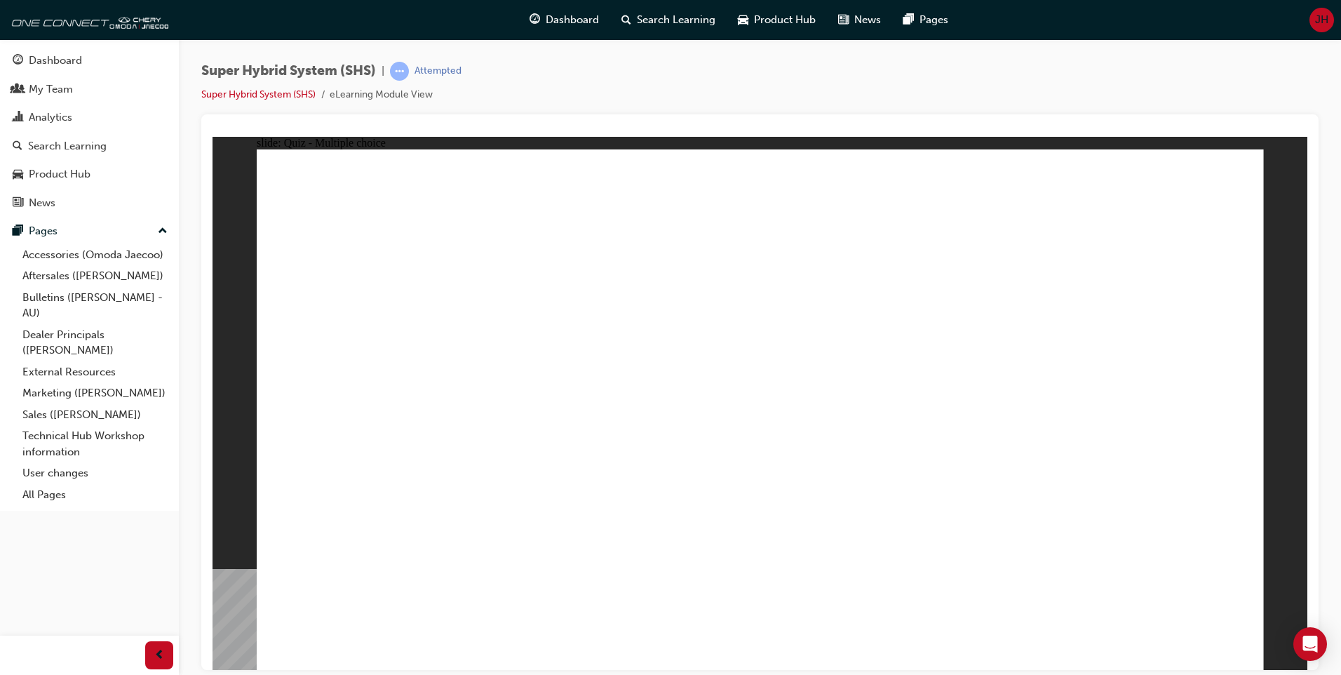
radio input "true"
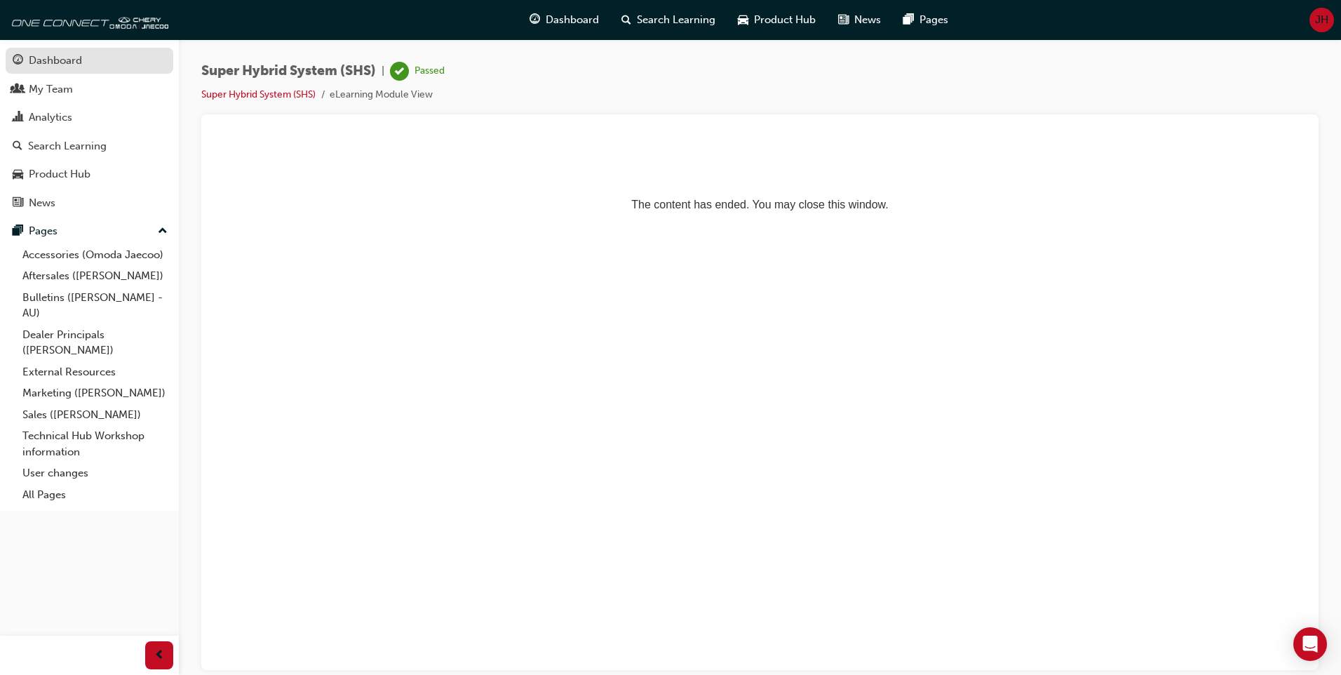
click at [74, 65] on div "Dashboard" at bounding box center [55, 61] width 53 height 16
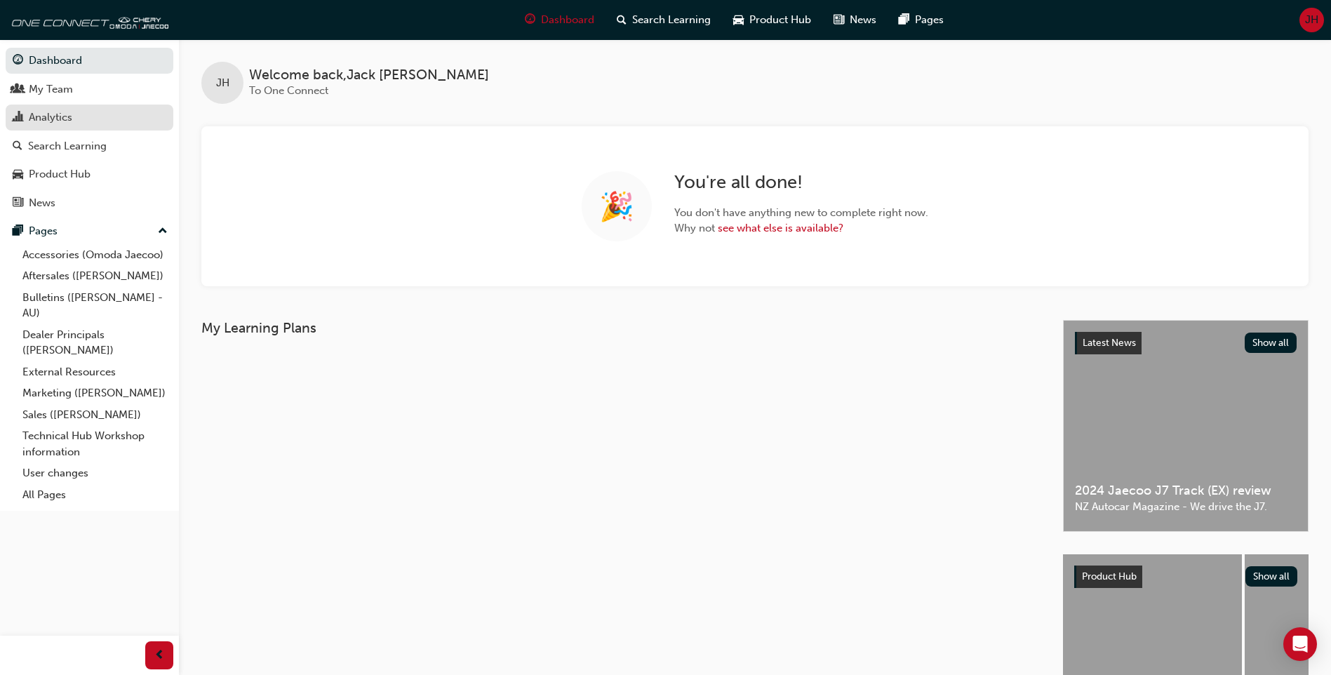
click at [101, 120] on div "Analytics" at bounding box center [90, 118] width 154 height 18
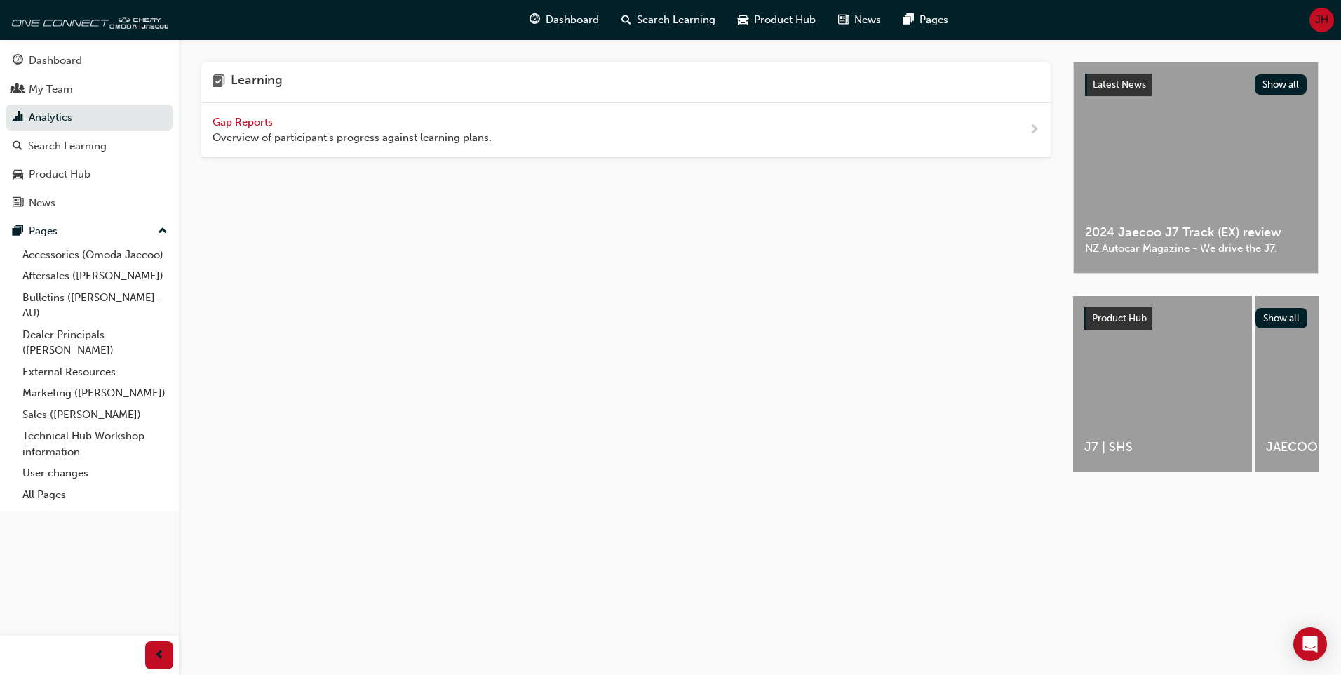
click at [240, 128] on span "Gap Reports" at bounding box center [244, 122] width 63 height 13
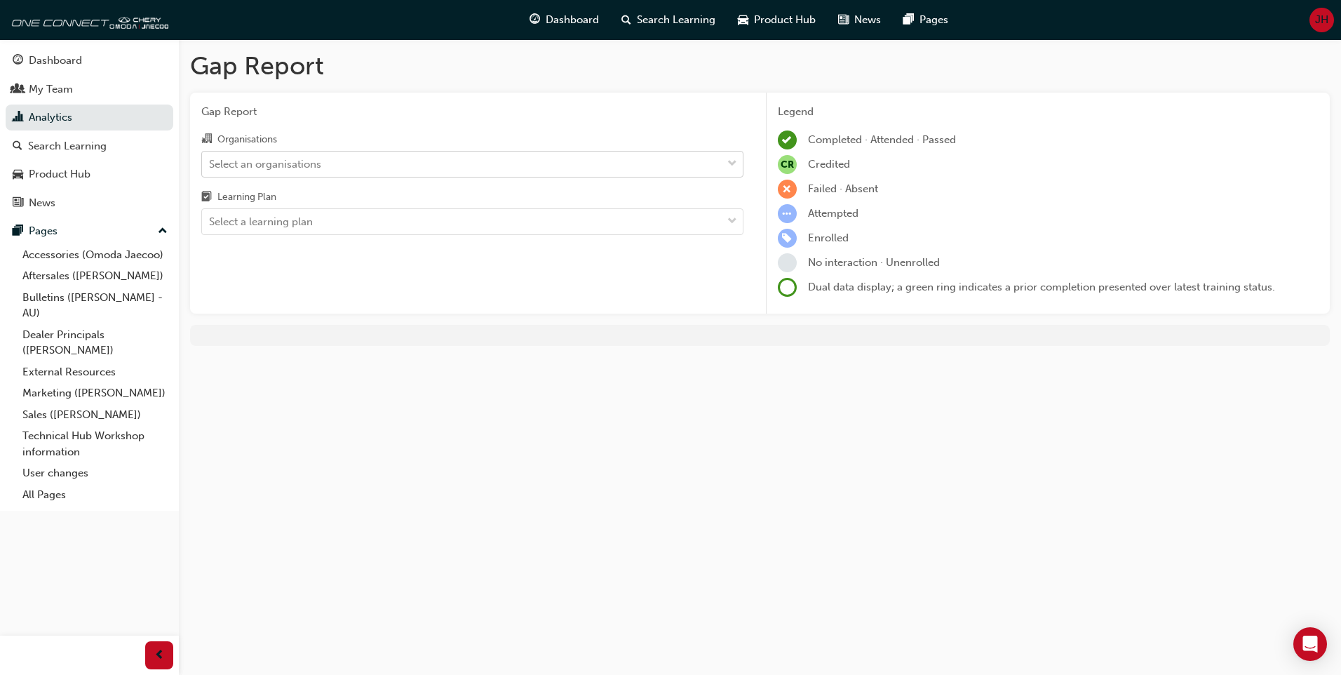
click at [456, 158] on div "Select an organisations" at bounding box center [462, 164] width 520 height 25
click at [210, 158] on input "Organisations Select an organisations" at bounding box center [209, 163] width 1 height 12
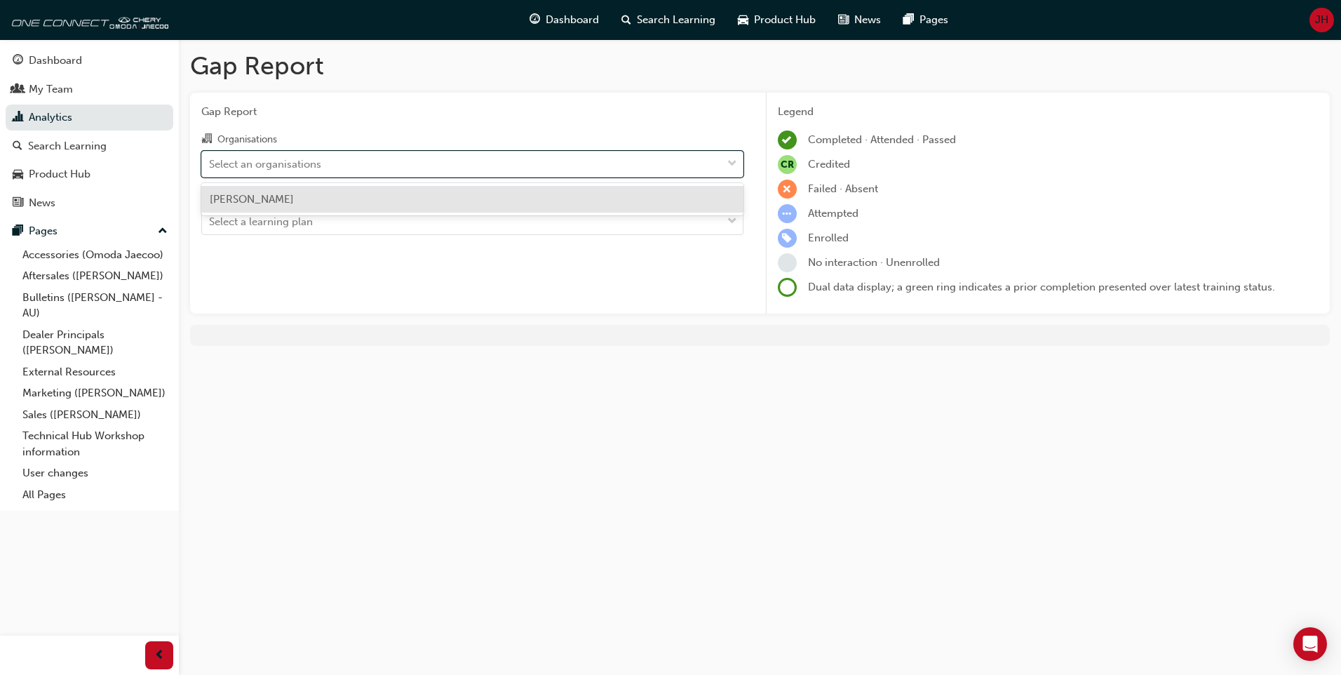
click at [427, 205] on div "Omoda Jaecoo Gosford" at bounding box center [472, 199] width 542 height 27
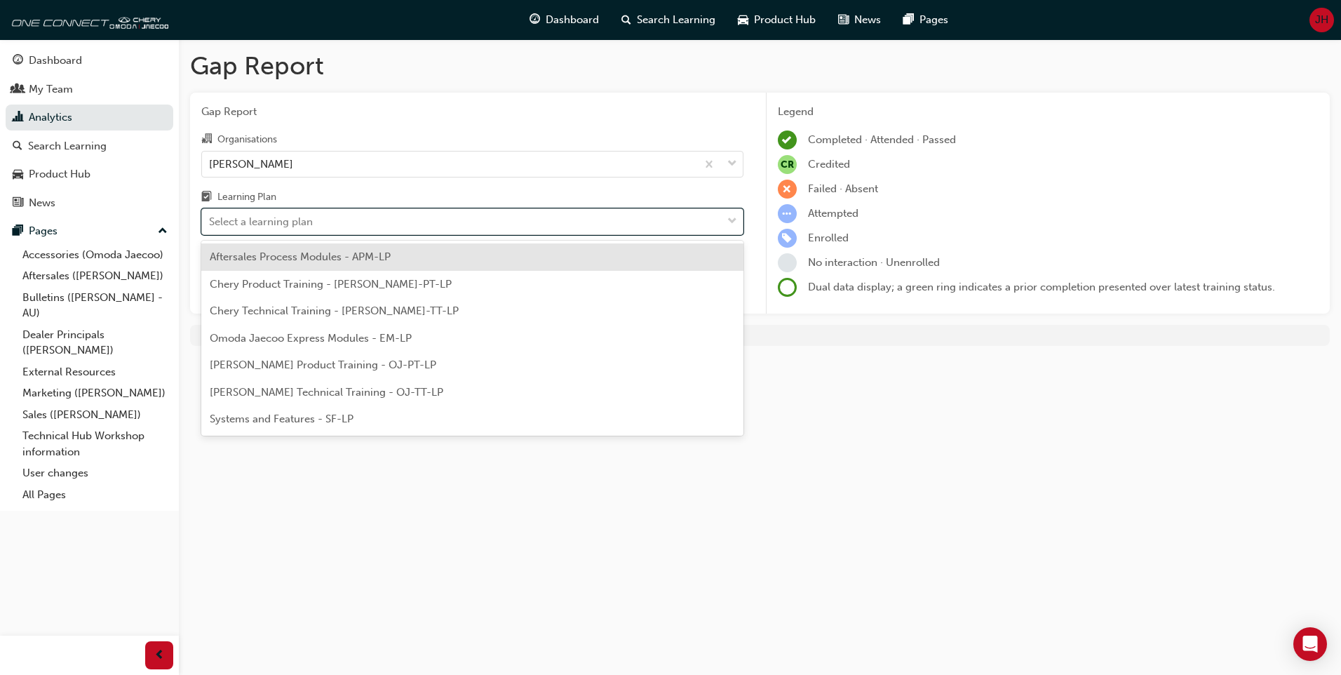
click at [427, 234] on div "Select a learning plan" at bounding box center [472, 221] width 542 height 27
click at [210, 227] on input "Learning Plan option Aftersales Process Modules - APM-LP focused, 1 of 7. 7 res…" at bounding box center [209, 221] width 1 height 12
click at [385, 259] on span "Aftersales Process Modules - APM-LP" at bounding box center [300, 256] width 181 height 13
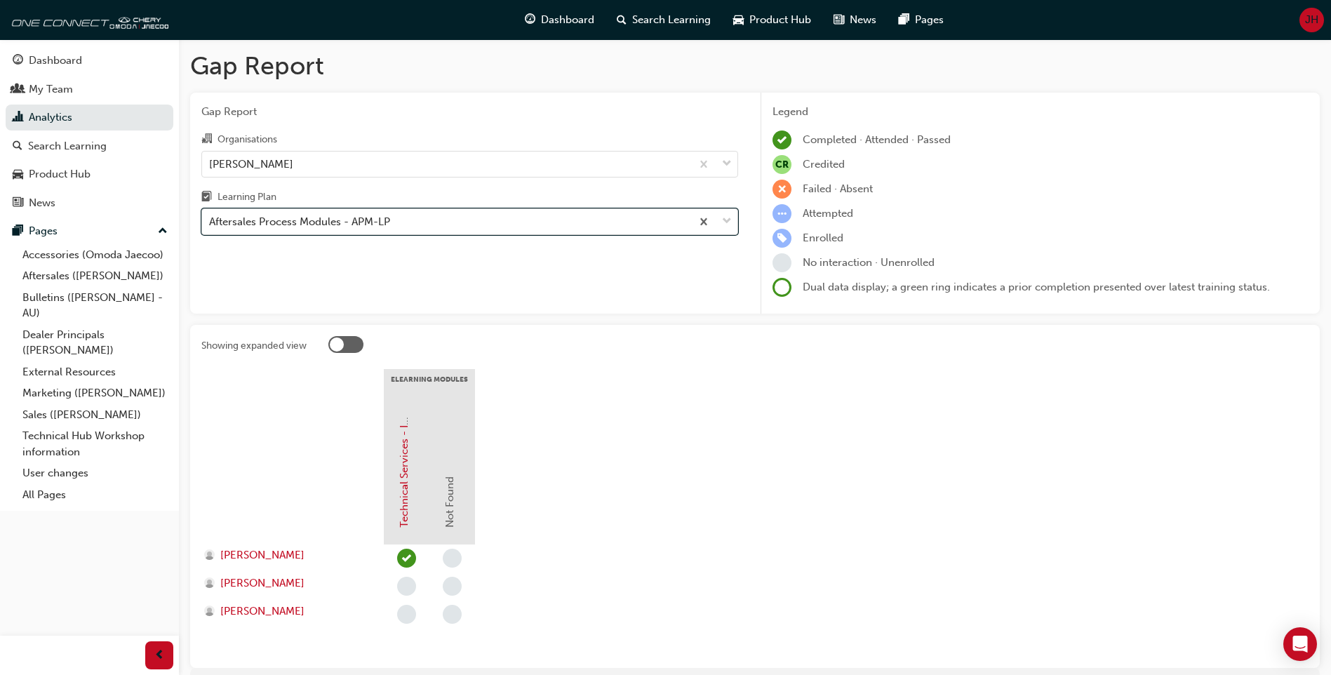
click at [436, 219] on div "Aftersales Process Modules - APM-LP" at bounding box center [446, 222] width 489 height 25
click at [210, 219] on input "Learning Plan option Aftersales Process Modules - APM-LP, selected. 0 results a…" at bounding box center [209, 221] width 1 height 12
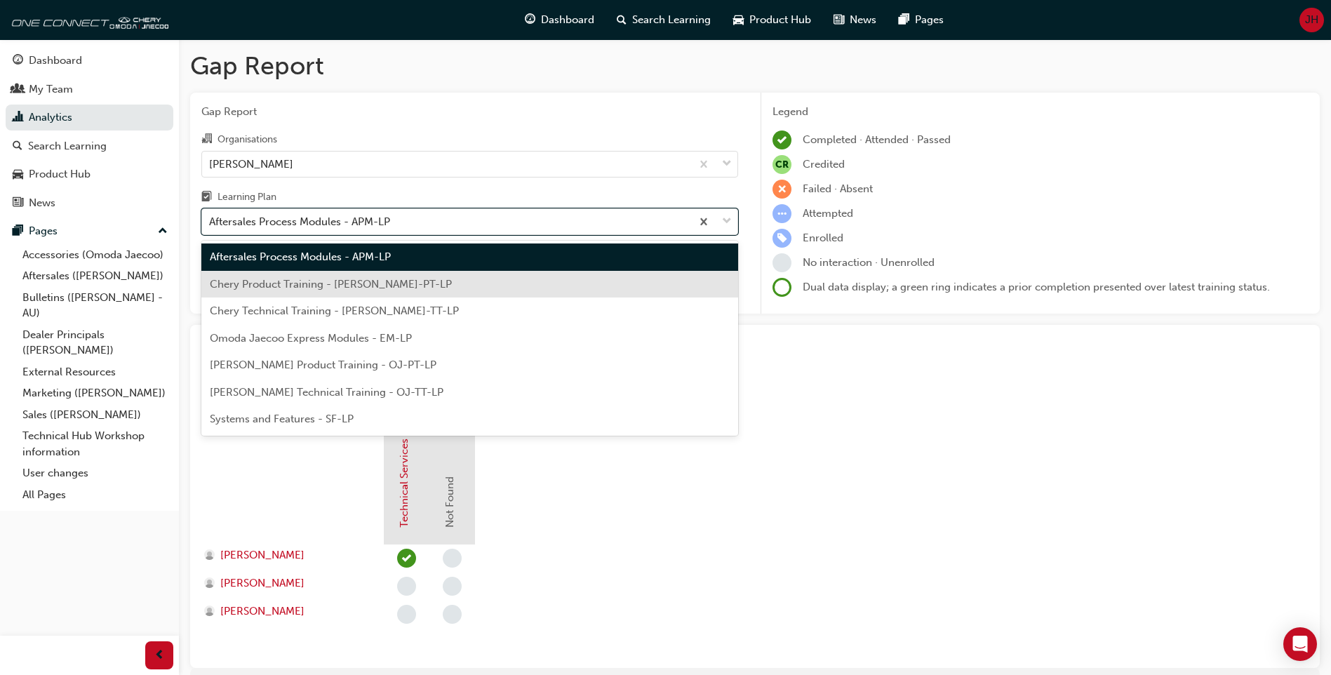
click at [401, 282] on div "Chery Product Training - CHAU-PT-LP" at bounding box center [469, 284] width 537 height 27
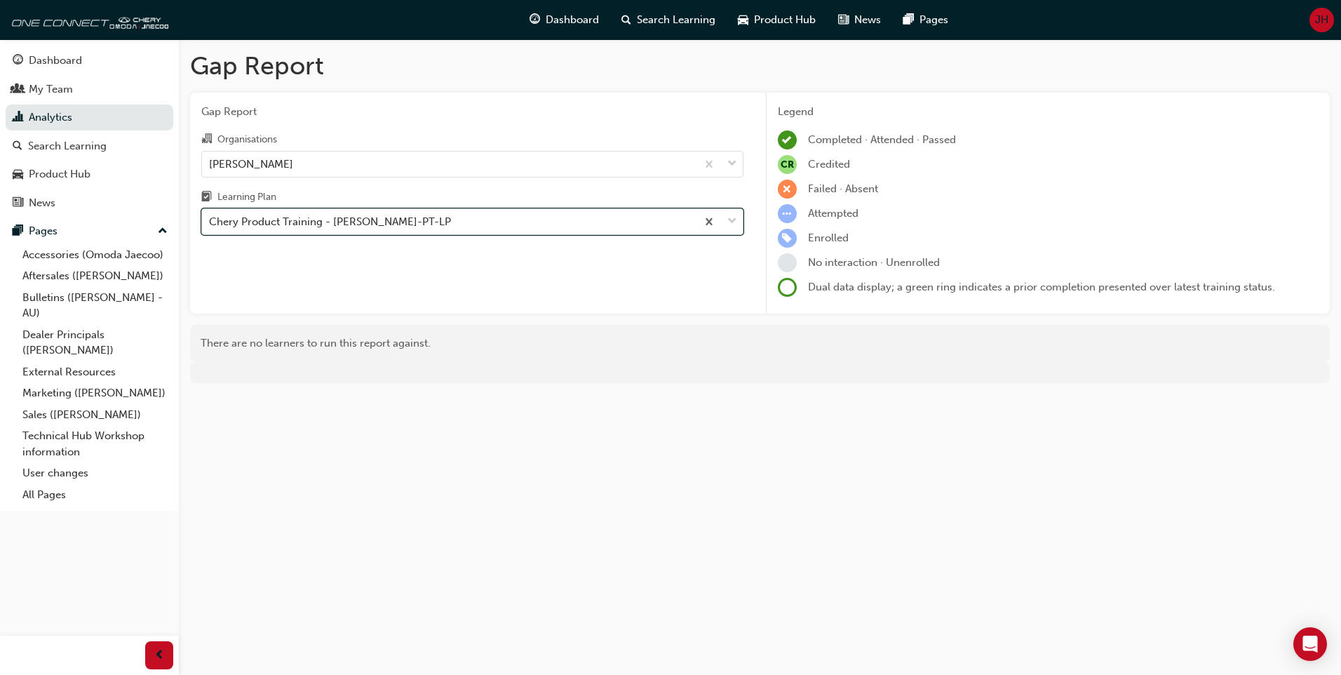
click at [443, 223] on div "Chery Product Training - CHAU-PT-LP" at bounding box center [449, 222] width 495 height 25
click at [210, 223] on input "Learning Plan option Chery Product Training - CHAU-PT-LP, selected. 0 results a…" at bounding box center [209, 221] width 1 height 12
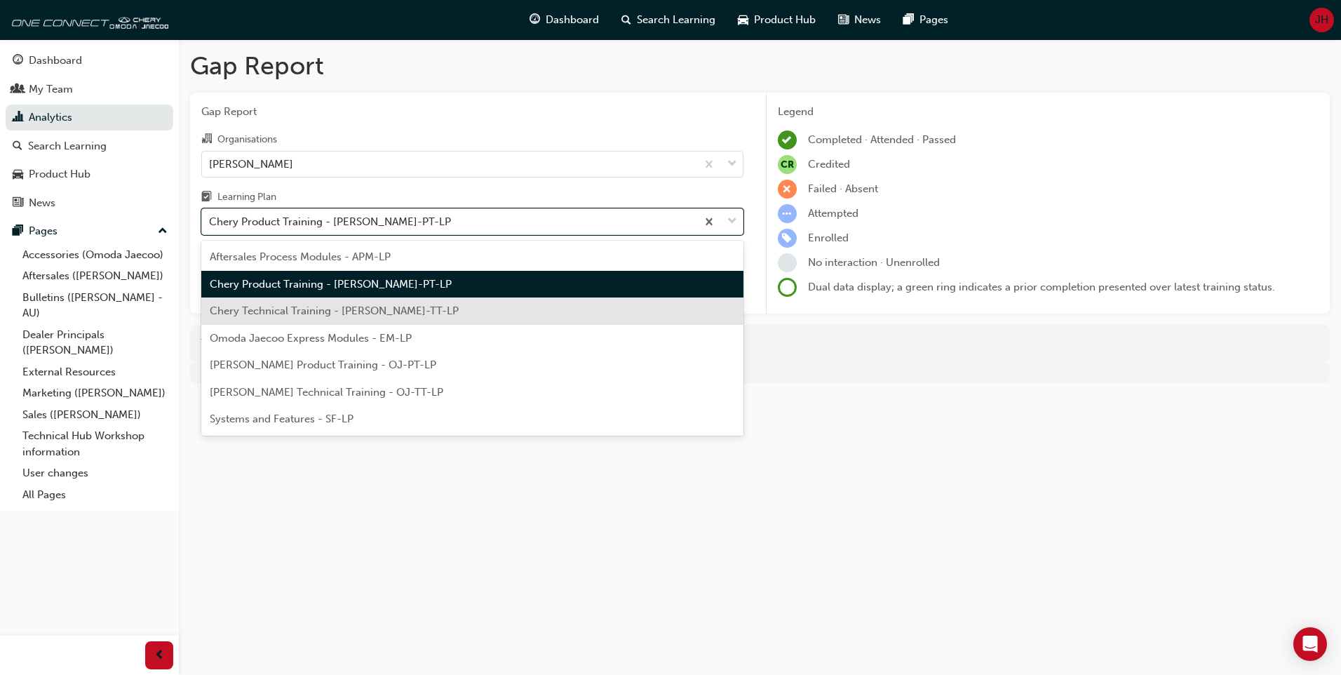
click at [407, 300] on div "Chery Technical Training - CHAU-TT-LP" at bounding box center [472, 310] width 542 height 27
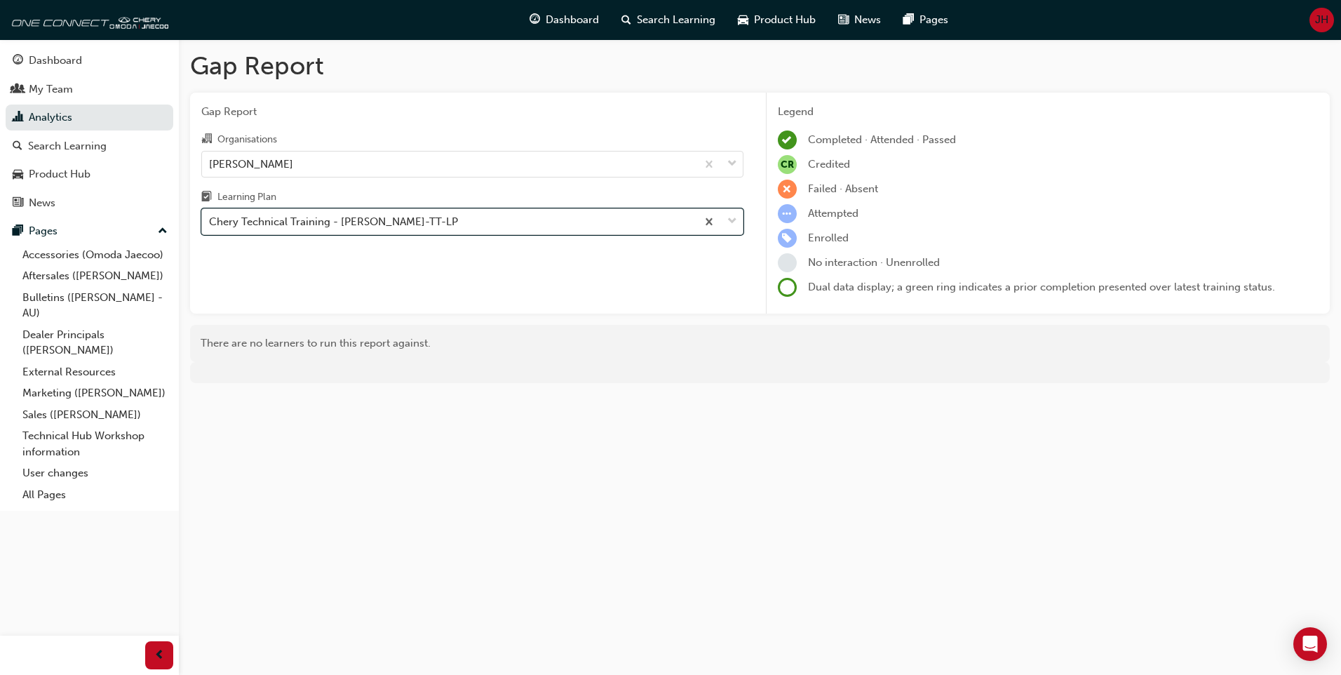
click at [439, 221] on div "Chery Technical Training - CHAU-TT-LP" at bounding box center [449, 222] width 495 height 25
click at [210, 221] on input "Learning Plan option Chery Technical Training - CHAU-TT-LP, selected. 0 results…" at bounding box center [209, 221] width 1 height 12
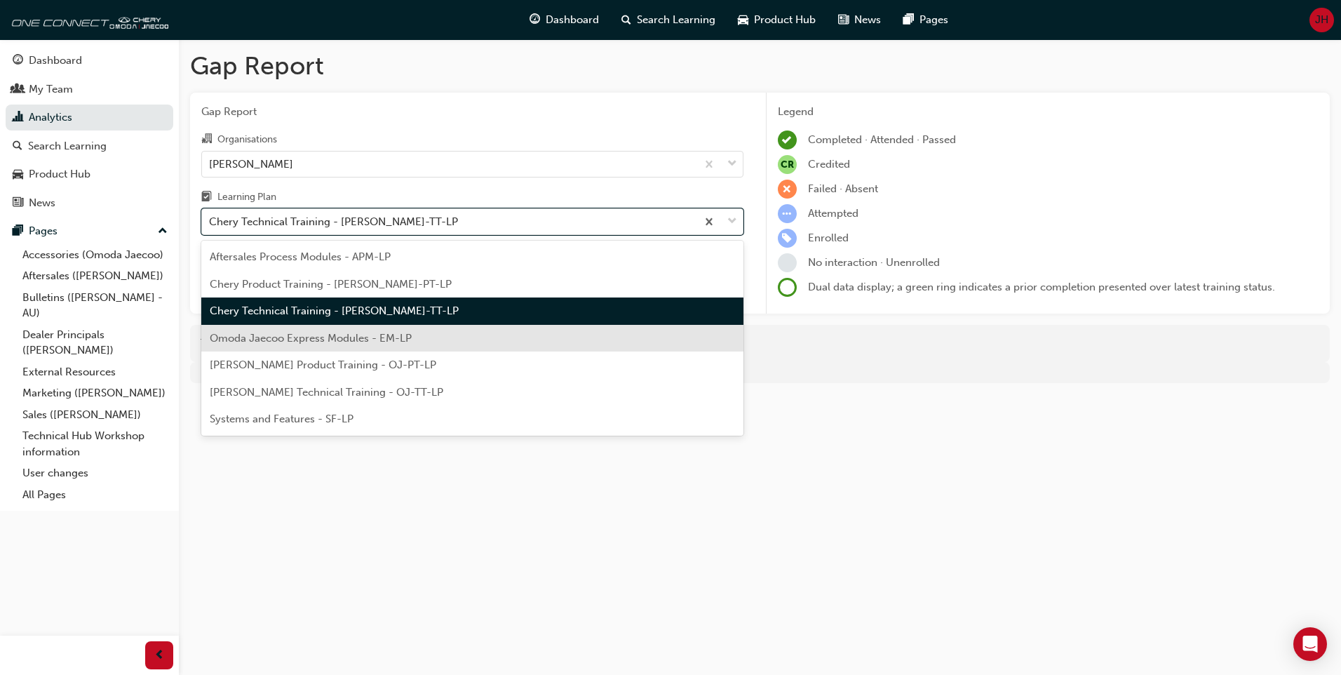
click at [382, 336] on span "Omoda Jaecoo Express Modules - EM-LP" at bounding box center [311, 338] width 202 height 13
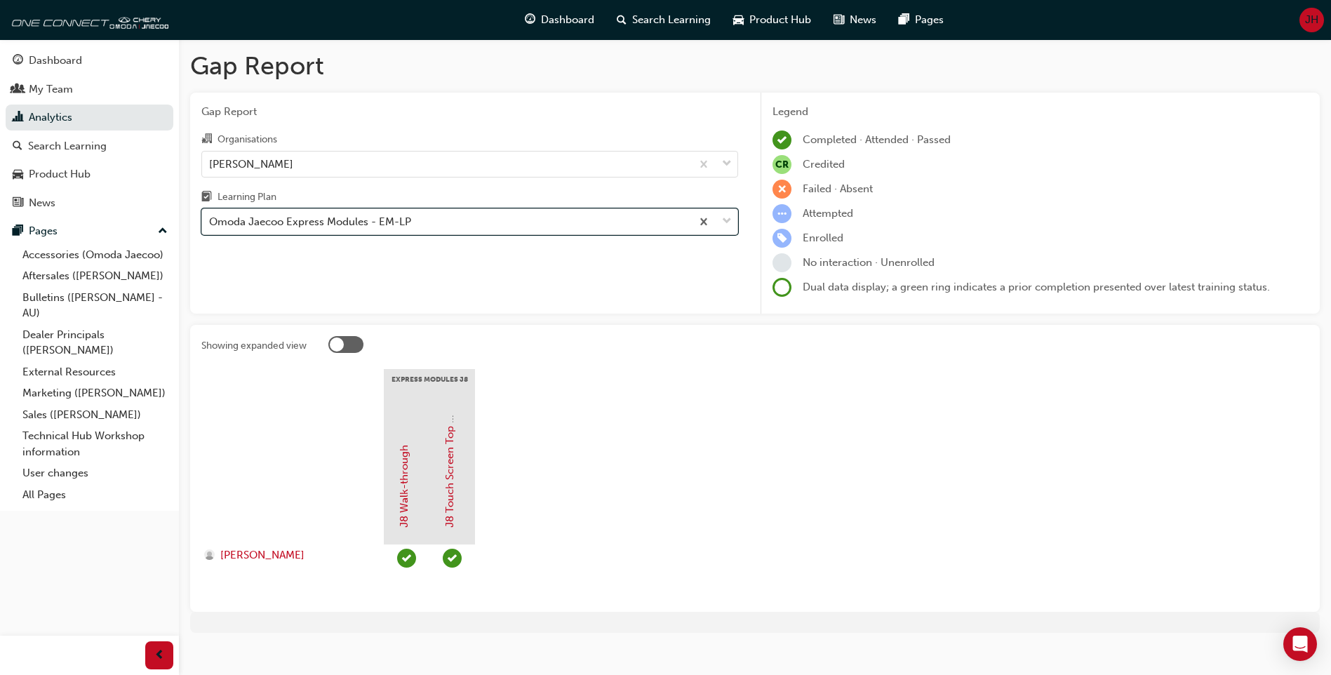
click at [433, 224] on div "Omoda Jaecoo Express Modules - EM-LP" at bounding box center [446, 222] width 489 height 25
click at [210, 224] on input "Learning Plan option Omoda Jaecoo Express Modules - EM-LP, selected. 0 results …" at bounding box center [209, 221] width 1 height 12
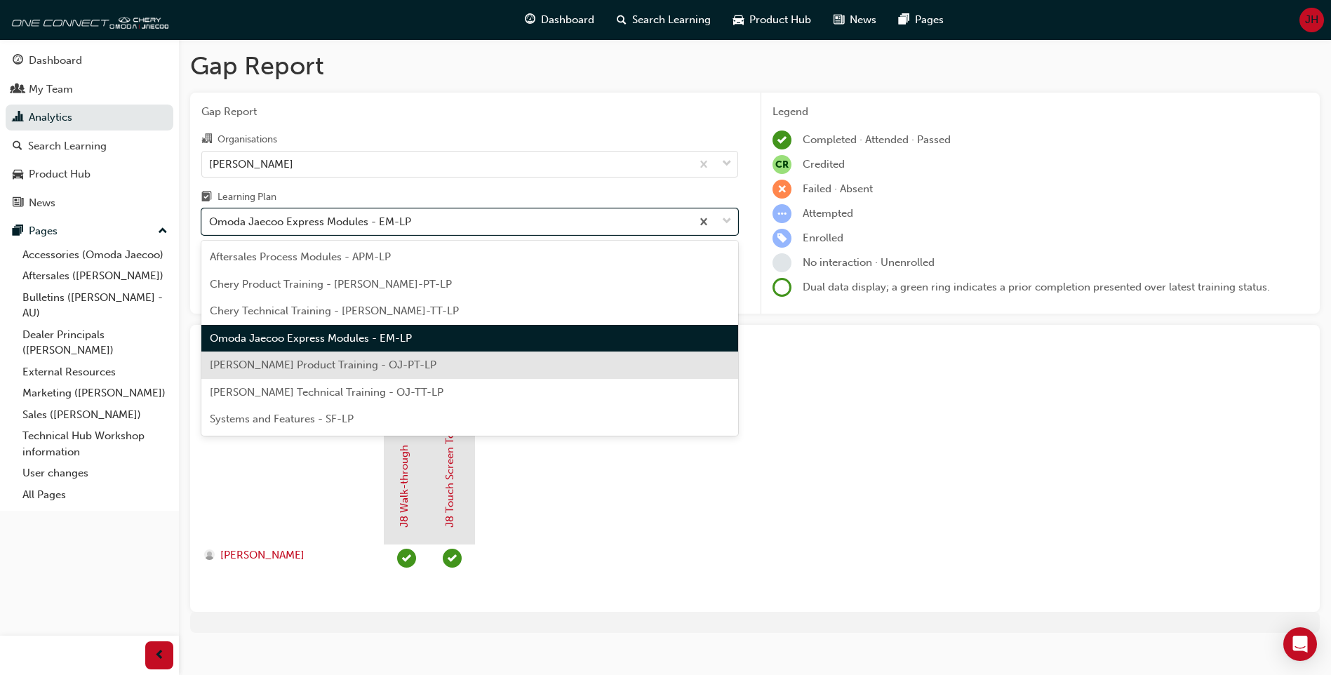
click at [380, 363] on span "Omoda Jaecoo Product Training - OJ-PT-LP" at bounding box center [323, 364] width 227 height 13
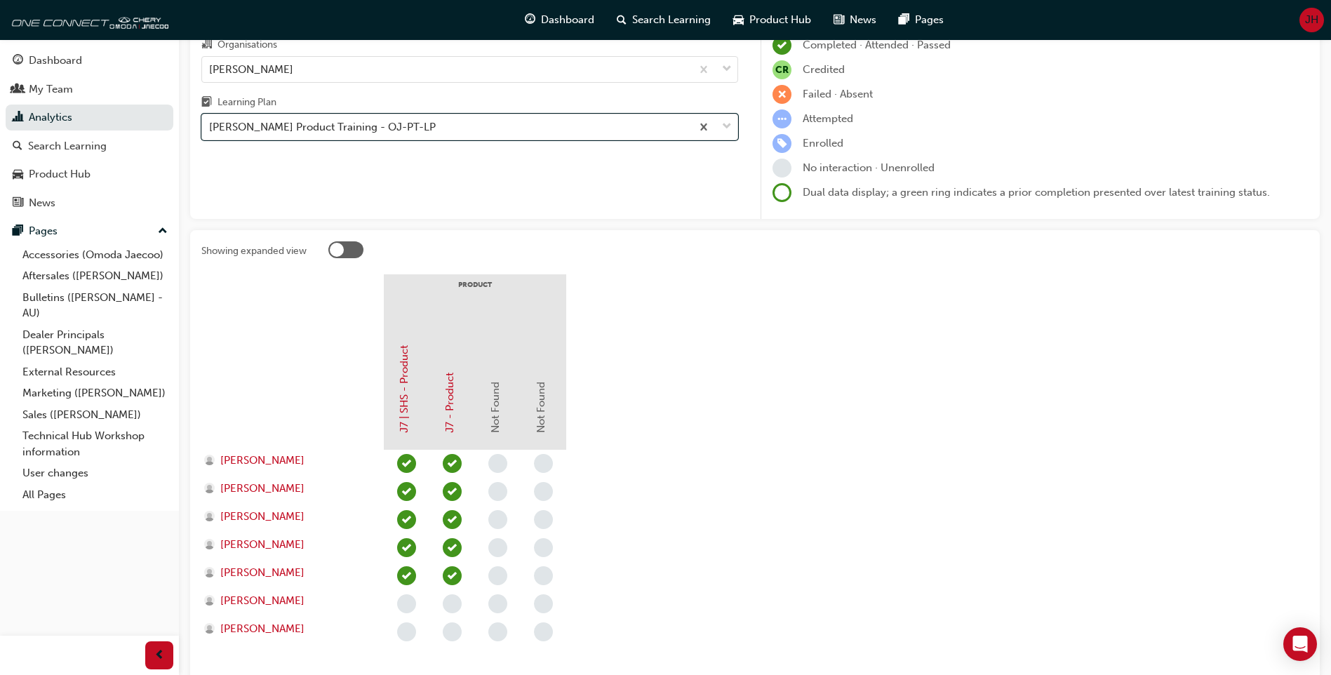
scroll to position [70, 0]
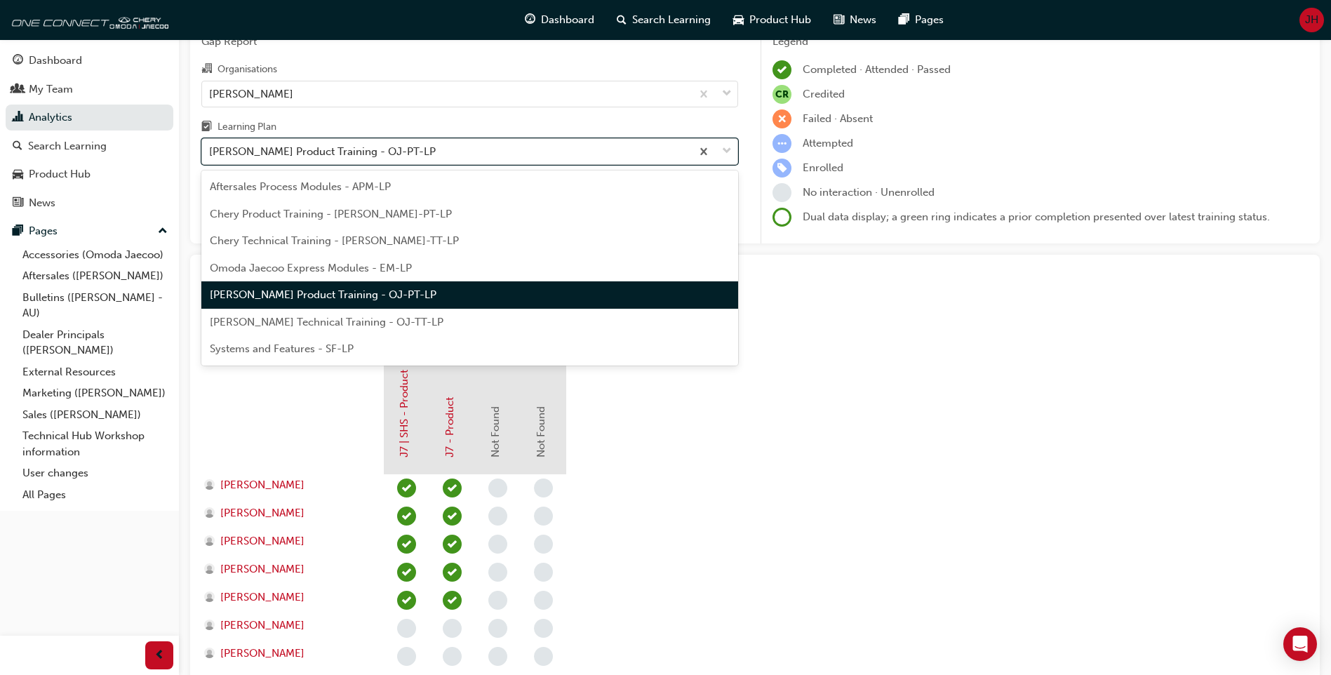
click at [534, 149] on div "Omoda Jaecoo Product Training - OJ-PT-LP" at bounding box center [446, 152] width 489 height 25
click at [210, 149] on input "Learning Plan option Omoda Jaecoo Product Training - OJ-PT-LP, selected. option…" at bounding box center [209, 151] width 1 height 12
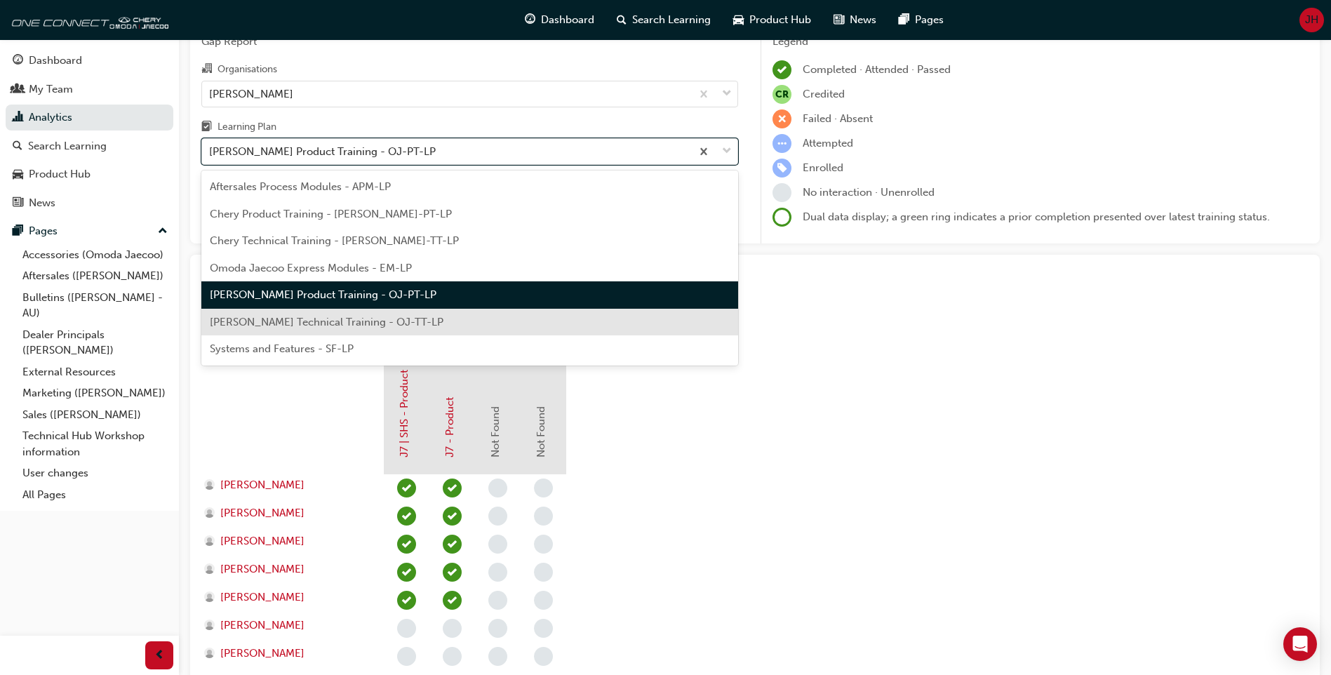
click at [474, 329] on div "Omoda Jaecoo Technical Training - OJ-TT-LP" at bounding box center [469, 322] width 537 height 27
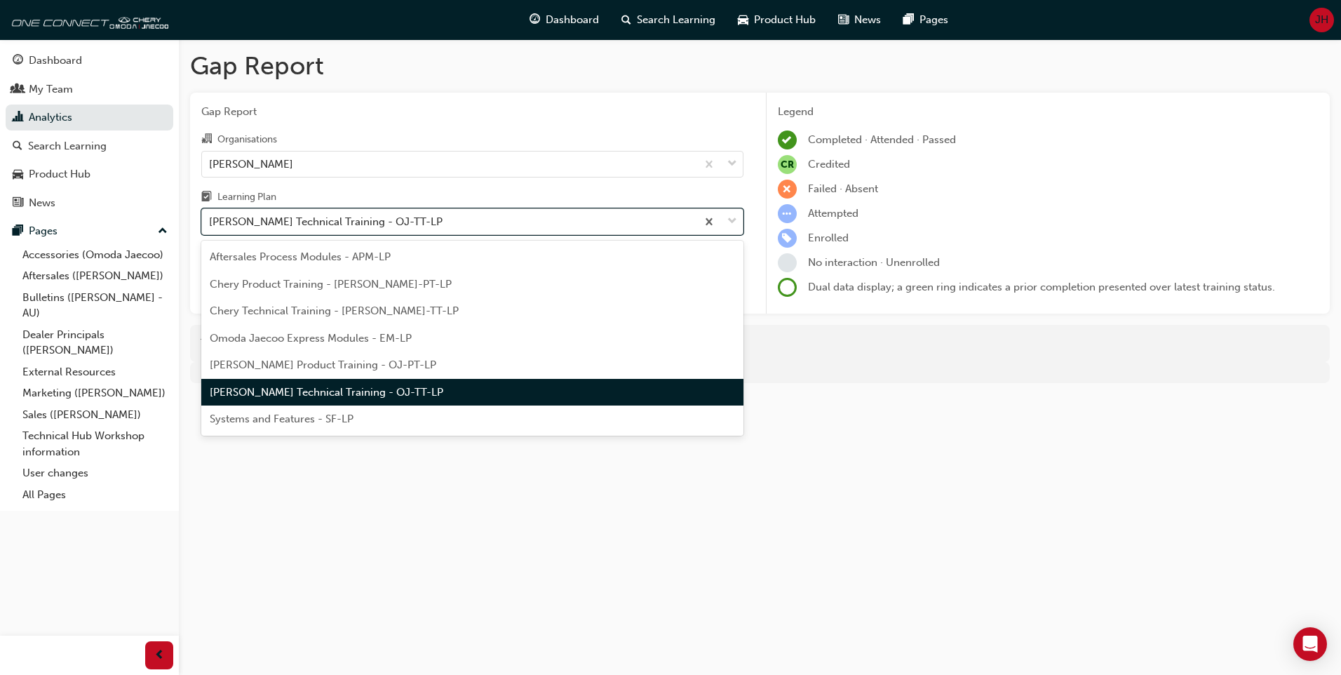
click at [506, 220] on div "Omoda Jaecoo Technical Training - OJ-TT-LP" at bounding box center [449, 222] width 495 height 25
click at [210, 220] on input "Learning Plan option Omoda Jaecoo Technical Training - OJ-TT-LP, selected. opti…" at bounding box center [209, 221] width 1 height 12
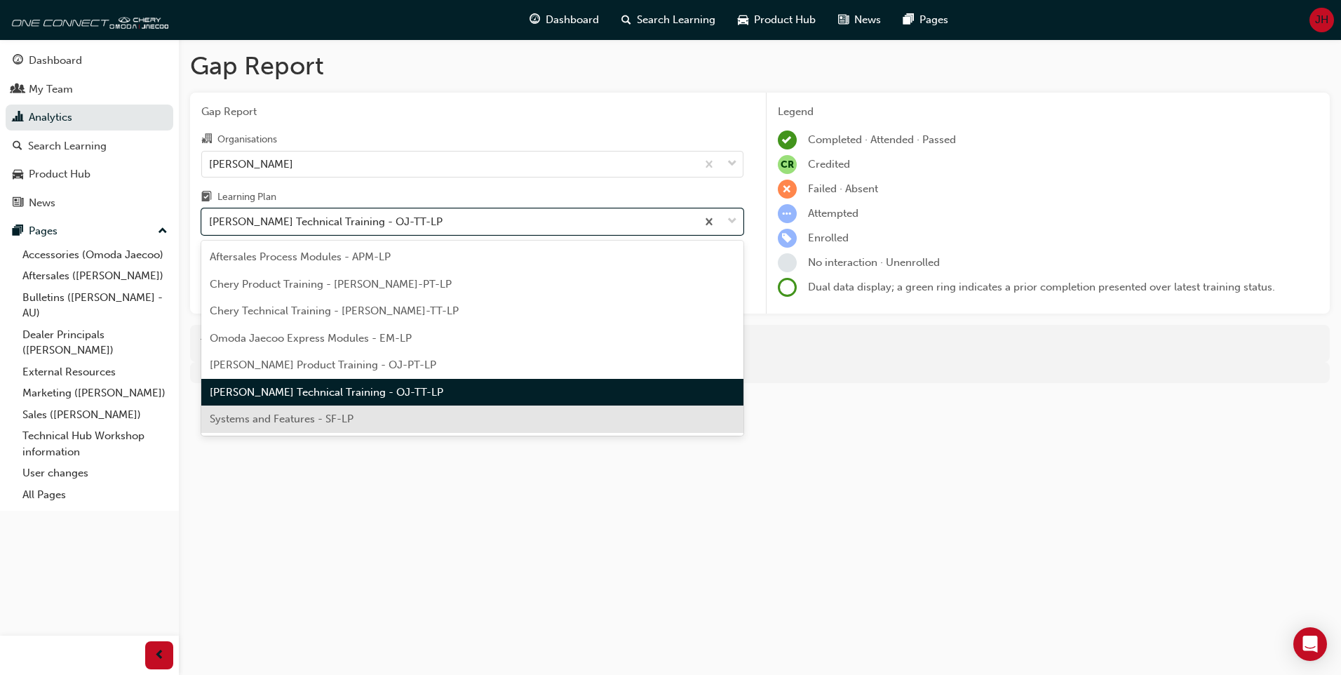
click at [430, 423] on div "Systems and Features - SF-LP" at bounding box center [472, 418] width 542 height 27
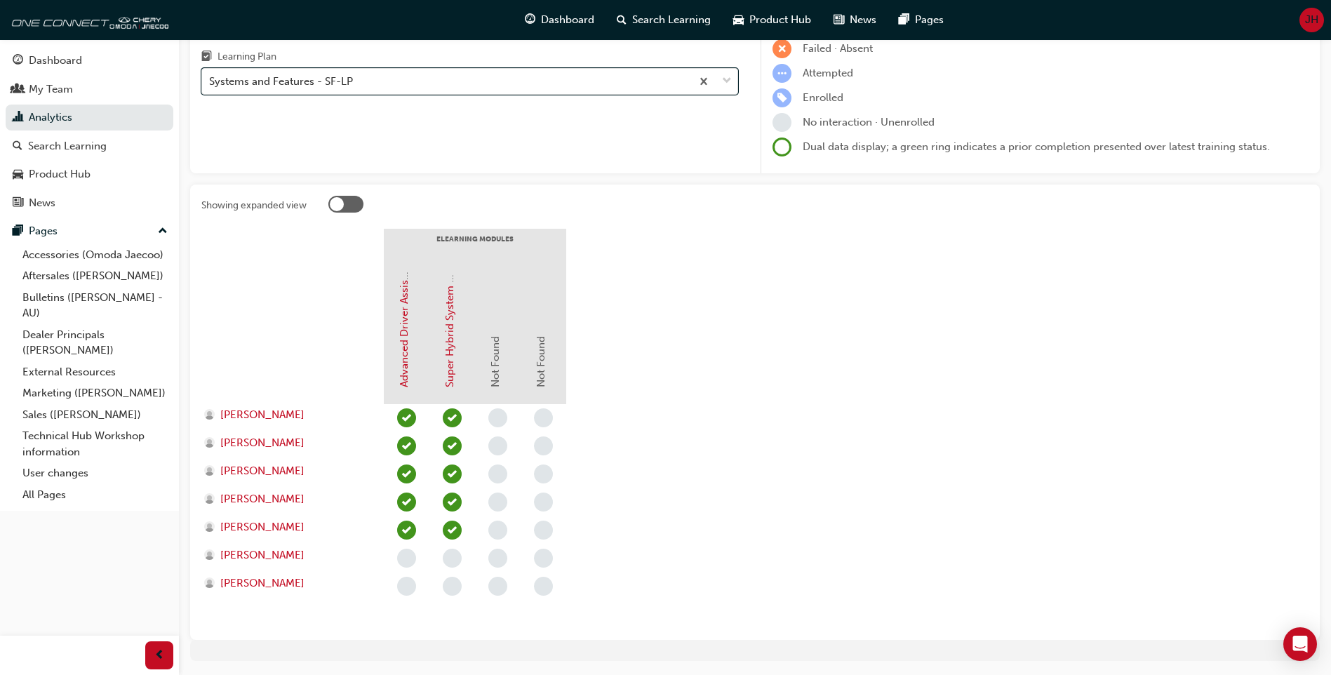
scroll to position [184, 0]
